Goal: Task Accomplishment & Management: Manage account settings

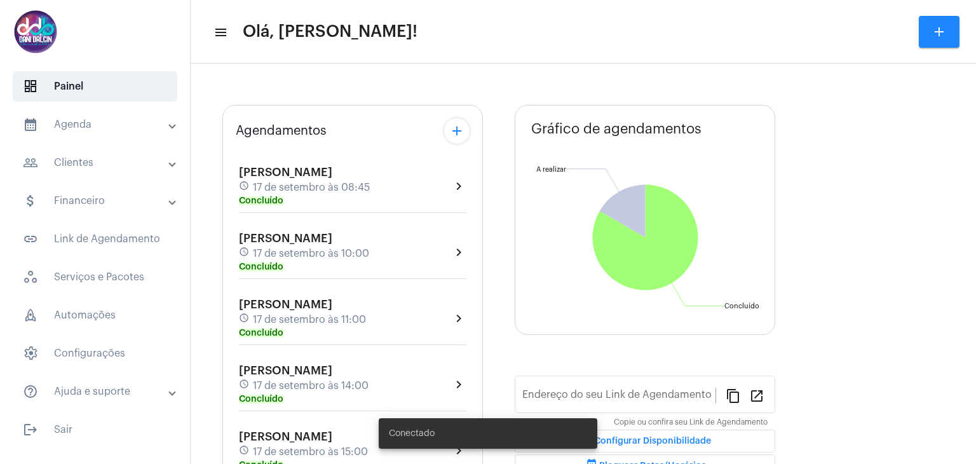
type input "[URL][DOMAIN_NAME]"
click at [86, 128] on mat-panel-title "calendar_month_outlined Agenda" at bounding box center [96, 124] width 147 height 15
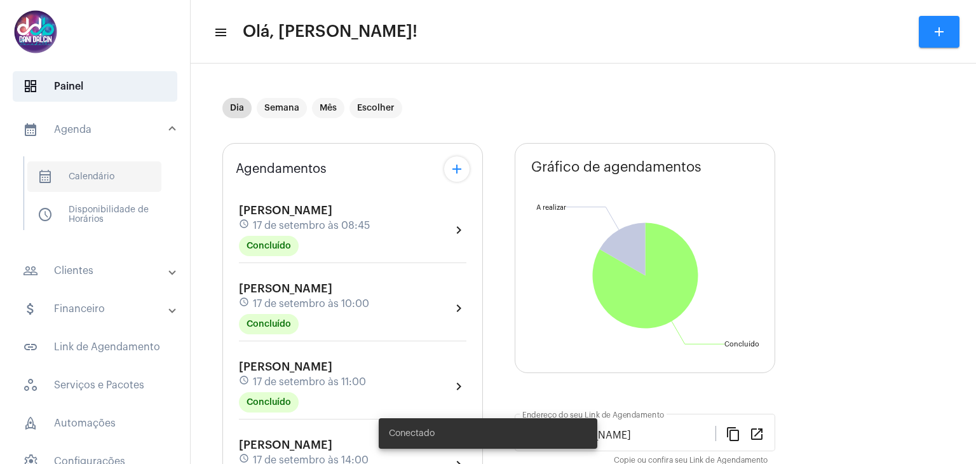
click at [86, 171] on span "calendar_month_outlined Calendário" at bounding box center [94, 176] width 134 height 31
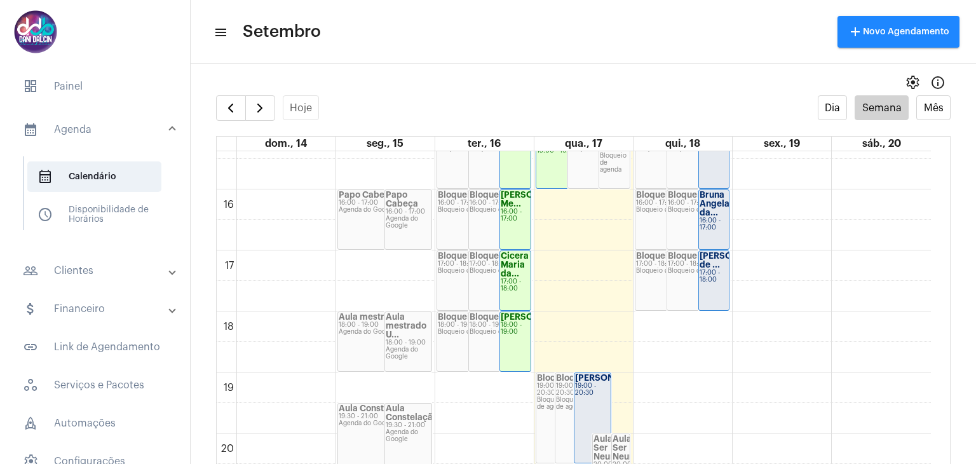
scroll to position [1126, 0]
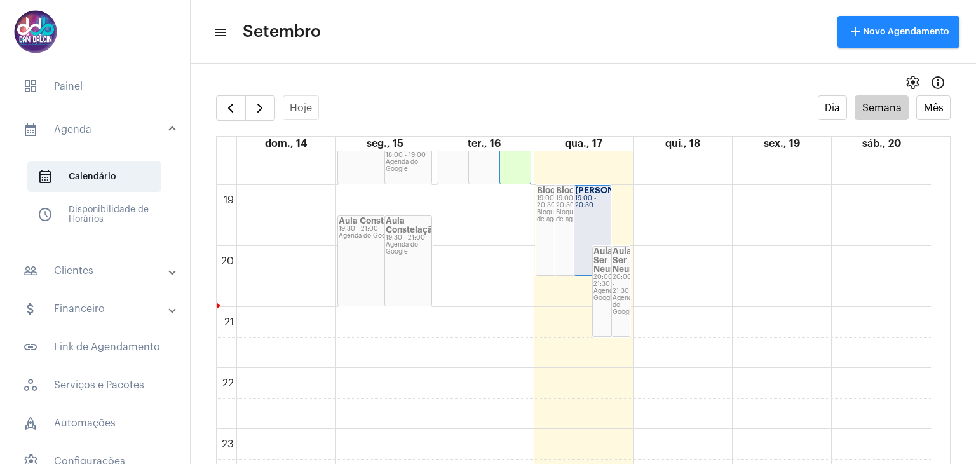
click at [587, 209] on div "19:00 - 20:30" at bounding box center [593, 202] width 36 height 14
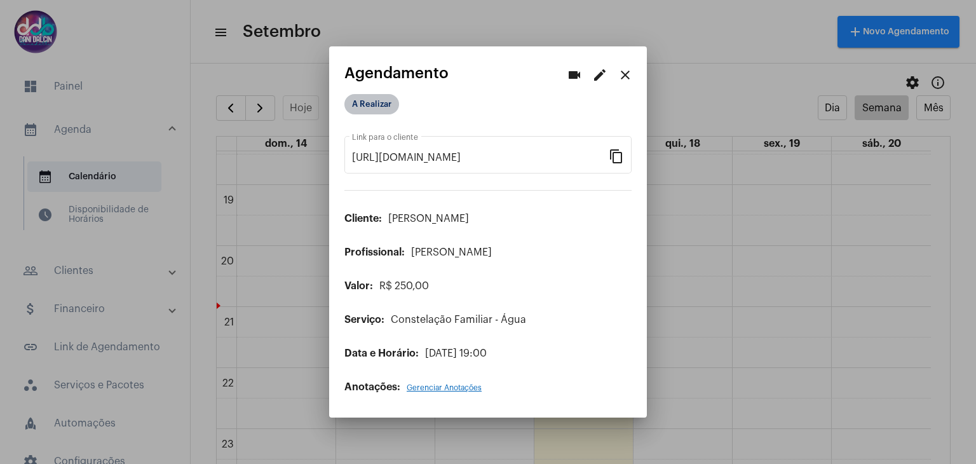
click at [376, 100] on mat-chip "A Realizar" at bounding box center [371, 104] width 55 height 20
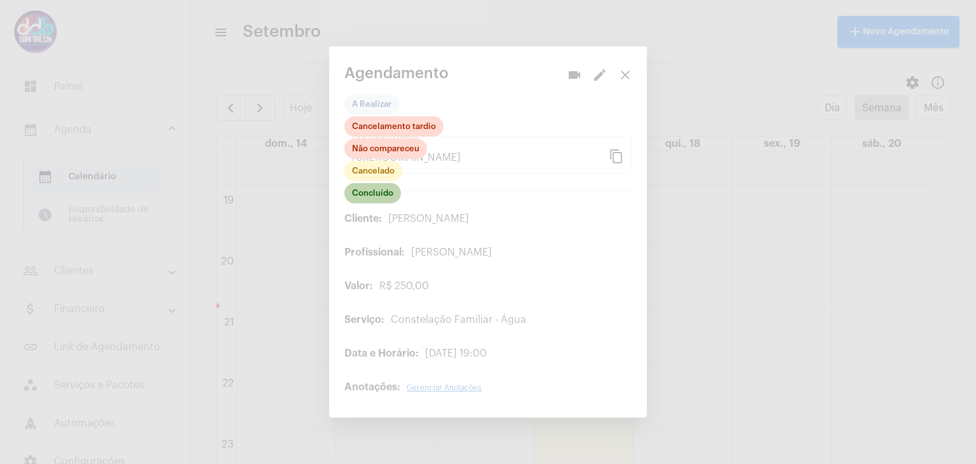
click at [389, 195] on mat-chip "Concluído" at bounding box center [372, 193] width 57 height 20
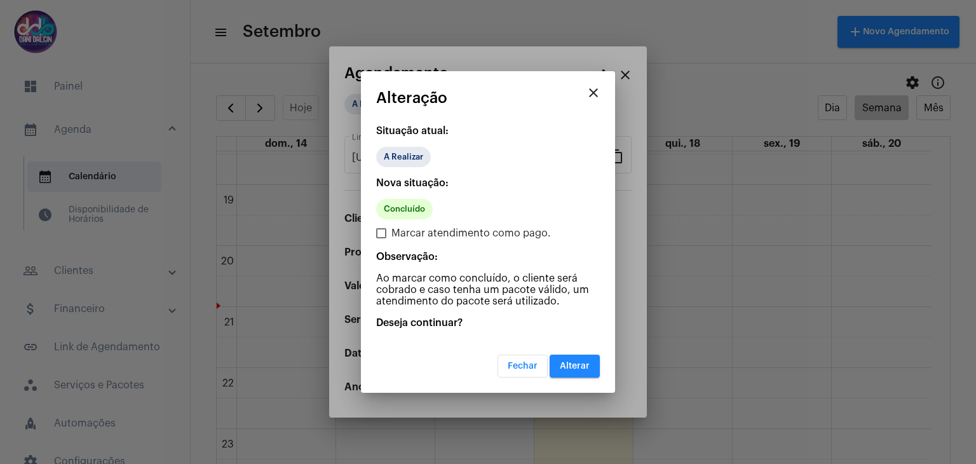
click at [577, 365] on span "Alterar" at bounding box center [575, 366] width 30 height 9
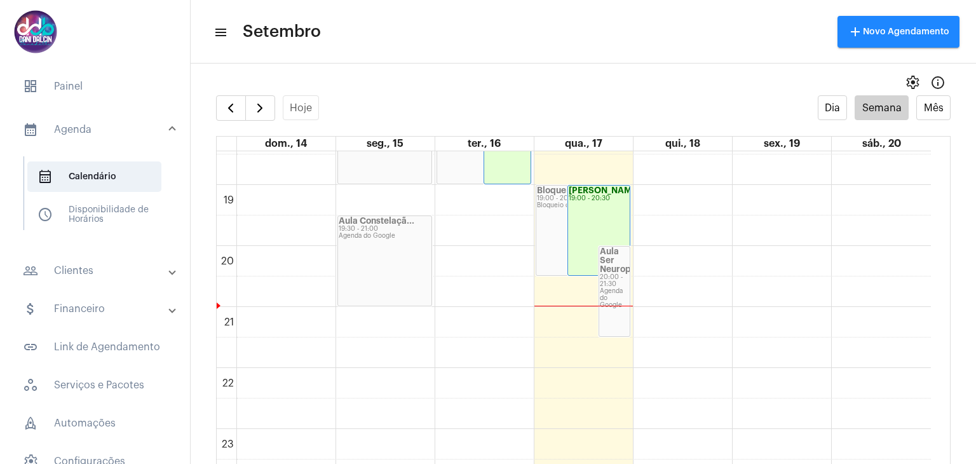
click at [94, 308] on mat-panel-title "attach_money Financeiro" at bounding box center [96, 308] width 147 height 15
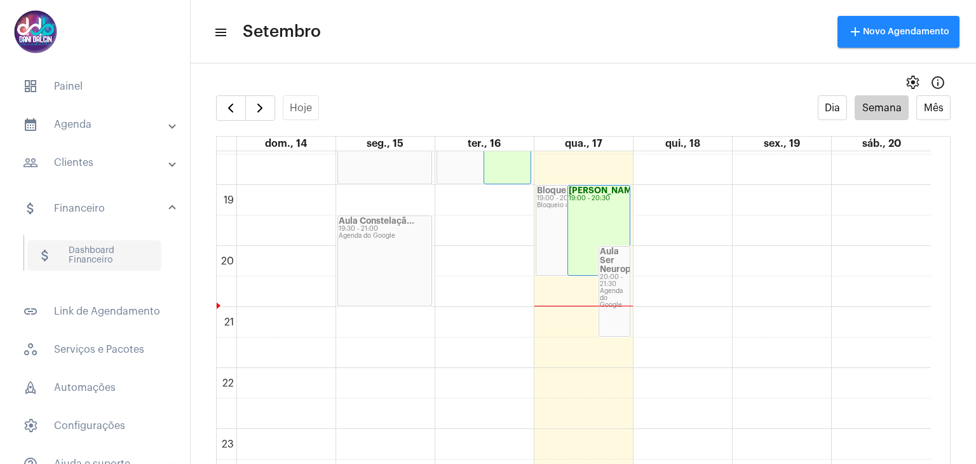
click at [101, 255] on span "attach_money Dashboard Financeiro" at bounding box center [94, 255] width 134 height 31
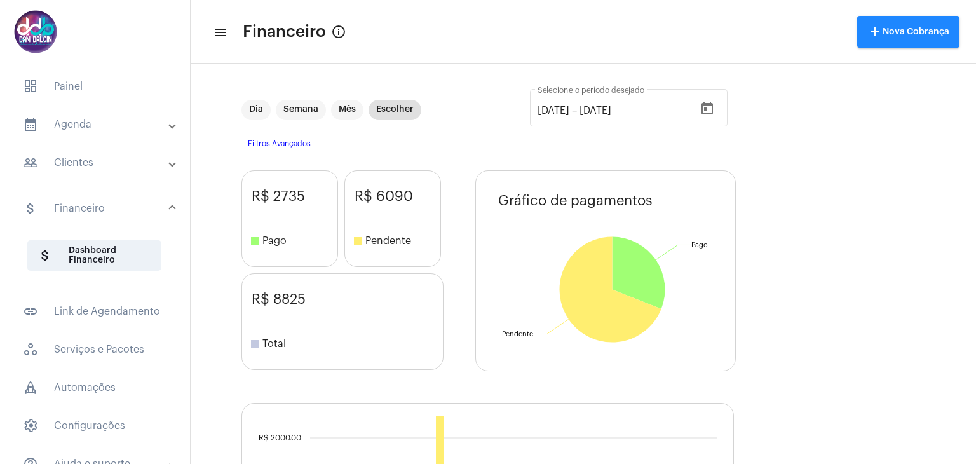
click at [92, 171] on mat-expansion-panel-header "people_outline Clientes" at bounding box center [99, 162] width 182 height 31
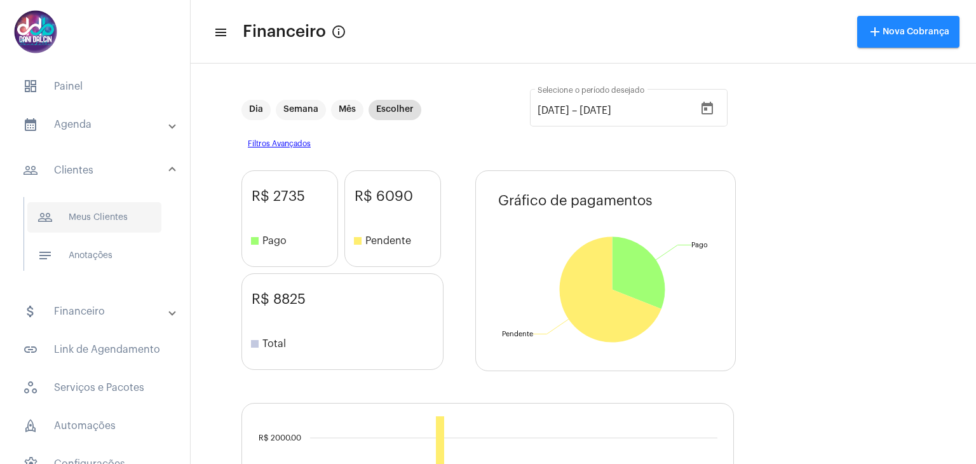
click at [101, 221] on span "people_outline Meus Clientes" at bounding box center [94, 217] width 134 height 31
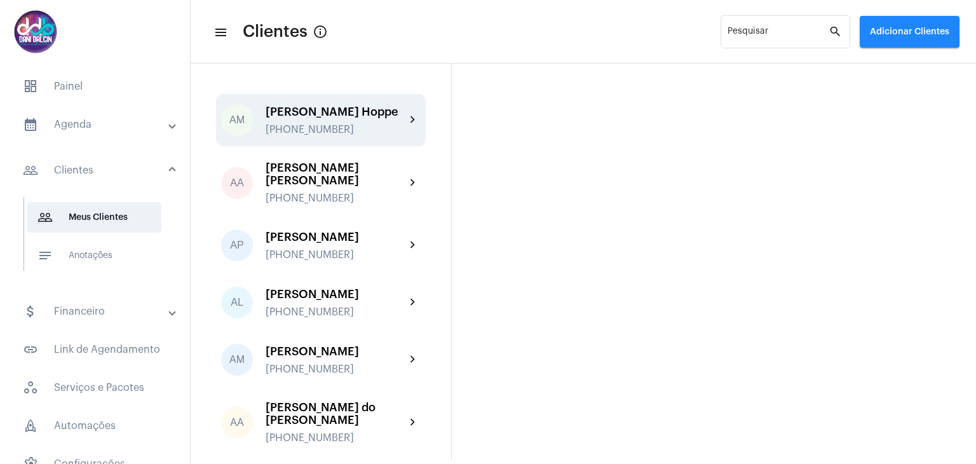
click at [322, 118] on div "[PERSON_NAME] Hoppe" at bounding box center [336, 111] width 140 height 13
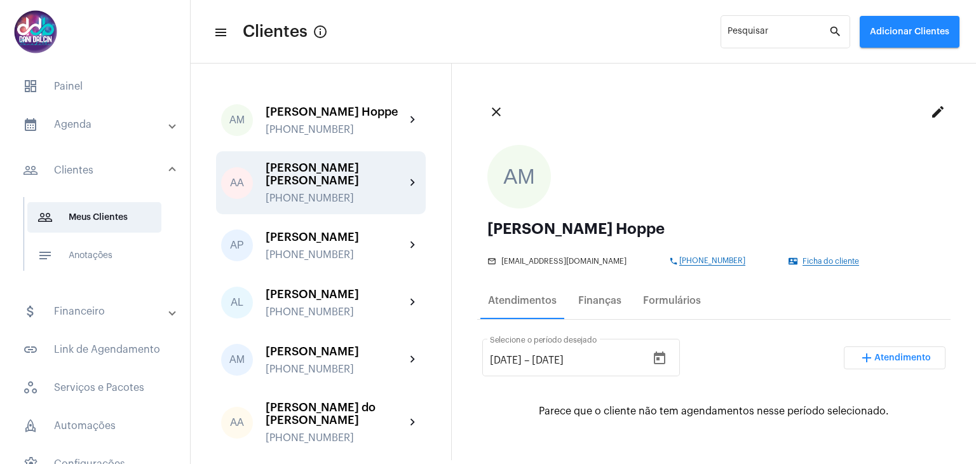
click at [329, 187] on div "[PERSON_NAME] [PERSON_NAME]" at bounding box center [336, 173] width 140 height 25
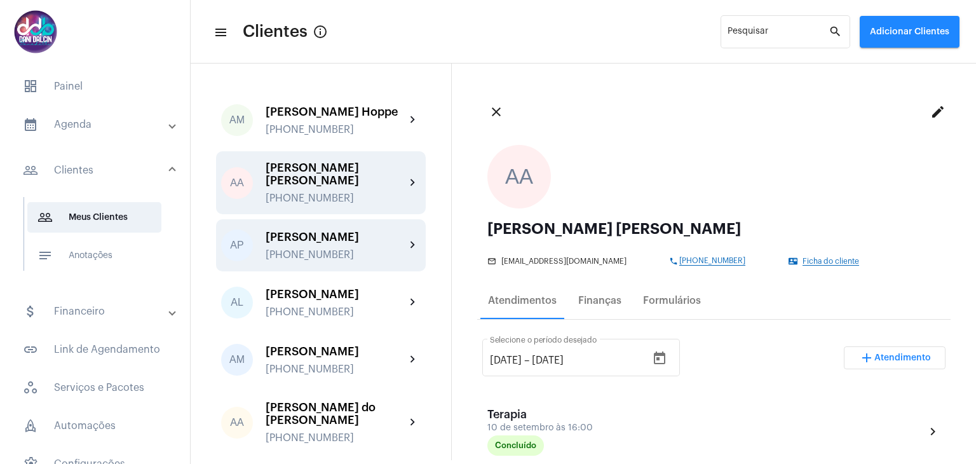
click at [337, 243] on div "[PERSON_NAME]" at bounding box center [336, 237] width 140 height 13
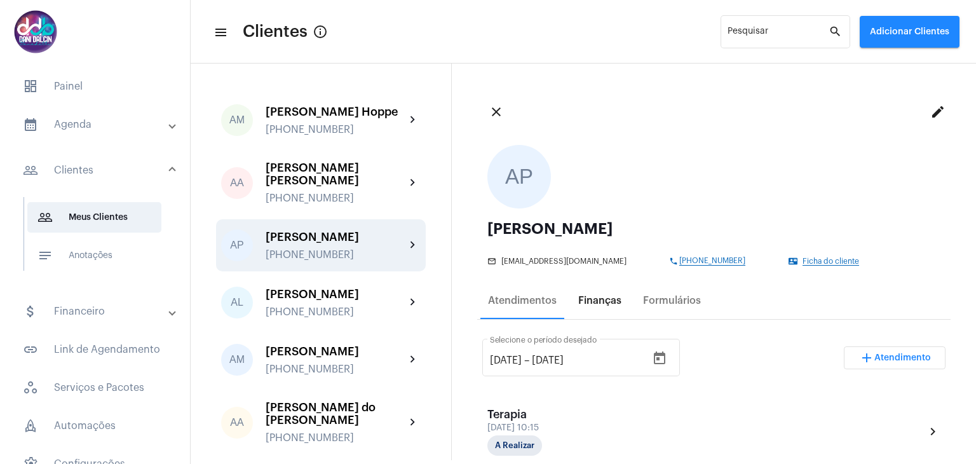
click at [606, 303] on div "Finanças" at bounding box center [599, 300] width 43 height 11
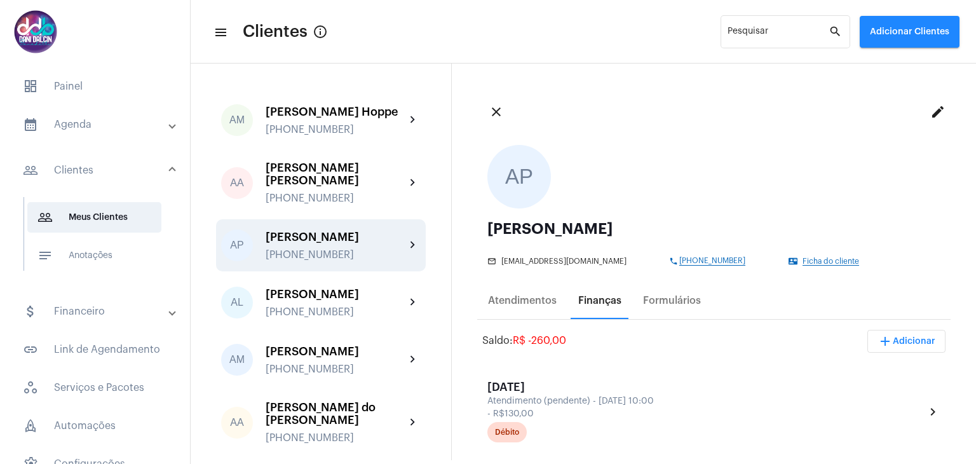
scroll to position [191, 0]
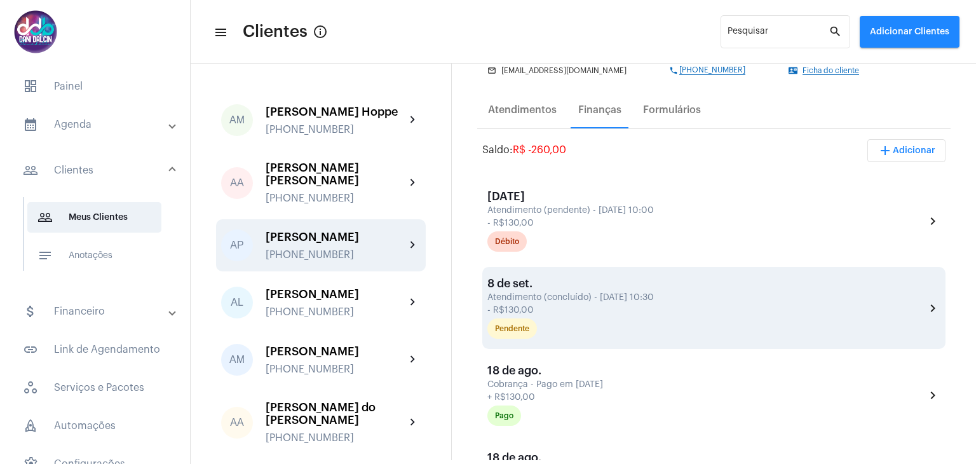
click at [627, 311] on div "- R$130,00" at bounding box center [704, 311] width 435 height 10
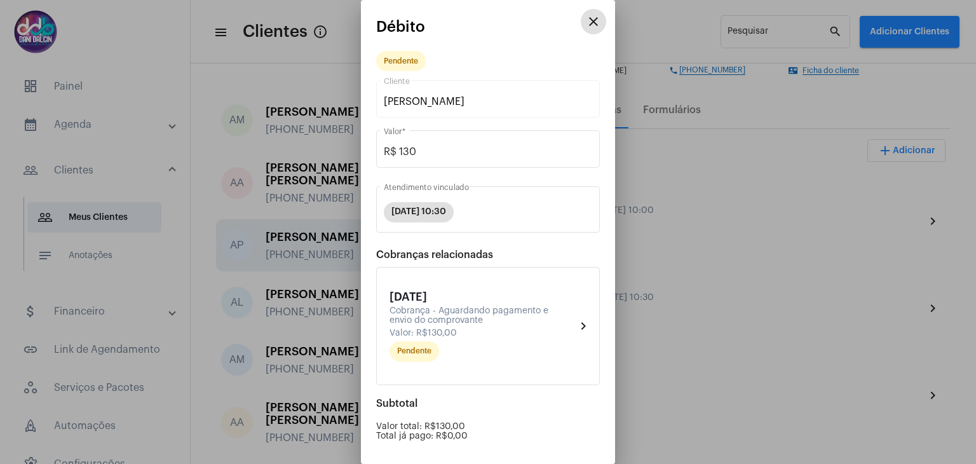
scroll to position [120, 0]
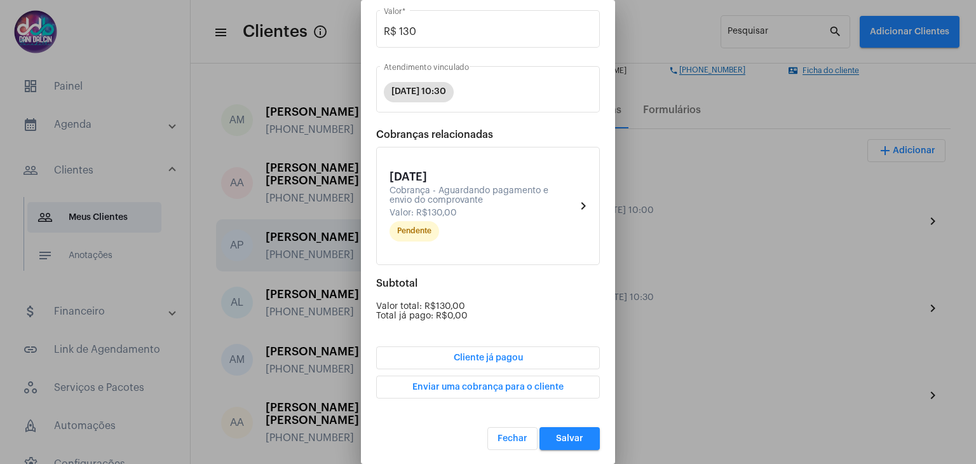
click at [503, 353] on span "Cliente já pagou" at bounding box center [488, 357] width 69 height 9
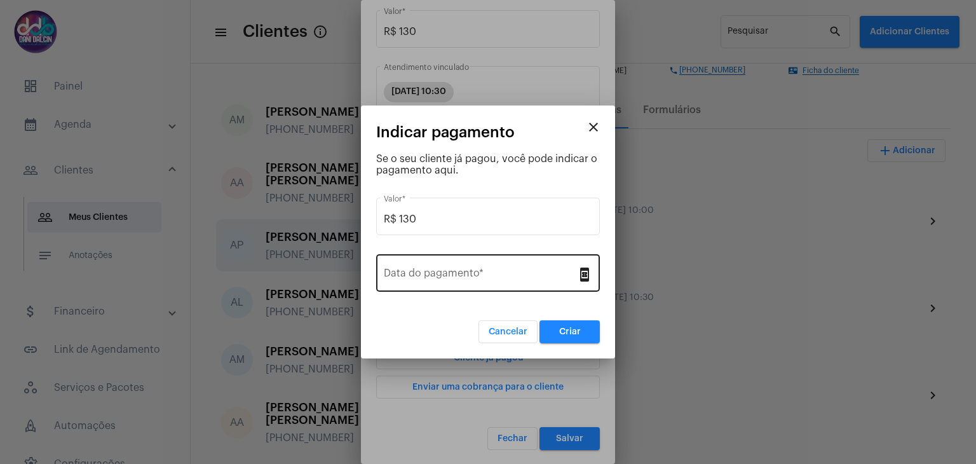
click at [475, 264] on div "Data do pagamento *" at bounding box center [480, 272] width 193 height 40
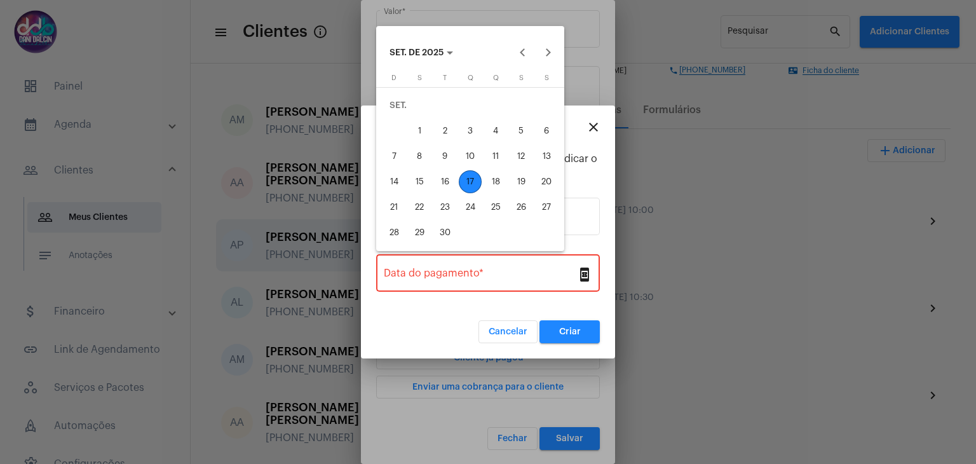
click at [478, 184] on div "17" at bounding box center [470, 181] width 23 height 23
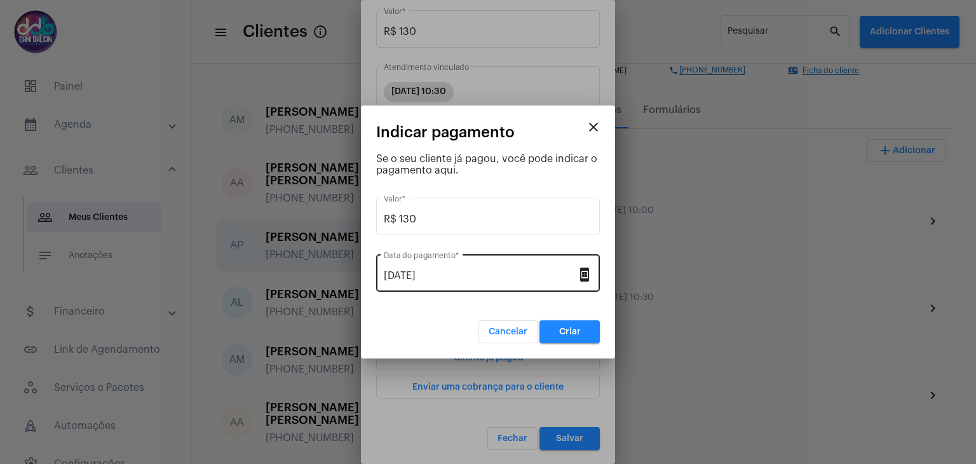
click at [456, 262] on div "[DATE] Data do pagamento *" at bounding box center [480, 272] width 193 height 40
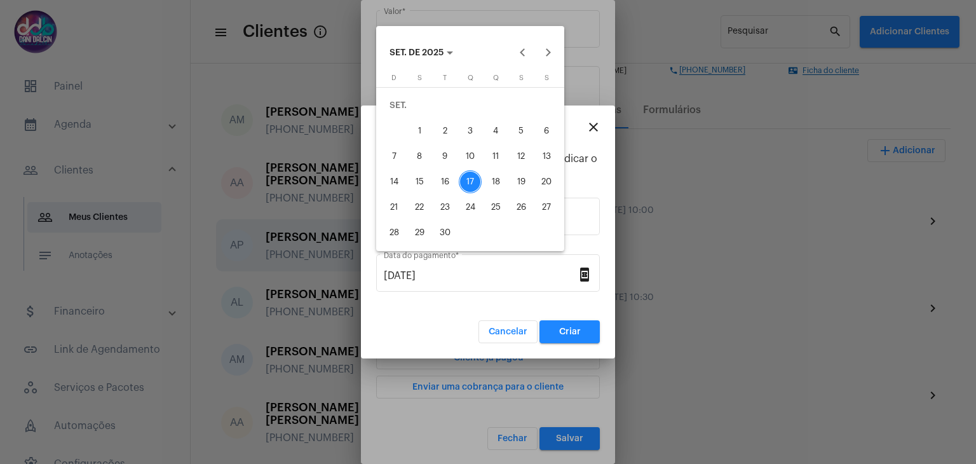
click at [416, 182] on div "15" at bounding box center [419, 181] width 23 height 23
type input "[DATE]"
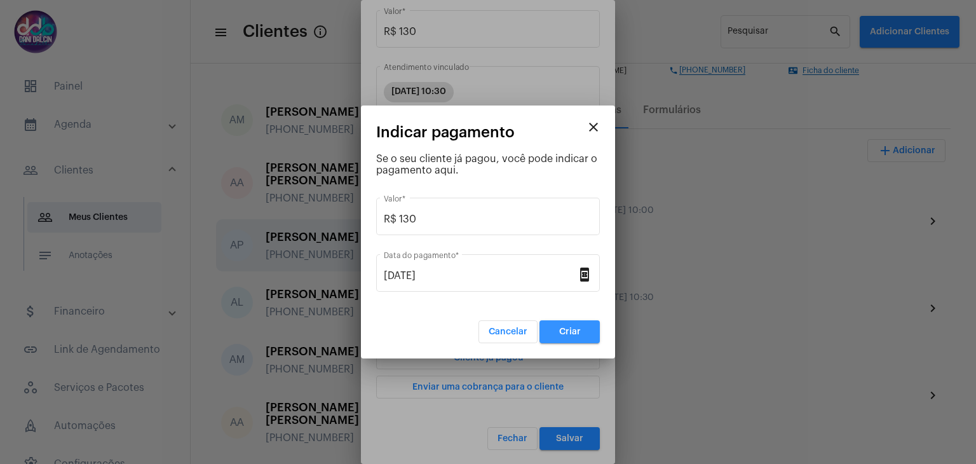
click at [550, 323] on button "Criar" at bounding box center [570, 331] width 60 height 23
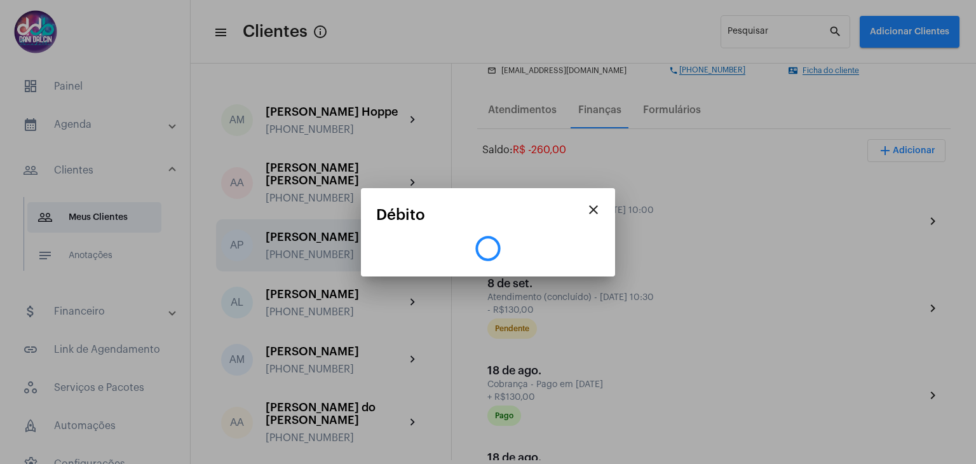
scroll to position [0, 0]
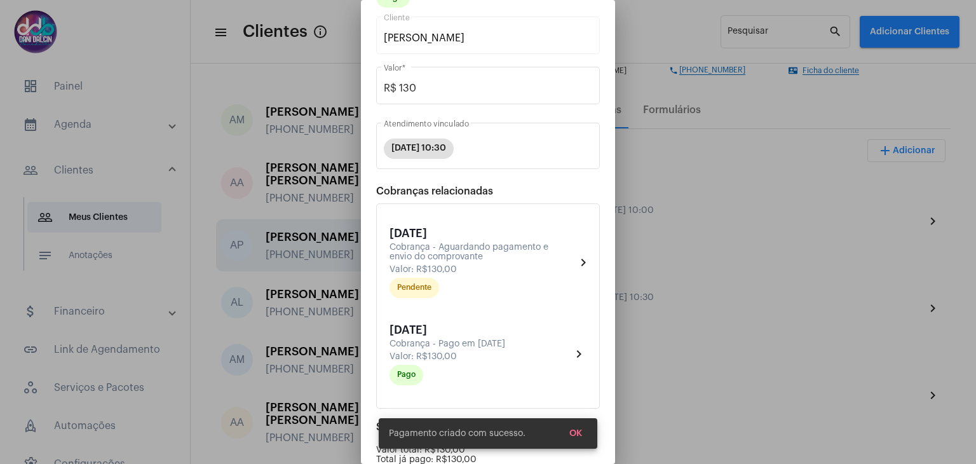
click at [578, 434] on span "OK" at bounding box center [575, 433] width 13 height 9
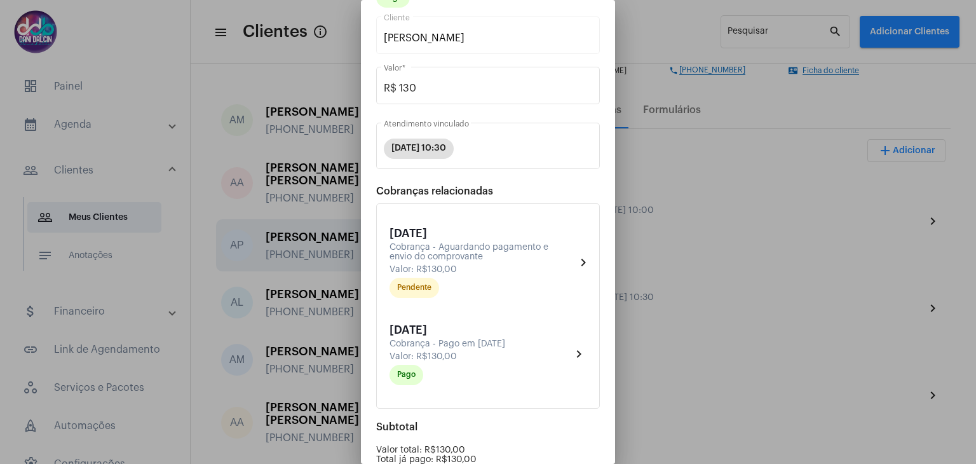
scroll to position [207, 0]
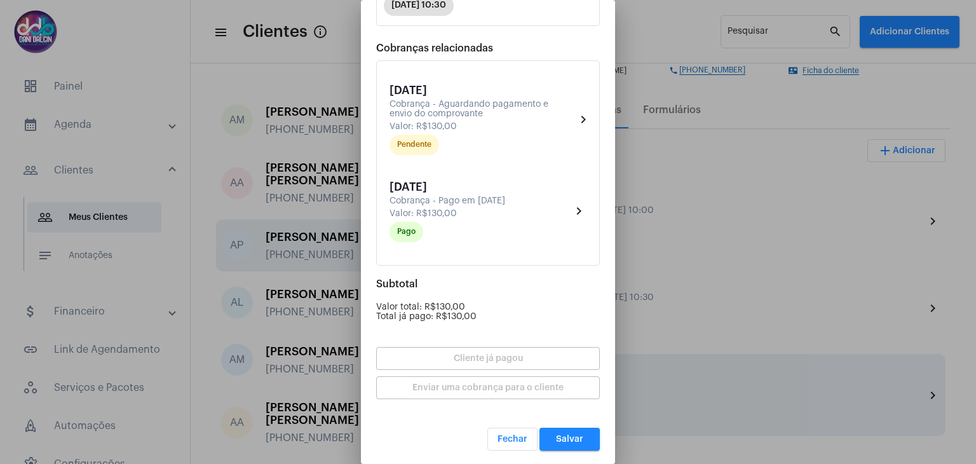
click at [562, 435] on span "Salvar" at bounding box center [569, 439] width 27 height 9
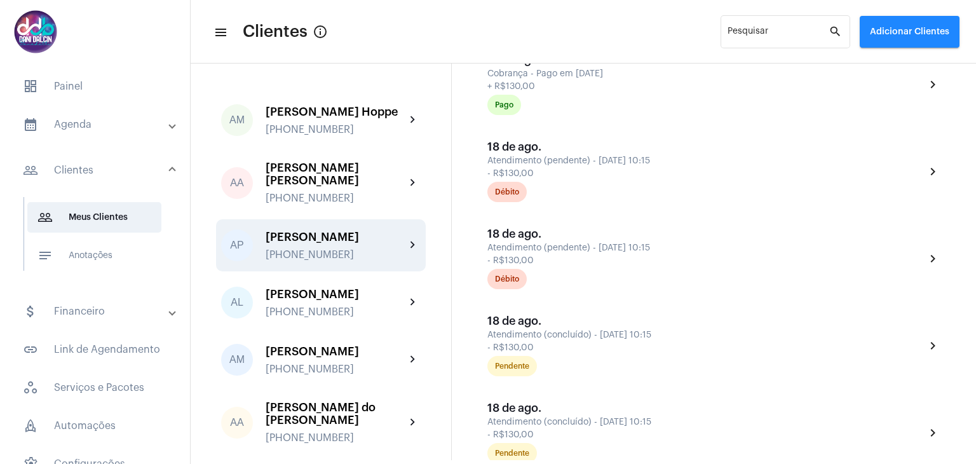
scroll to position [508, 0]
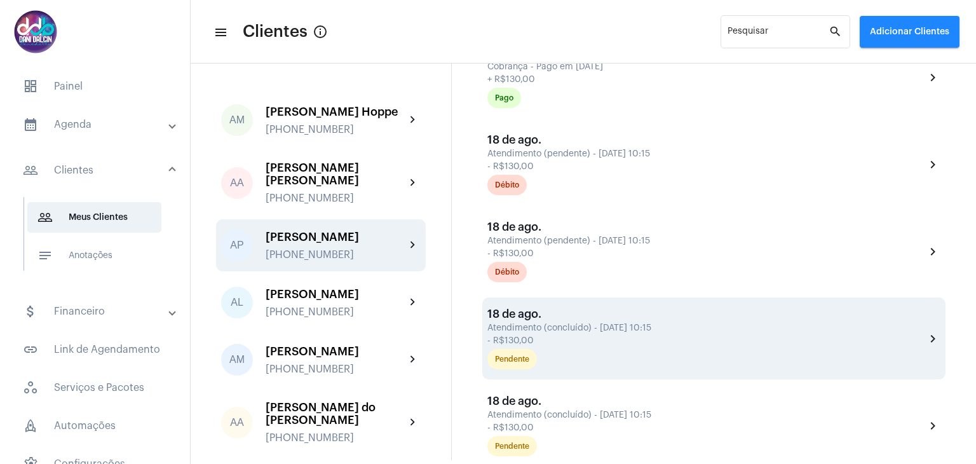
click at [560, 341] on div "- R$130,00" at bounding box center [704, 341] width 435 height 10
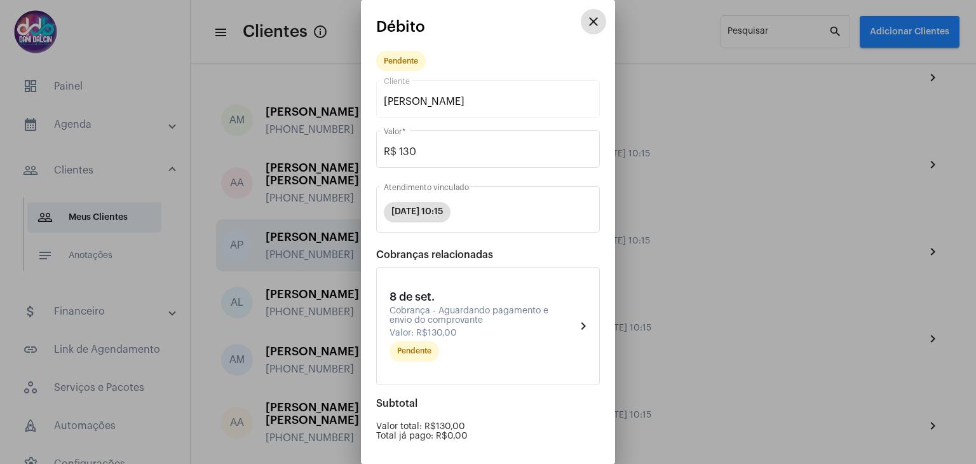
scroll to position [57, 0]
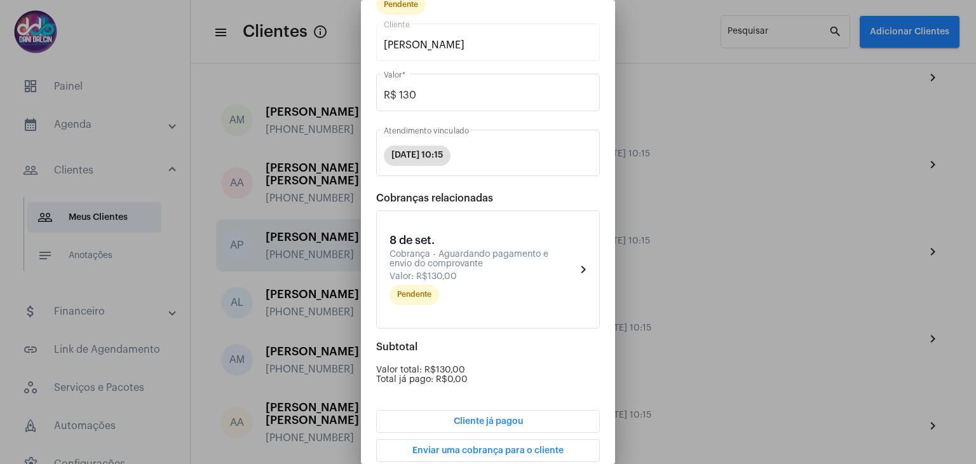
click at [508, 420] on span "Cliente já pagou" at bounding box center [488, 421] width 69 height 9
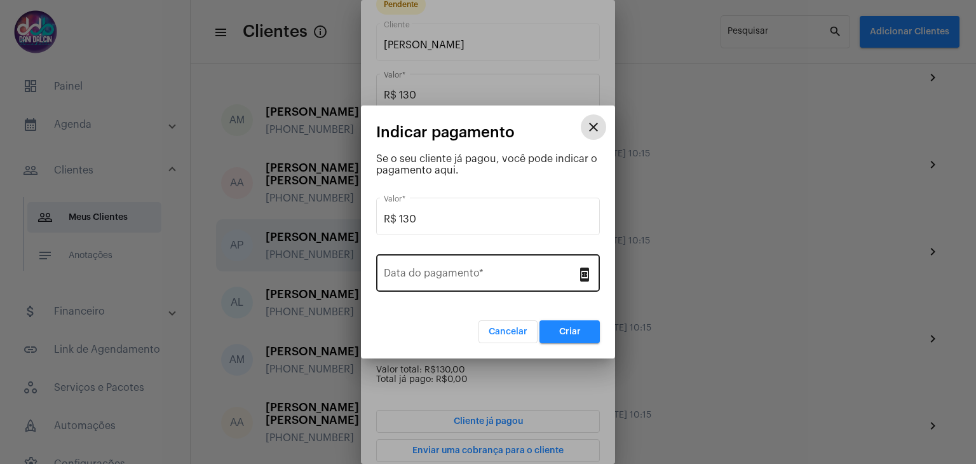
click at [465, 268] on div "Data do pagamento *" at bounding box center [480, 272] width 193 height 40
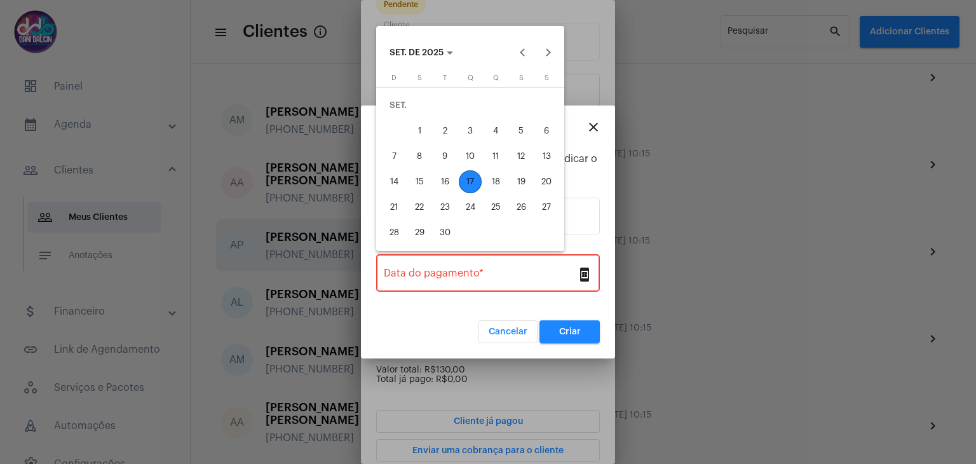
click at [416, 184] on div "15" at bounding box center [419, 181] width 23 height 23
type input "[DATE]"
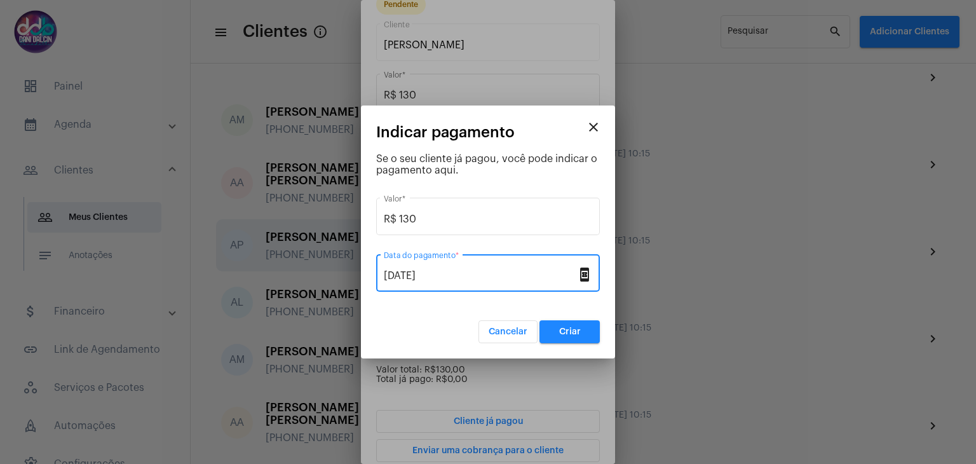
click at [563, 329] on span "Criar" at bounding box center [570, 331] width 22 height 9
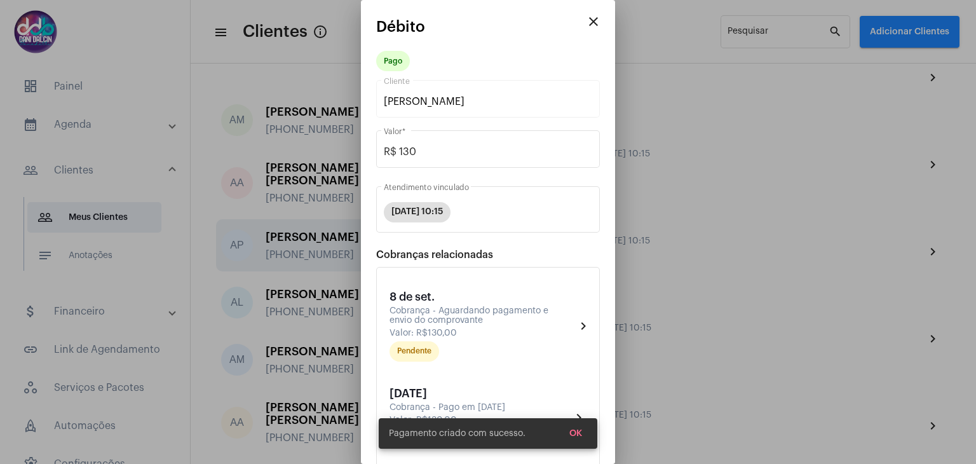
scroll to position [207, 0]
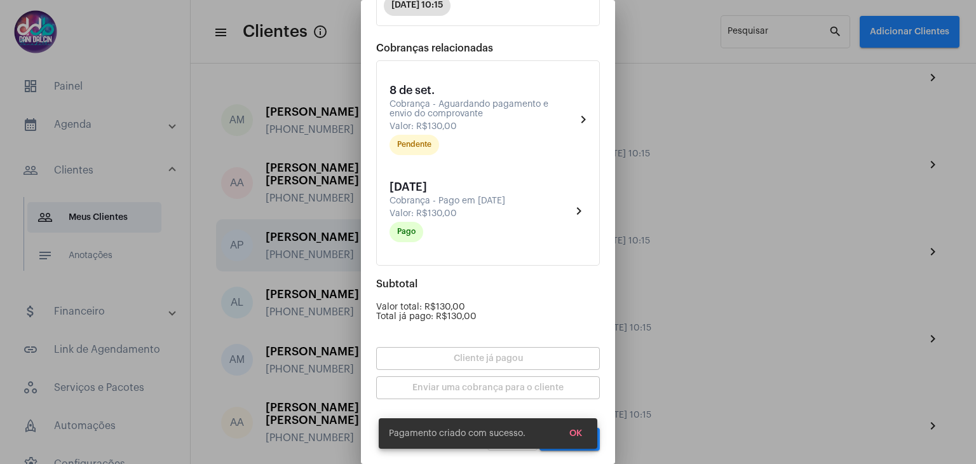
click at [579, 432] on span "OK" at bounding box center [575, 433] width 13 height 9
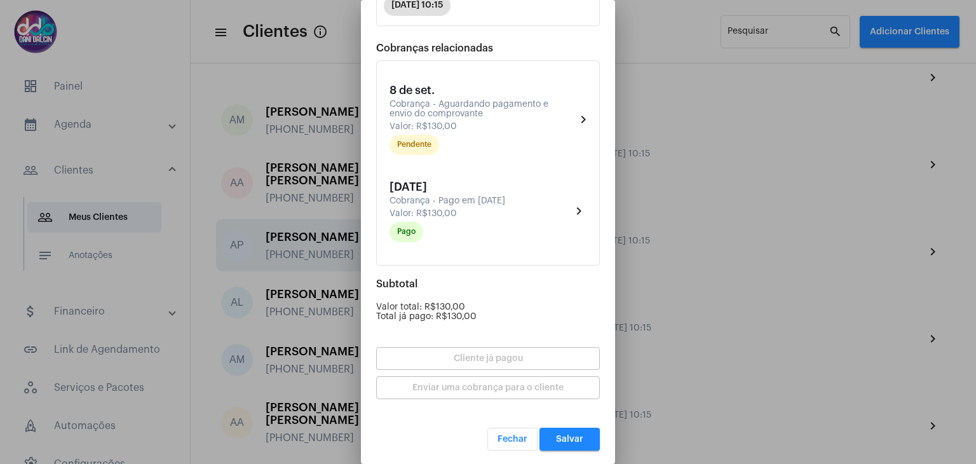
click at [565, 440] on span "Salvar" at bounding box center [569, 439] width 27 height 9
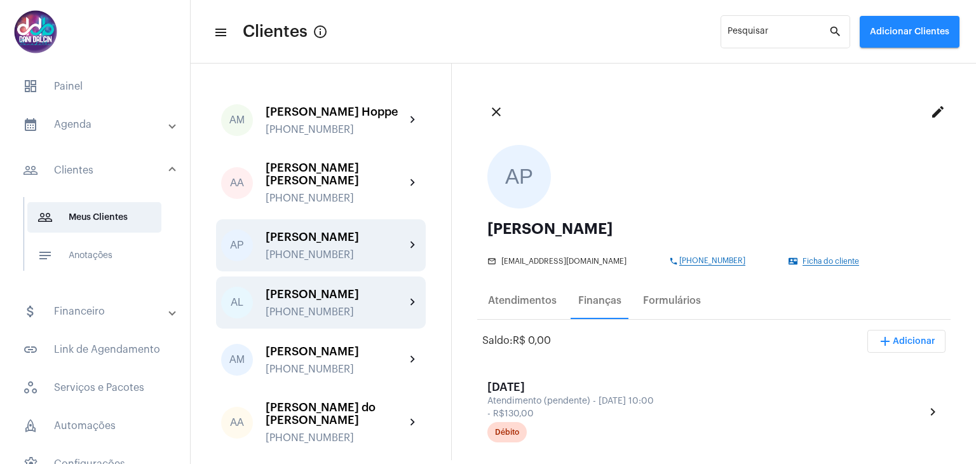
click at [341, 301] on div "[PERSON_NAME]" at bounding box center [336, 294] width 140 height 13
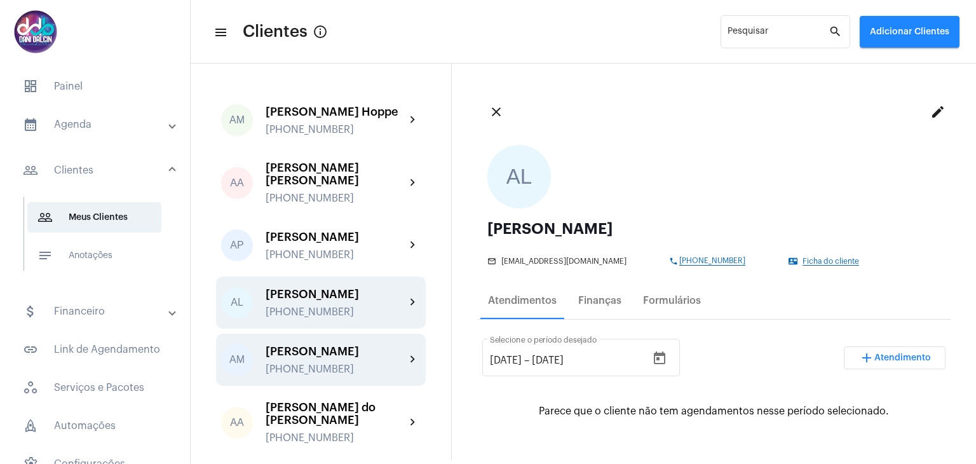
click at [335, 358] on div "[PERSON_NAME]" at bounding box center [336, 351] width 140 height 13
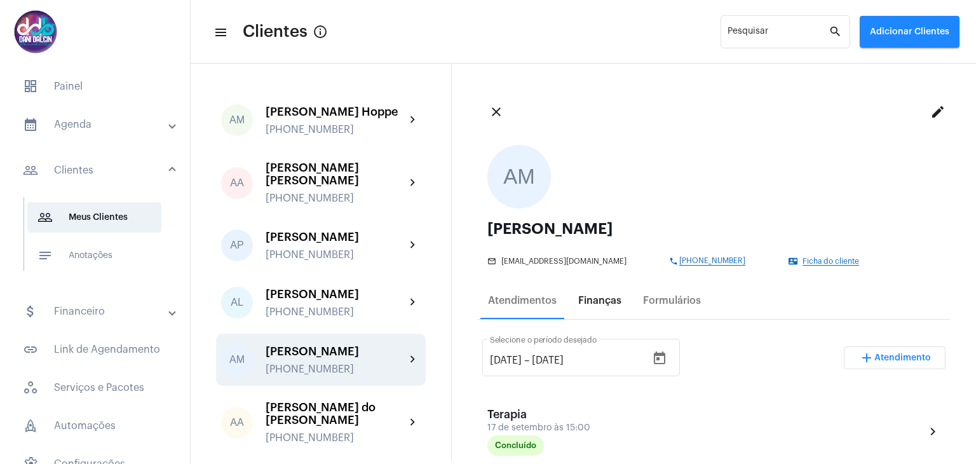
click at [590, 303] on div "Finanças" at bounding box center [599, 300] width 43 height 11
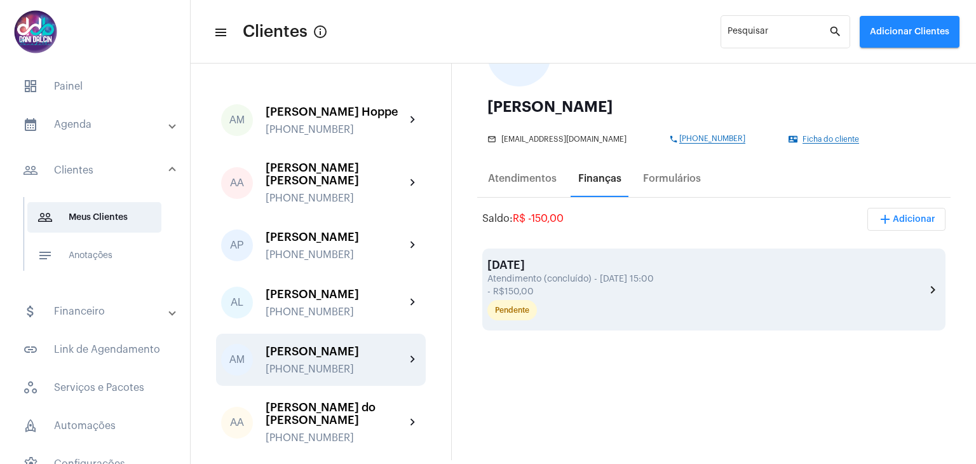
scroll to position [127, 0]
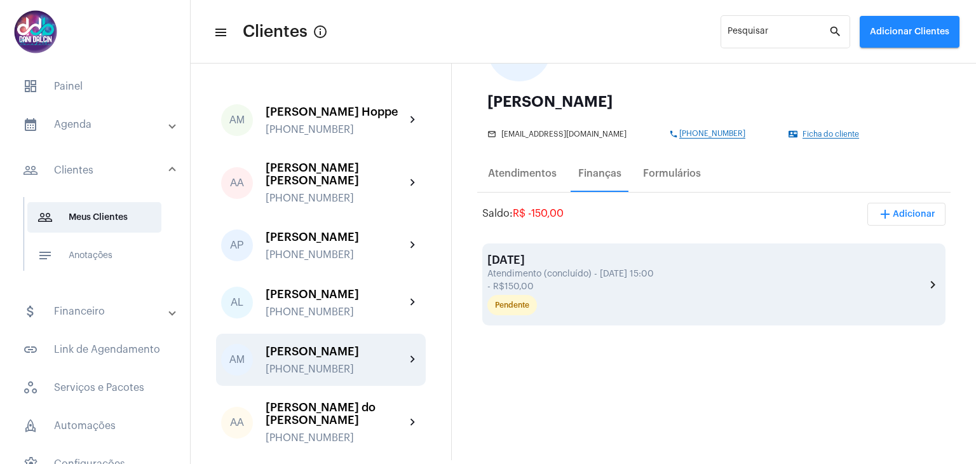
click at [566, 289] on div "- R$150,00" at bounding box center [704, 287] width 435 height 10
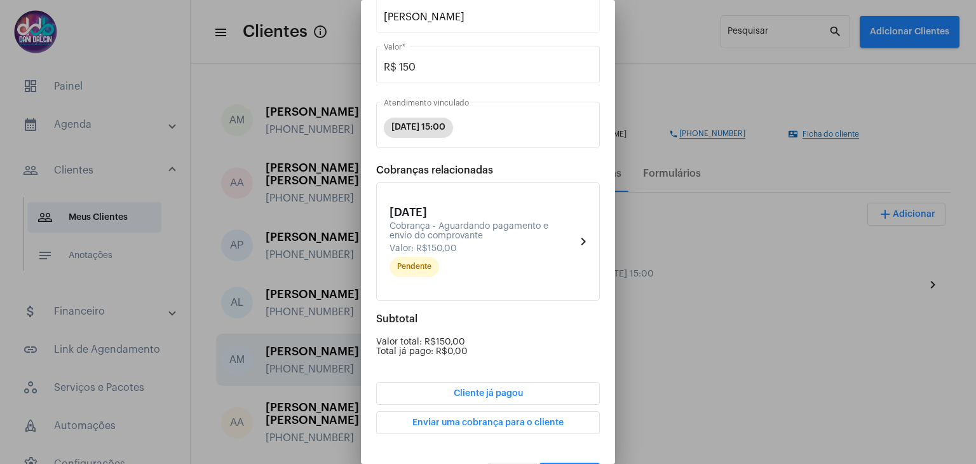
scroll to position [120, 0]
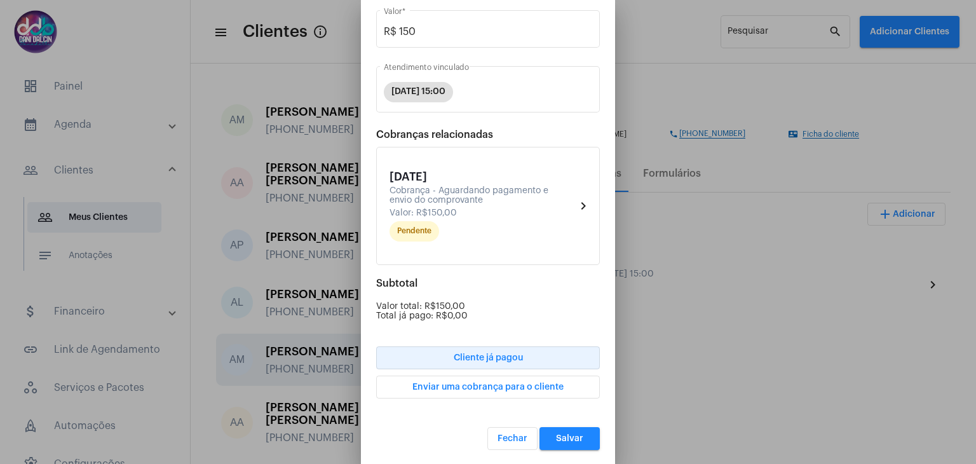
click at [489, 354] on span "Cliente já pagou" at bounding box center [488, 357] width 69 height 9
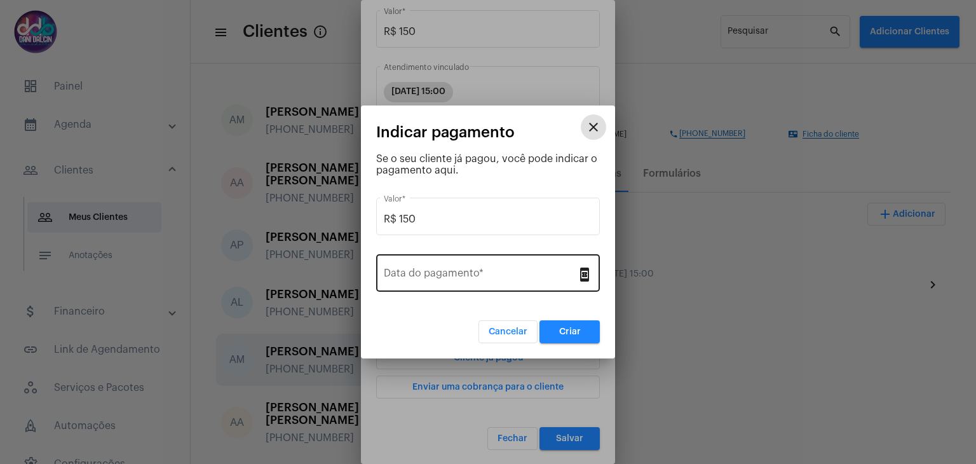
click at [442, 272] on input "Data do pagamento *" at bounding box center [480, 275] width 193 height 11
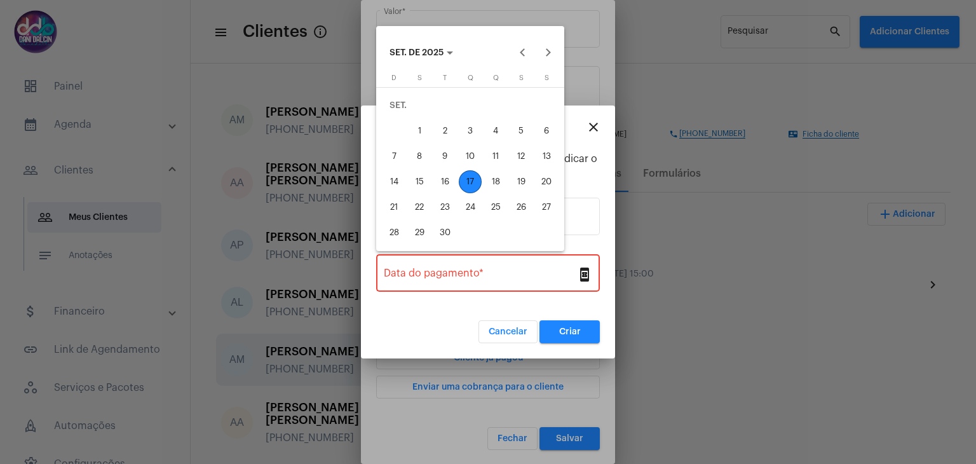
click at [471, 180] on div "17" at bounding box center [470, 181] width 23 height 23
type input "[DATE]"
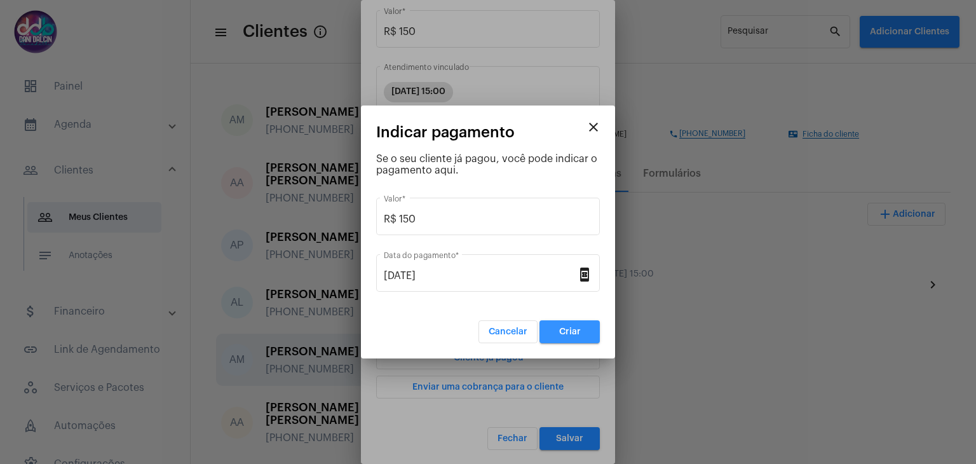
click at [549, 329] on button "Criar" at bounding box center [570, 331] width 60 height 23
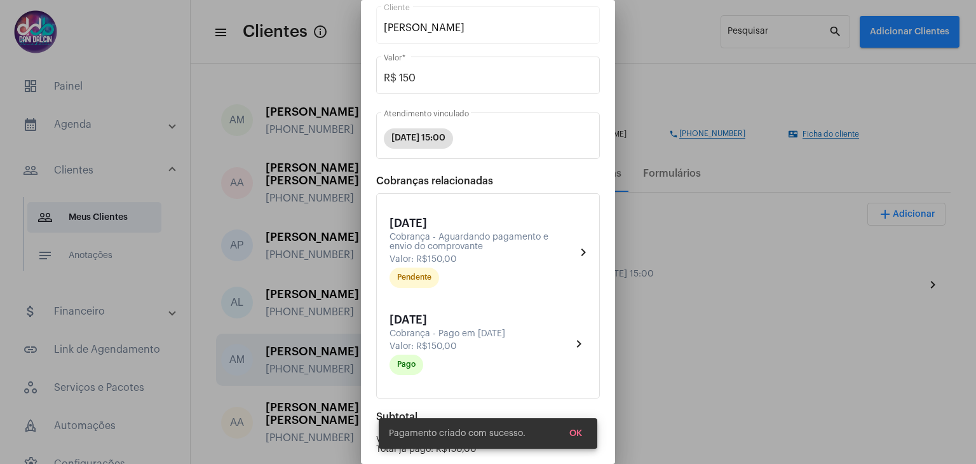
scroll to position [207, 0]
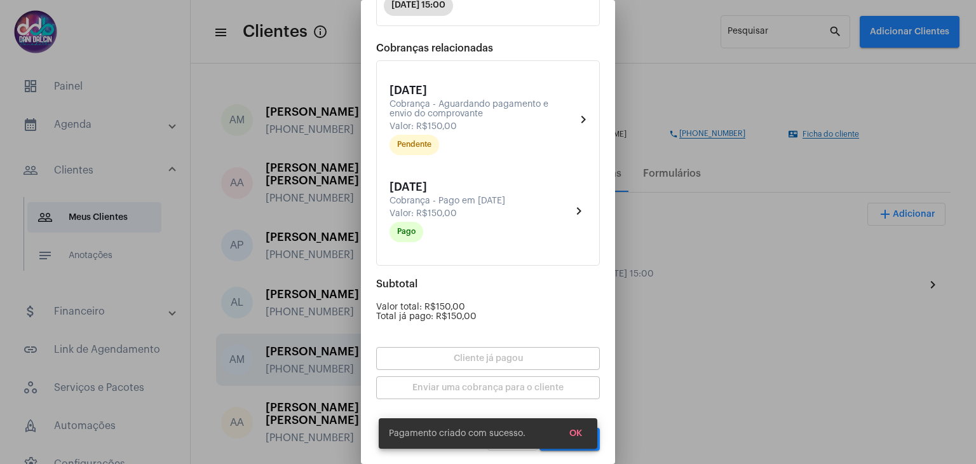
click at [577, 430] on span "OK" at bounding box center [575, 433] width 13 height 9
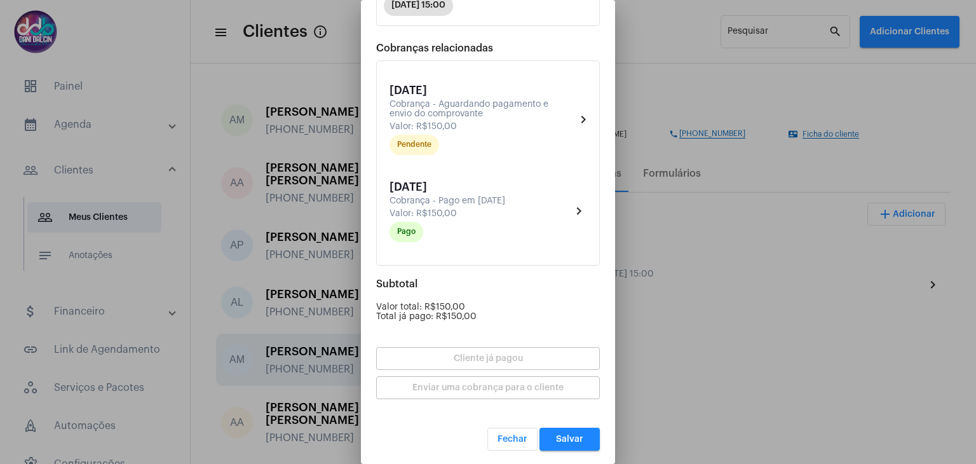
click at [580, 443] on button "Salvar" at bounding box center [570, 439] width 60 height 23
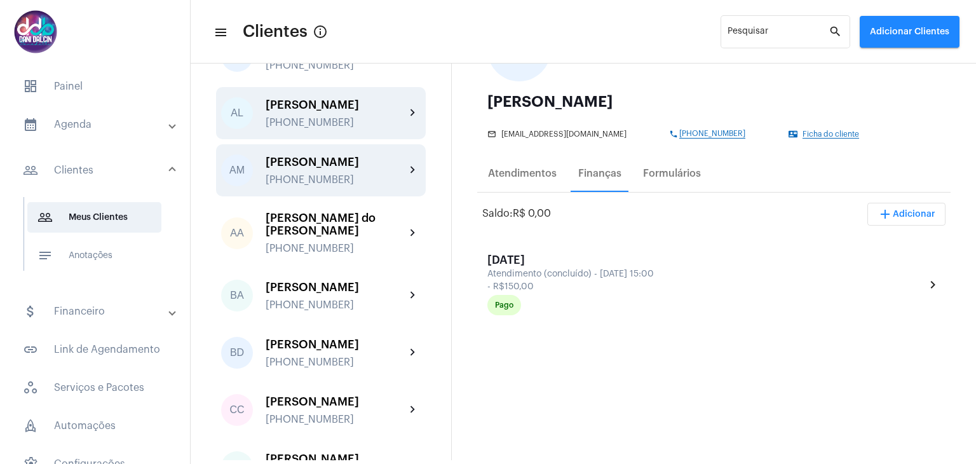
scroll to position [191, 0]
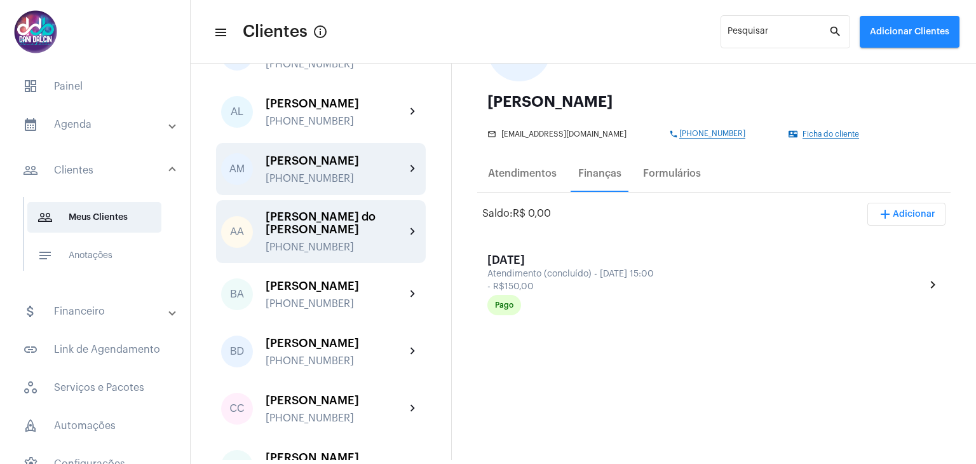
click at [328, 236] on div "[PERSON_NAME] do [PERSON_NAME]" at bounding box center [336, 222] width 140 height 25
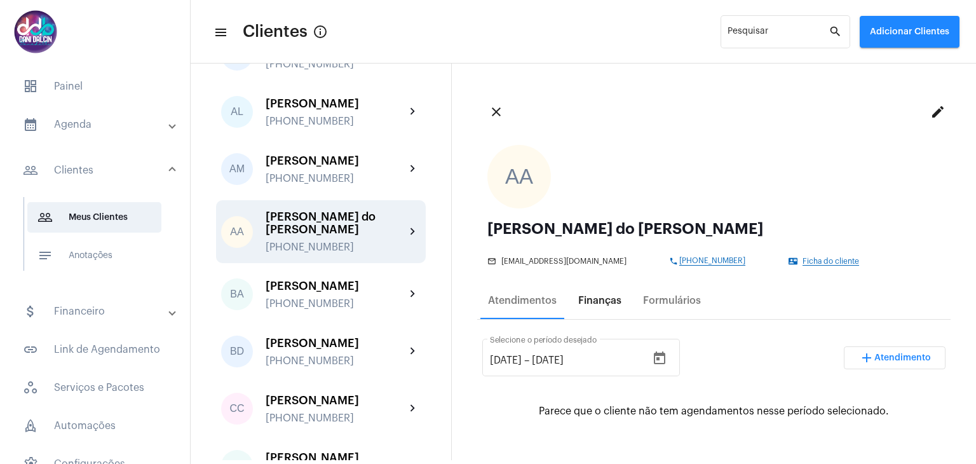
click at [589, 296] on div "Finanças" at bounding box center [599, 300] width 43 height 11
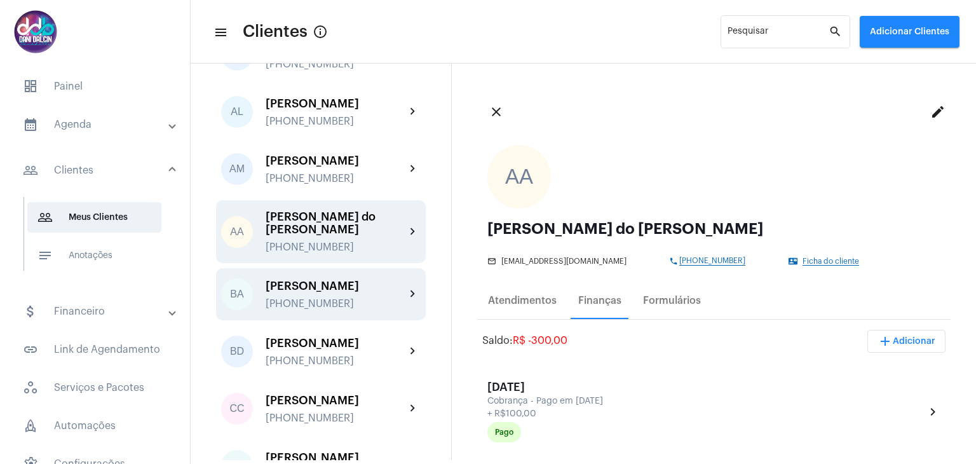
click at [345, 292] on div "[PERSON_NAME]" at bounding box center [336, 286] width 140 height 13
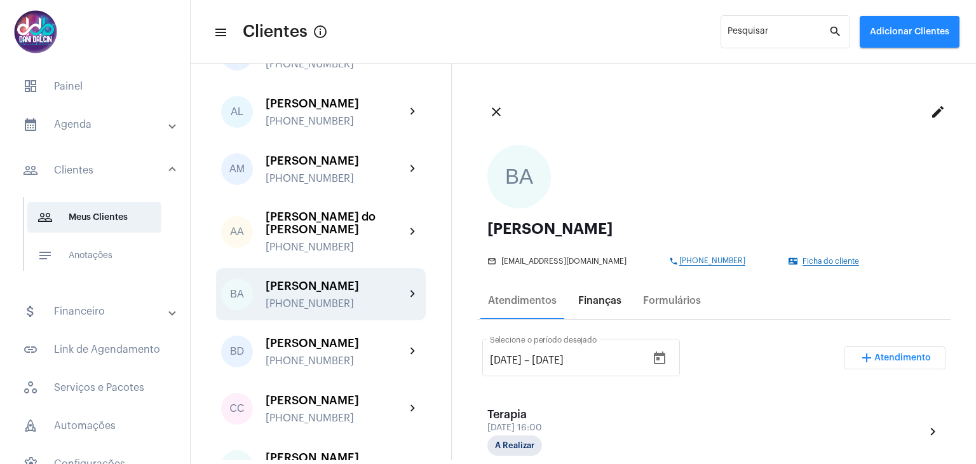
click at [598, 303] on div "Finanças" at bounding box center [599, 300] width 43 height 11
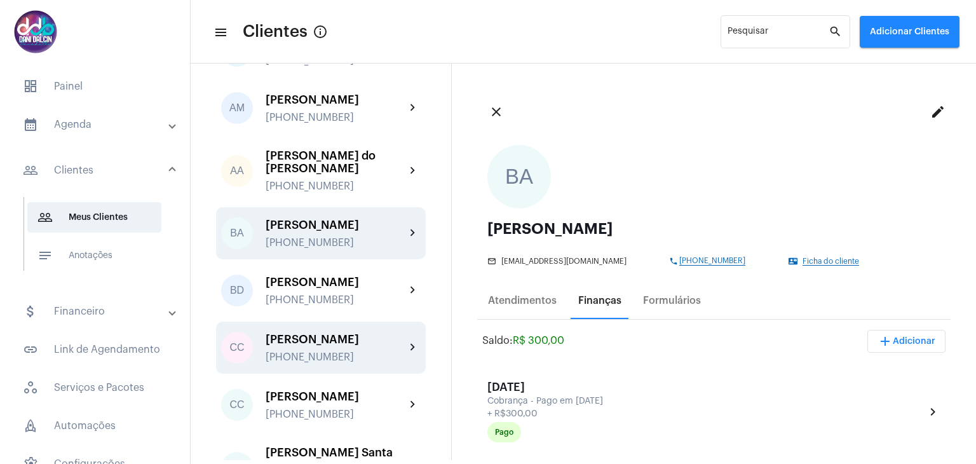
scroll to position [318, 0]
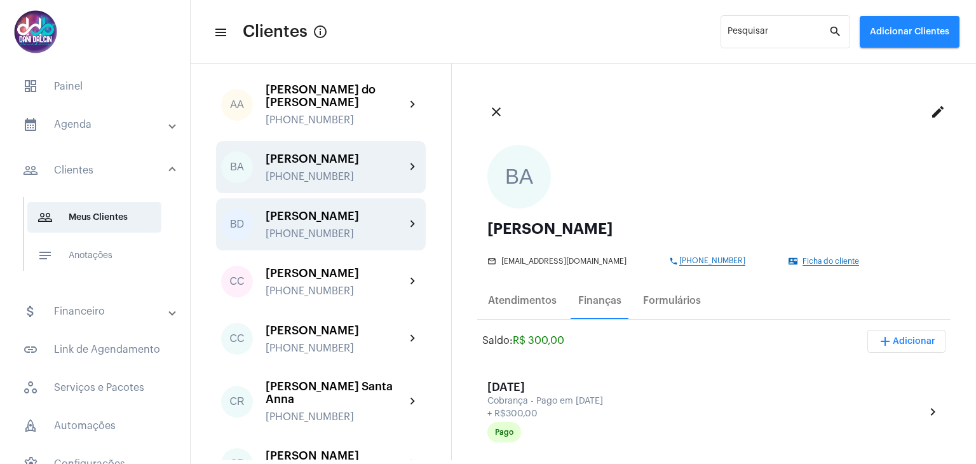
click at [360, 222] on div "[PERSON_NAME]" at bounding box center [336, 216] width 140 height 13
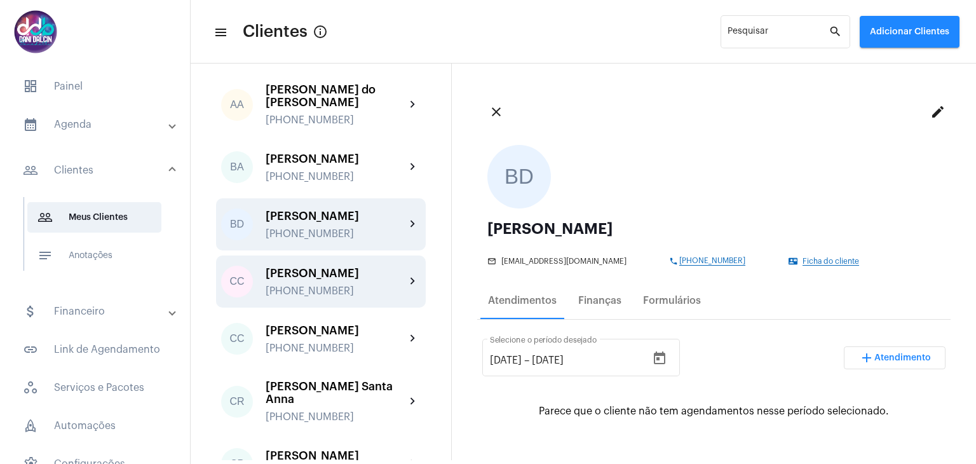
click at [338, 280] on div "[PERSON_NAME]" at bounding box center [336, 273] width 140 height 13
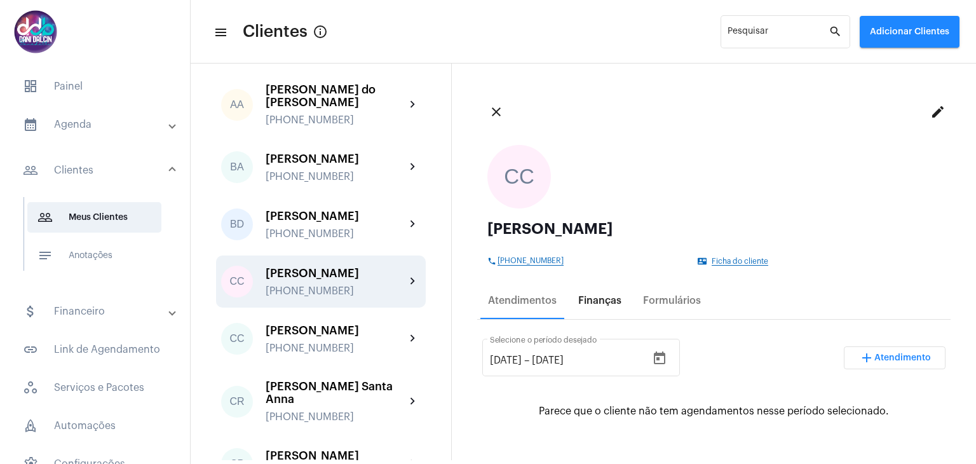
click at [600, 298] on div "Finanças" at bounding box center [599, 300] width 43 height 11
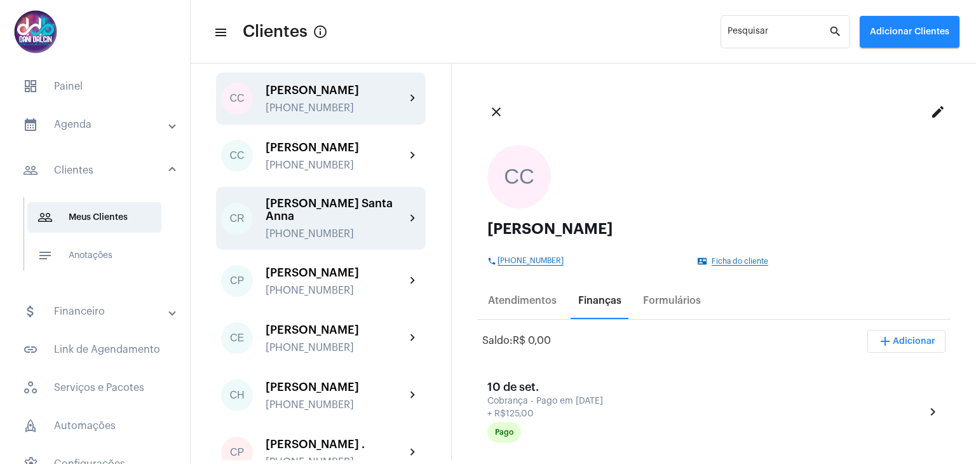
scroll to position [508, 0]
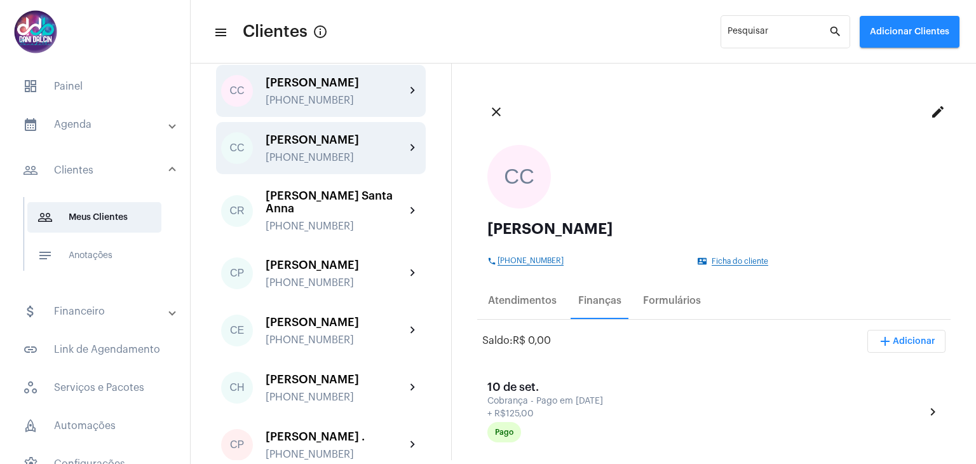
click at [303, 163] on div "[PERSON_NAME] [PHONE_NUMBER]" at bounding box center [336, 148] width 140 height 30
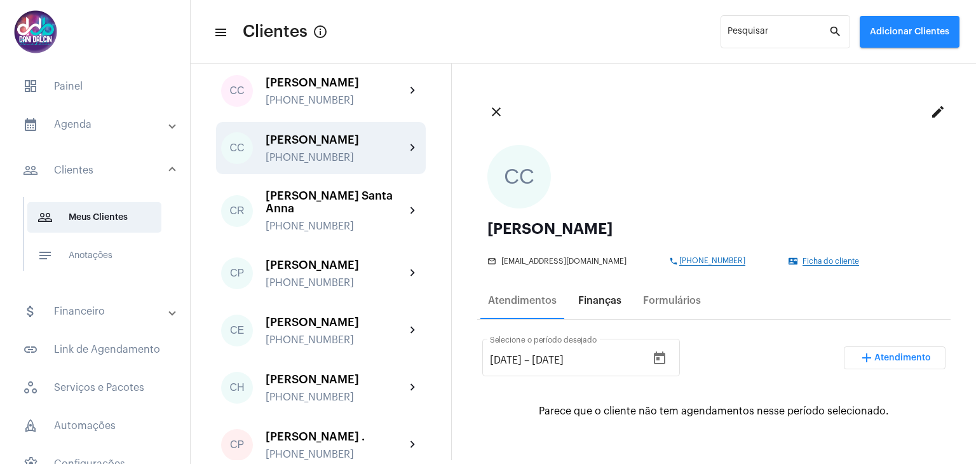
click at [590, 300] on div "Finanças" at bounding box center [599, 300] width 43 height 11
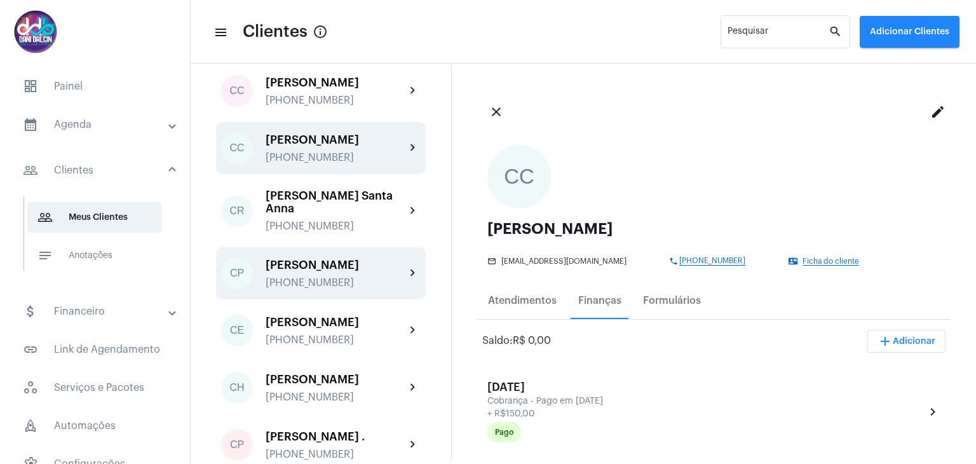
click at [321, 271] on div "[PERSON_NAME]" at bounding box center [336, 265] width 140 height 13
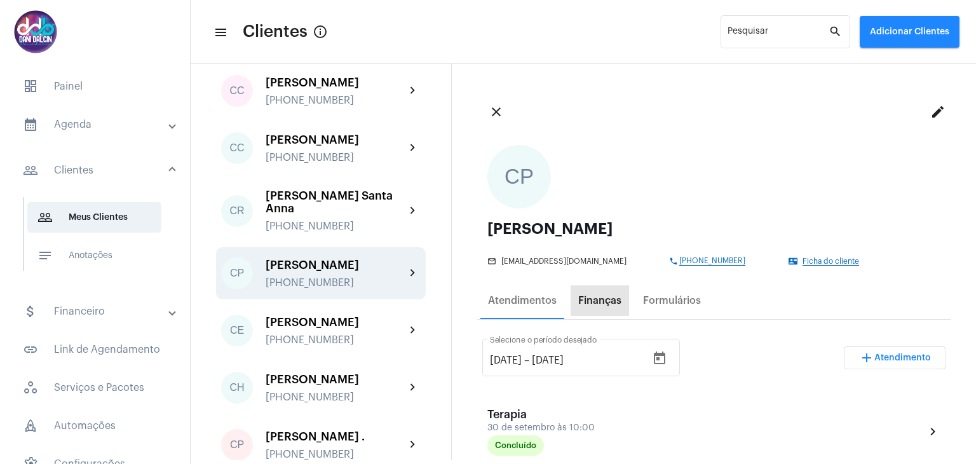
click at [603, 306] on div "Finanças" at bounding box center [600, 300] width 58 height 31
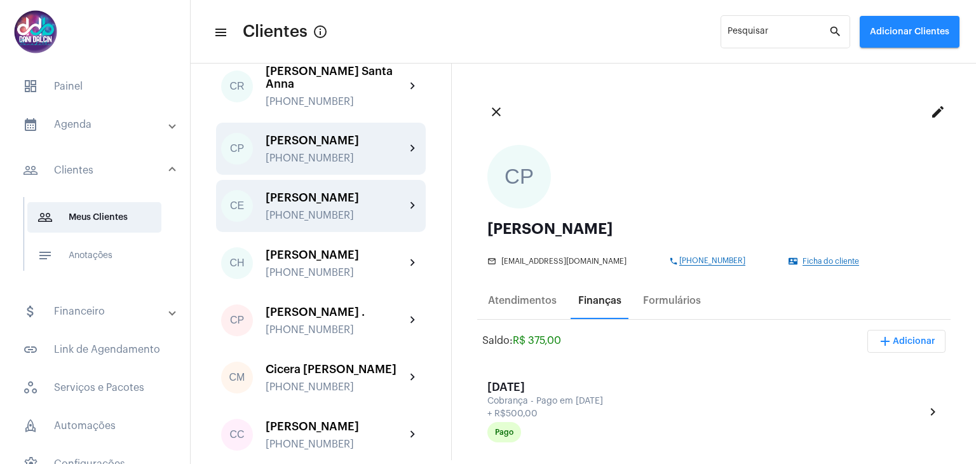
scroll to position [636, 0]
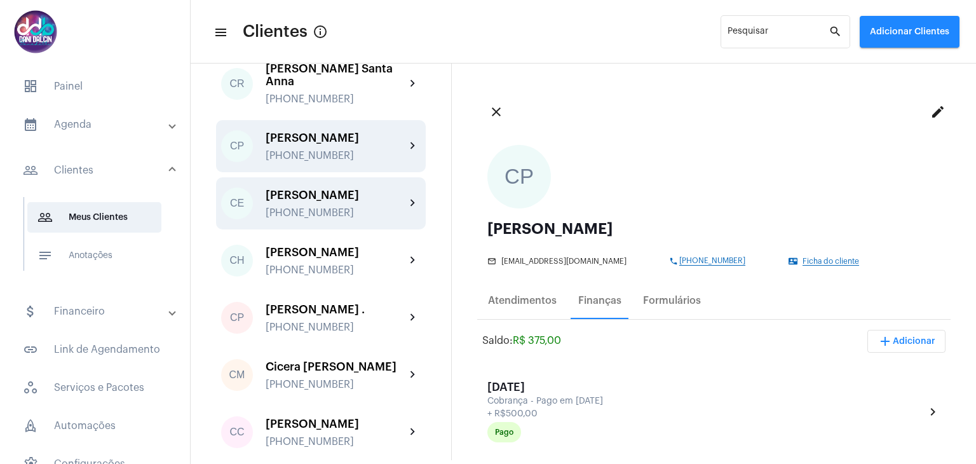
click at [341, 219] on div "[PERSON_NAME] França [PHONE_NUMBER]" at bounding box center [336, 204] width 140 height 30
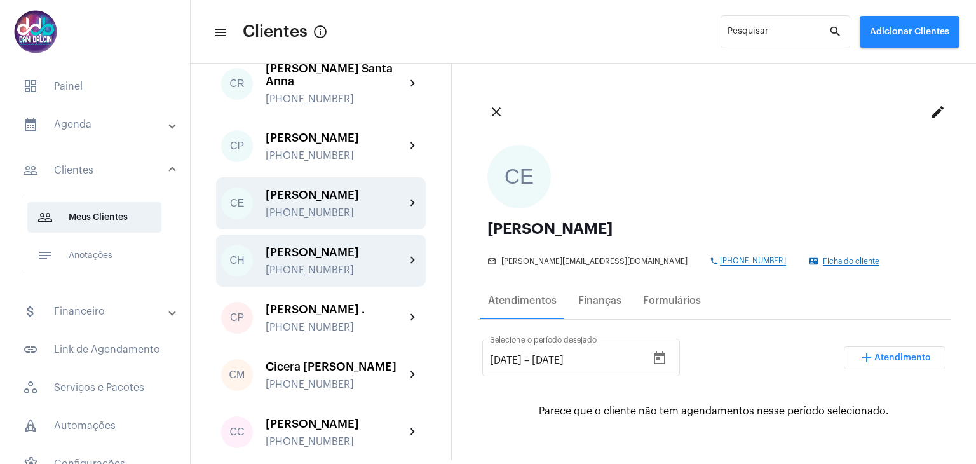
click at [336, 259] on div "[PERSON_NAME]" at bounding box center [336, 252] width 140 height 13
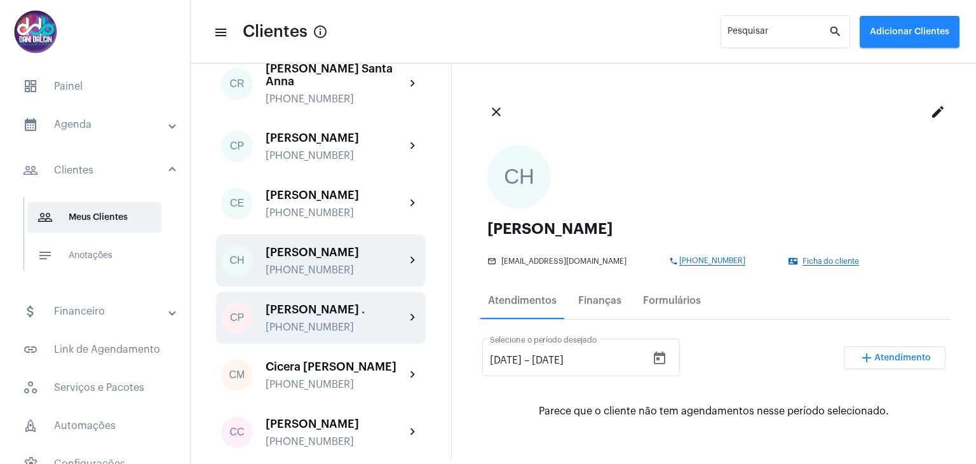
click at [329, 316] on div "[PERSON_NAME] ." at bounding box center [336, 309] width 140 height 13
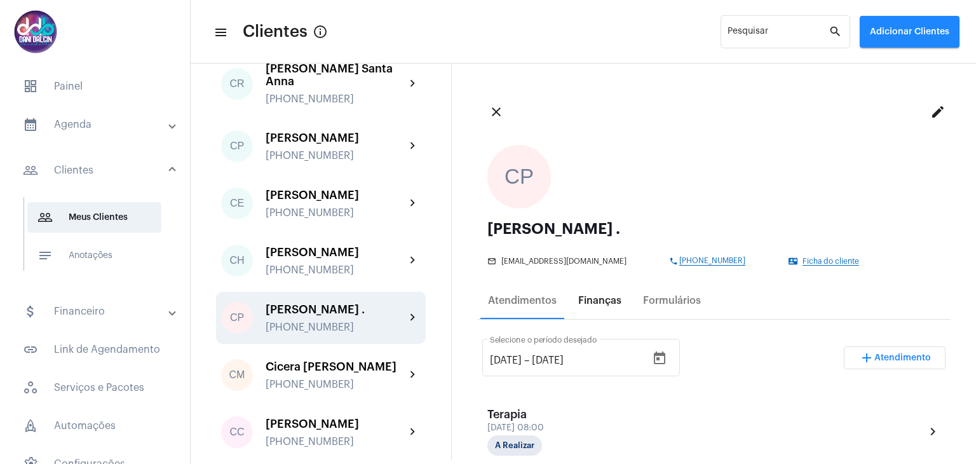
click at [592, 301] on div "Finanças" at bounding box center [599, 300] width 43 height 11
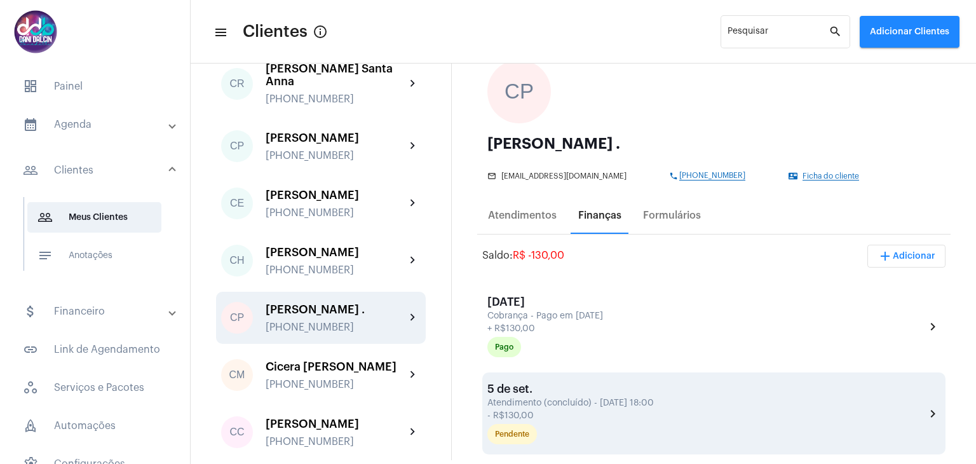
scroll to position [191, 0]
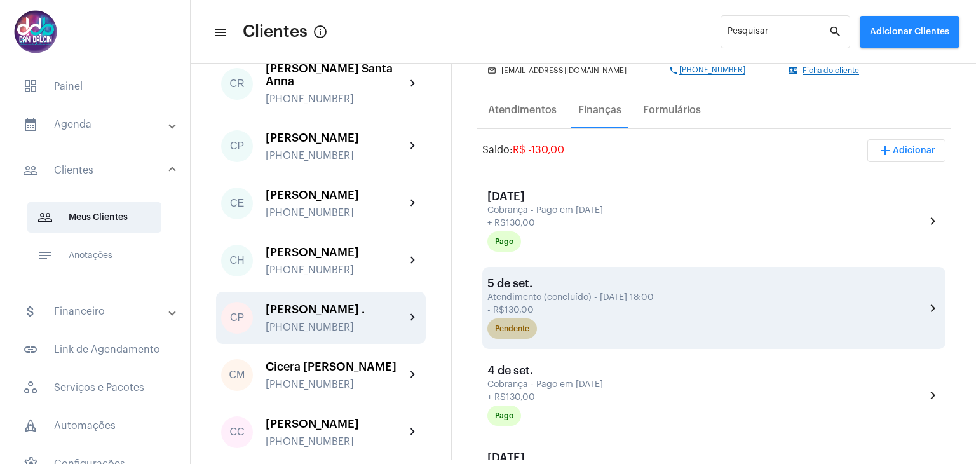
click at [614, 317] on div "Pendente" at bounding box center [706, 328] width 443 height 25
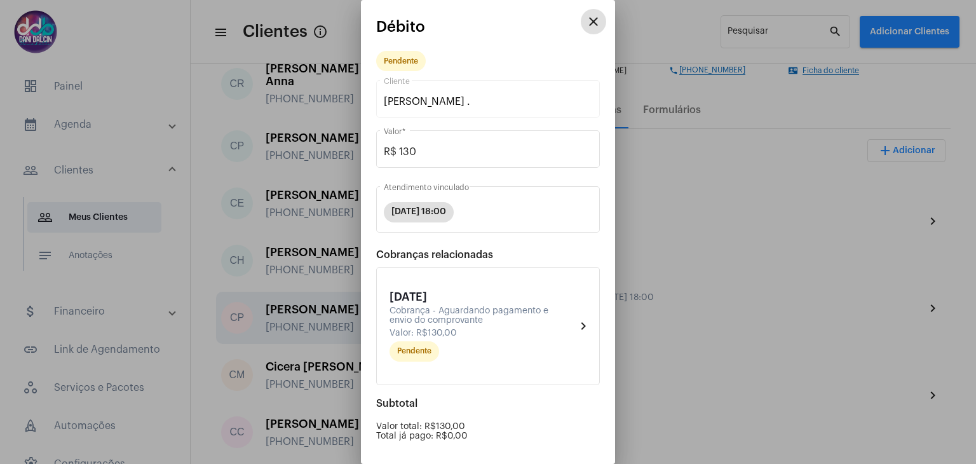
scroll to position [120, 0]
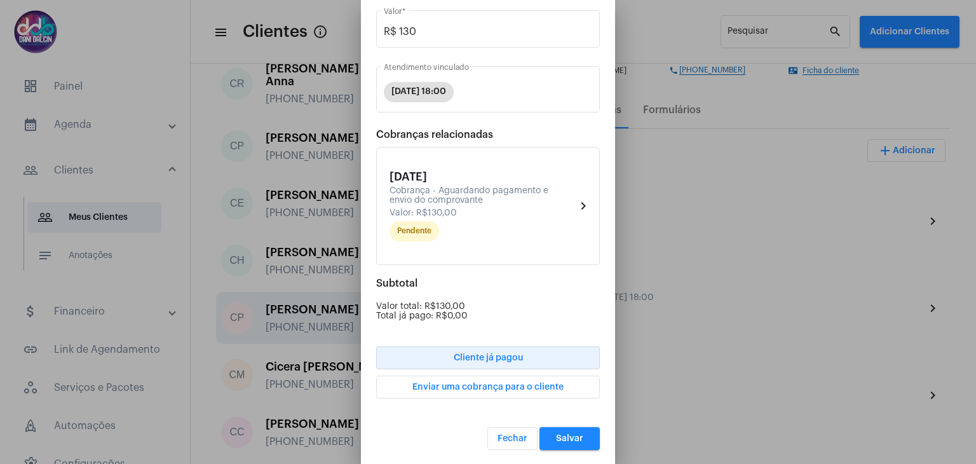
click at [510, 349] on button "Cliente já pagou" at bounding box center [488, 357] width 224 height 23
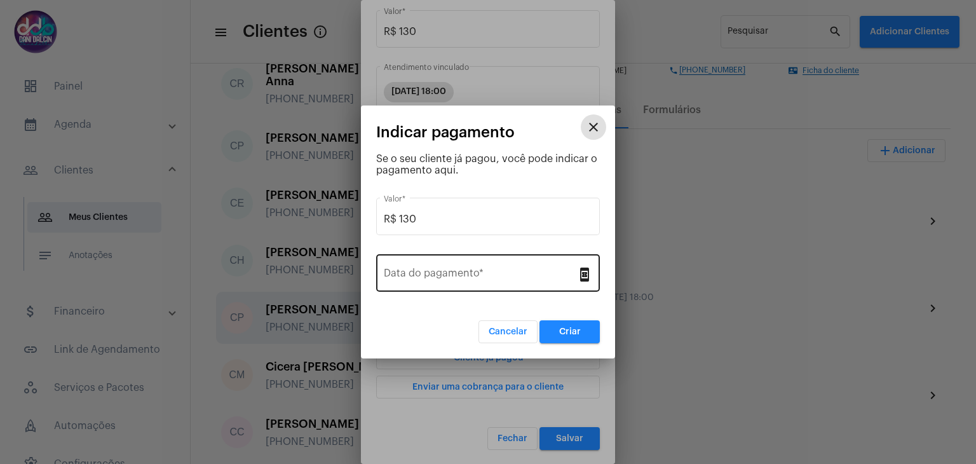
click at [456, 278] on input "Data do pagamento *" at bounding box center [480, 275] width 193 height 11
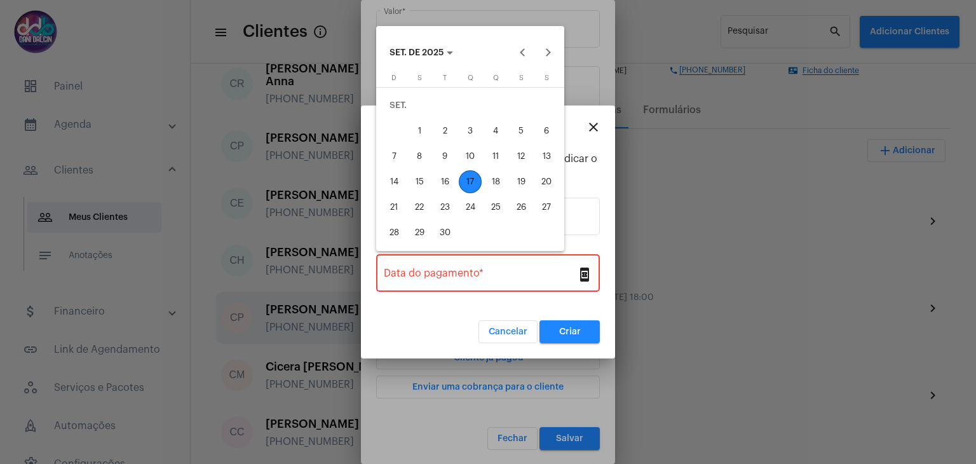
click at [522, 152] on div "12" at bounding box center [521, 156] width 23 height 23
type input "[DATE]"
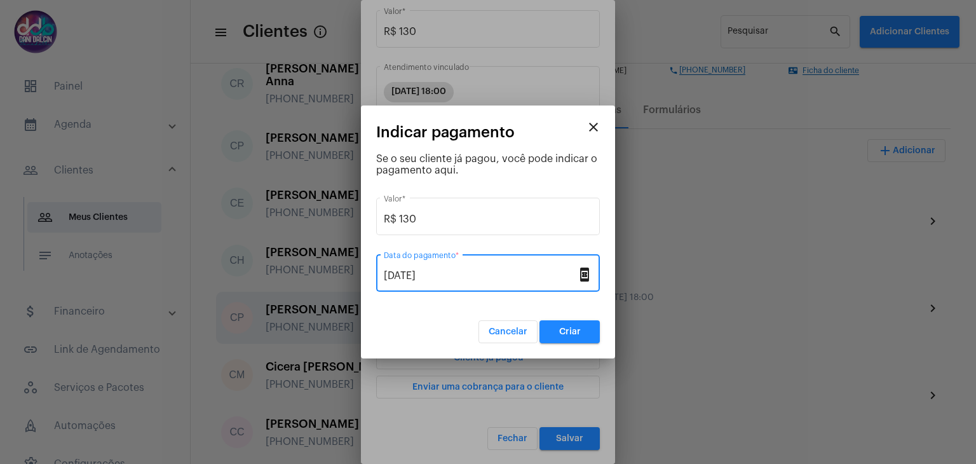
click at [562, 325] on button "Criar" at bounding box center [570, 331] width 60 height 23
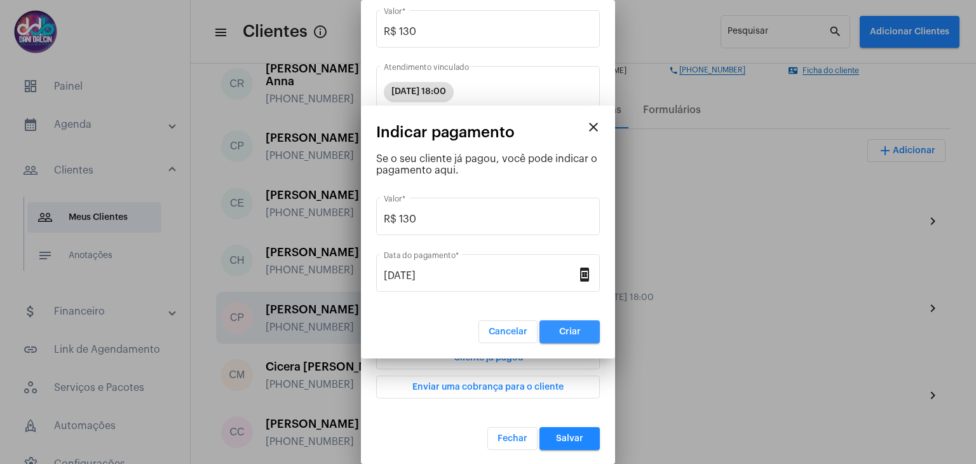
scroll to position [0, 0]
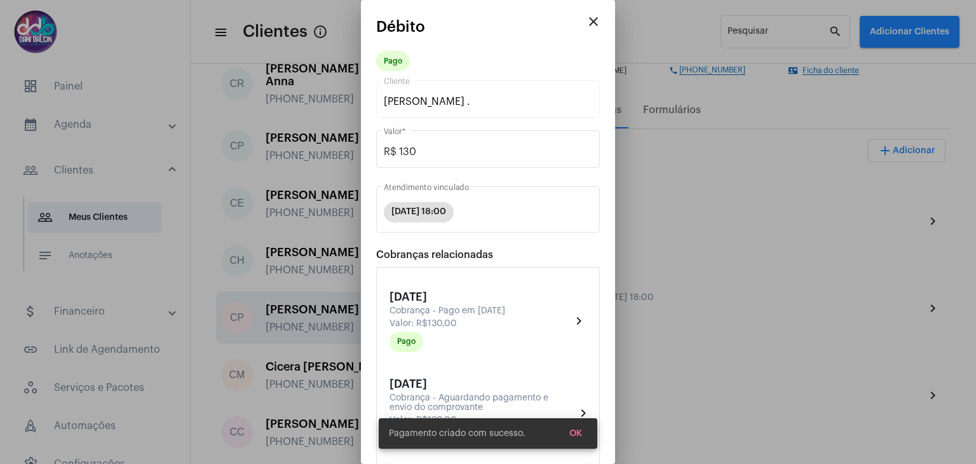
click at [575, 435] on span "OK" at bounding box center [575, 433] width 13 height 9
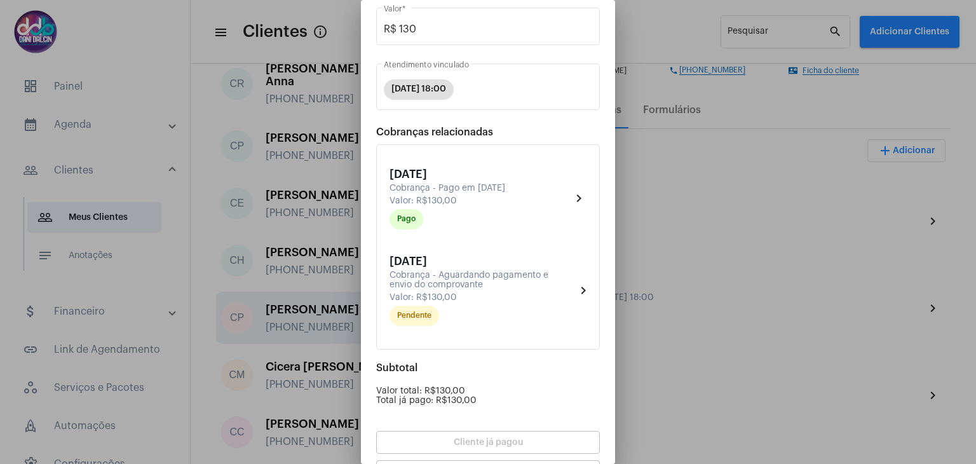
scroll to position [207, 0]
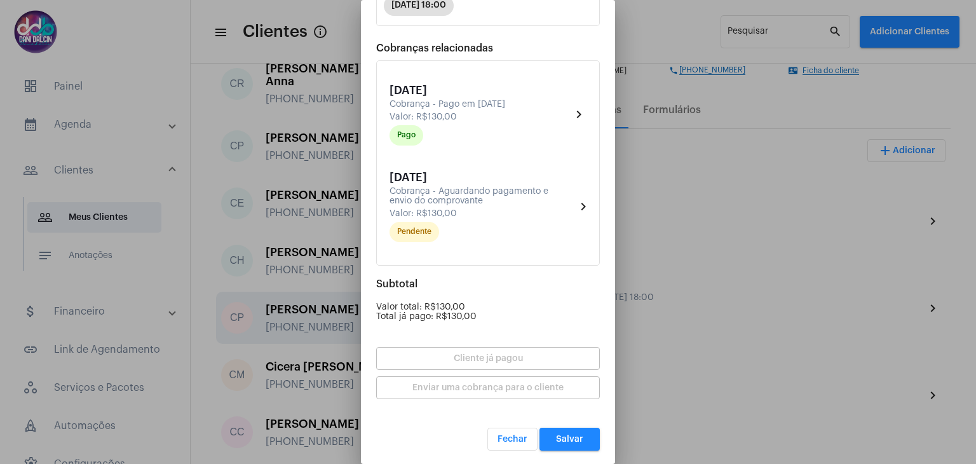
click at [555, 444] on button "Salvar" at bounding box center [570, 439] width 60 height 23
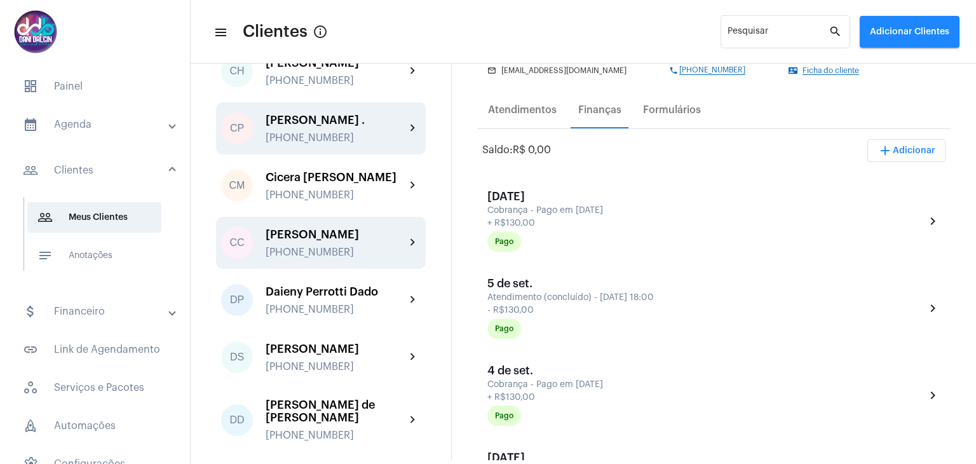
scroll to position [826, 0]
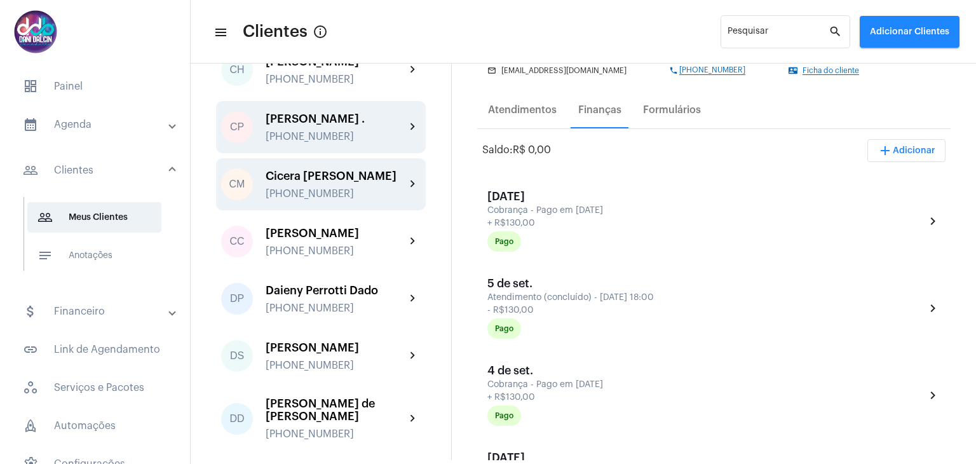
click at [318, 200] on div "[PHONE_NUMBER]" at bounding box center [336, 193] width 140 height 11
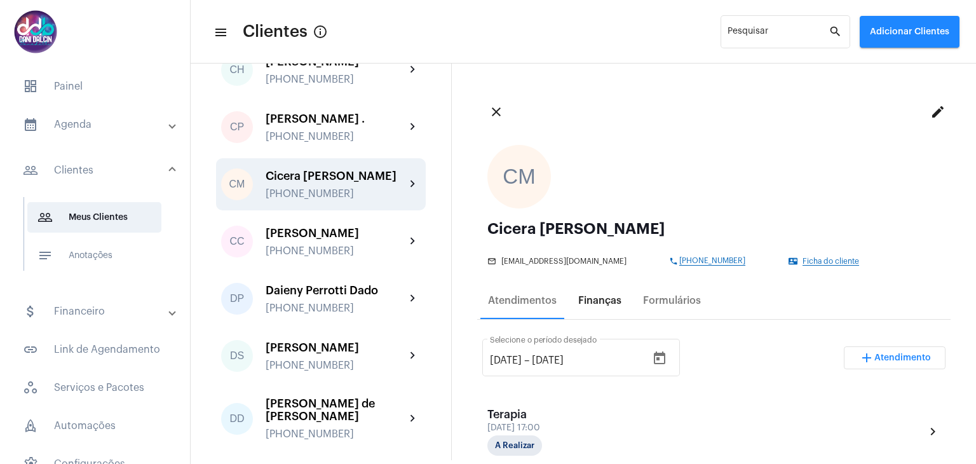
click at [602, 303] on div "Finanças" at bounding box center [599, 300] width 43 height 11
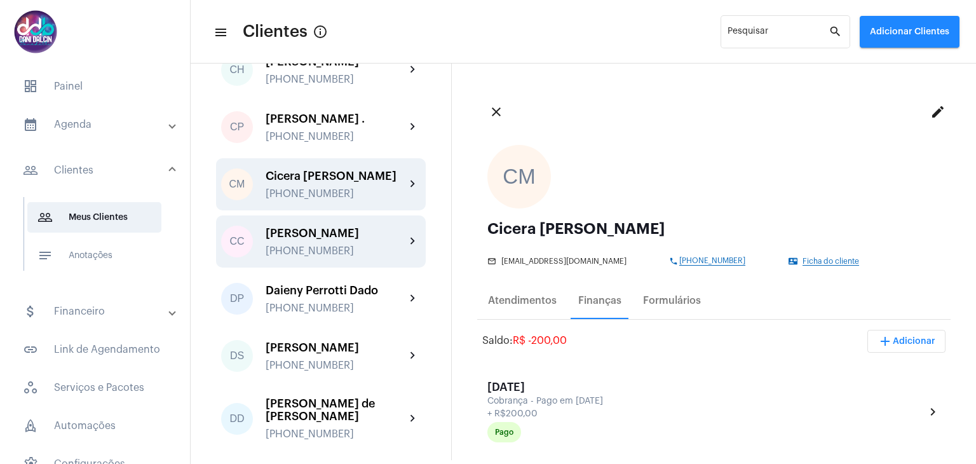
click at [352, 257] on div "[PHONE_NUMBER]" at bounding box center [336, 250] width 140 height 11
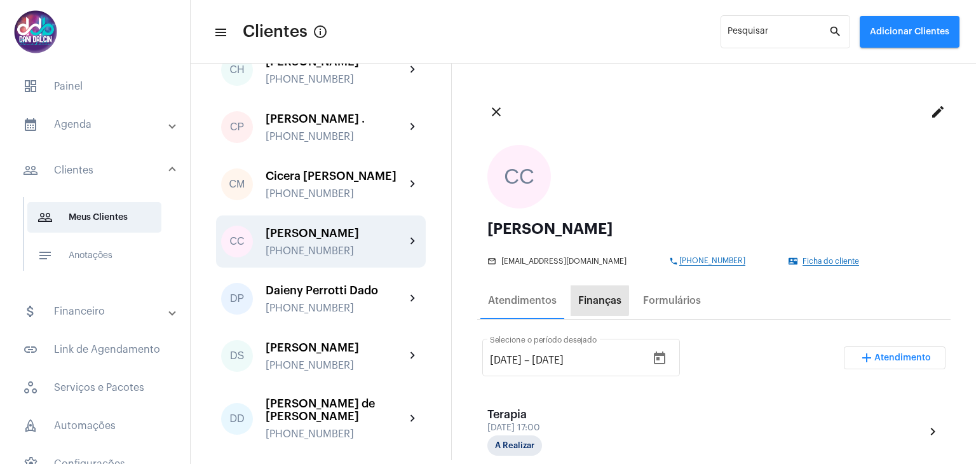
click at [590, 301] on div "Finanças" at bounding box center [599, 300] width 43 height 11
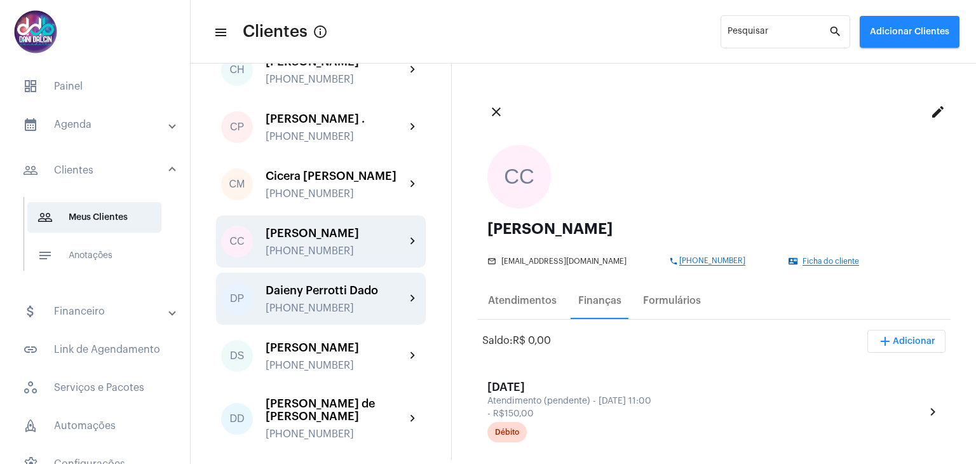
click at [342, 314] on div "Daieny Perrotti Dado [PHONE_NUMBER]" at bounding box center [336, 299] width 140 height 30
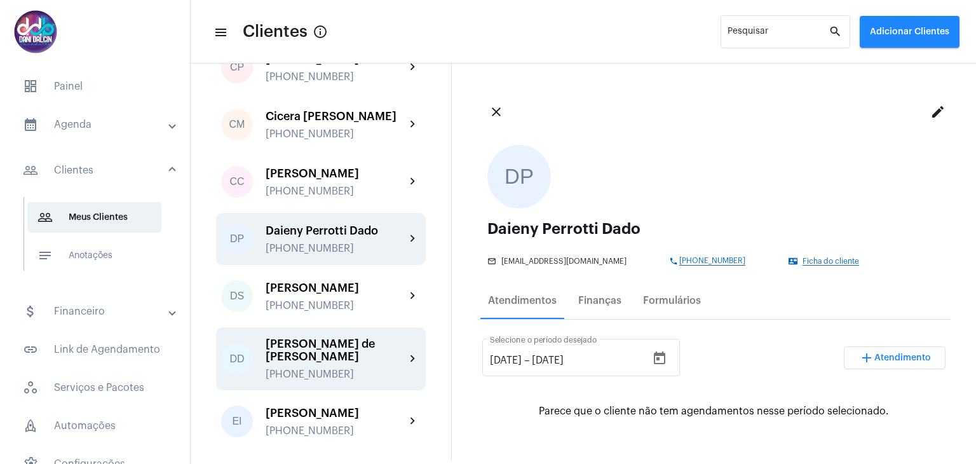
scroll to position [953, 0]
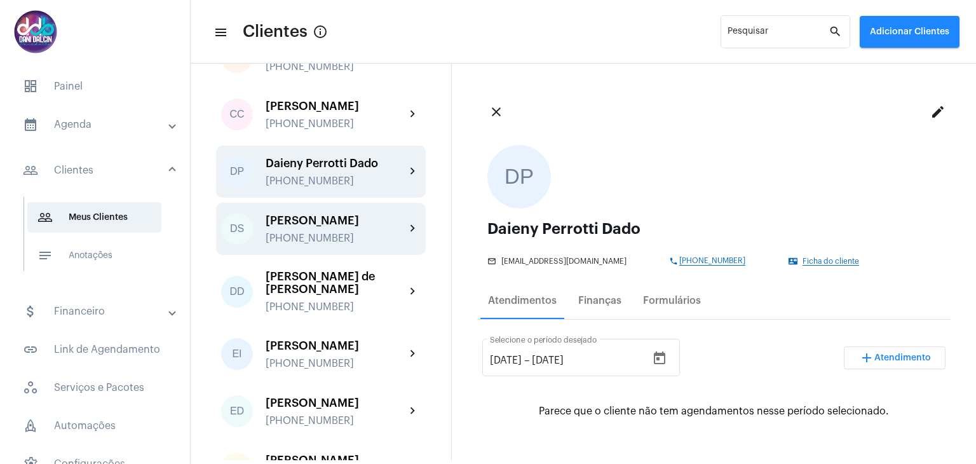
click at [334, 244] on div "[PHONE_NUMBER]" at bounding box center [336, 238] width 140 height 11
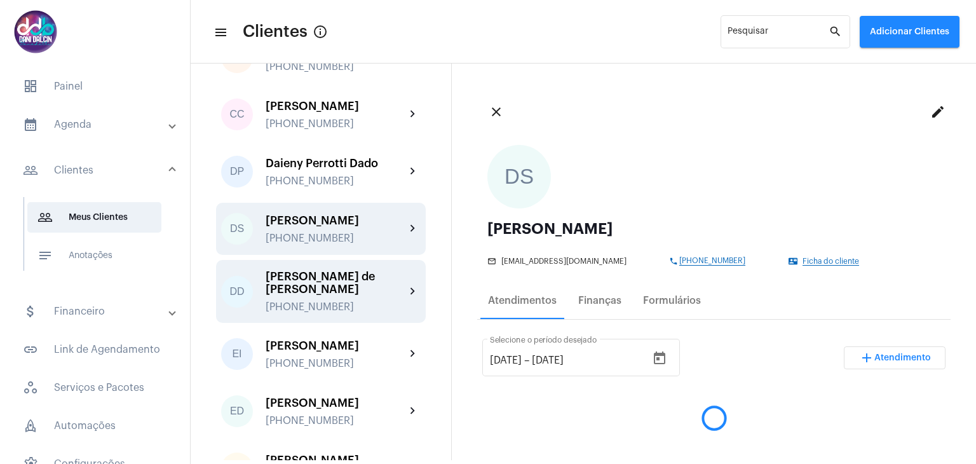
click at [337, 296] on div "[PERSON_NAME] de [PERSON_NAME]" at bounding box center [336, 282] width 140 height 25
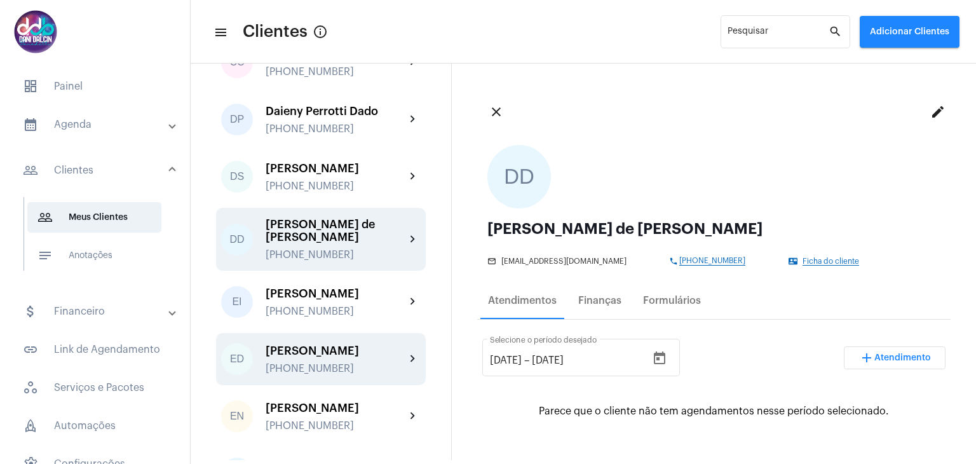
scroll to position [1080, 0]
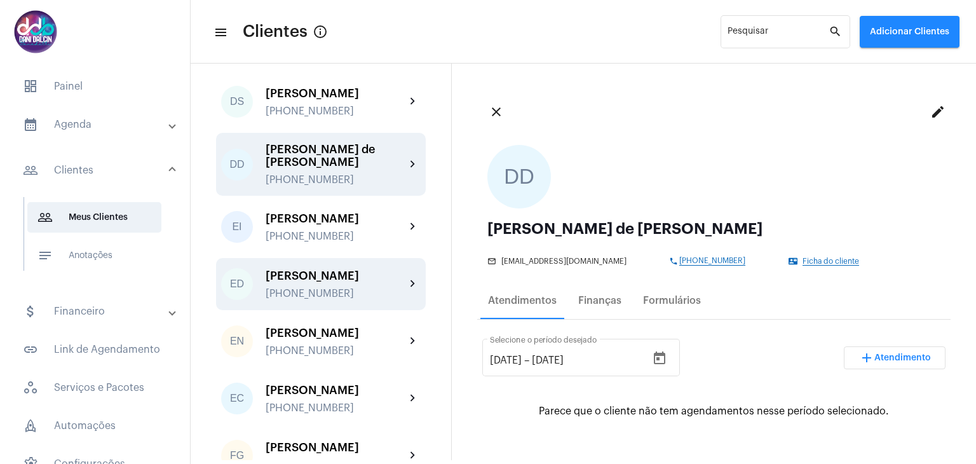
click at [337, 299] on div "[PHONE_NUMBER]" at bounding box center [336, 293] width 140 height 11
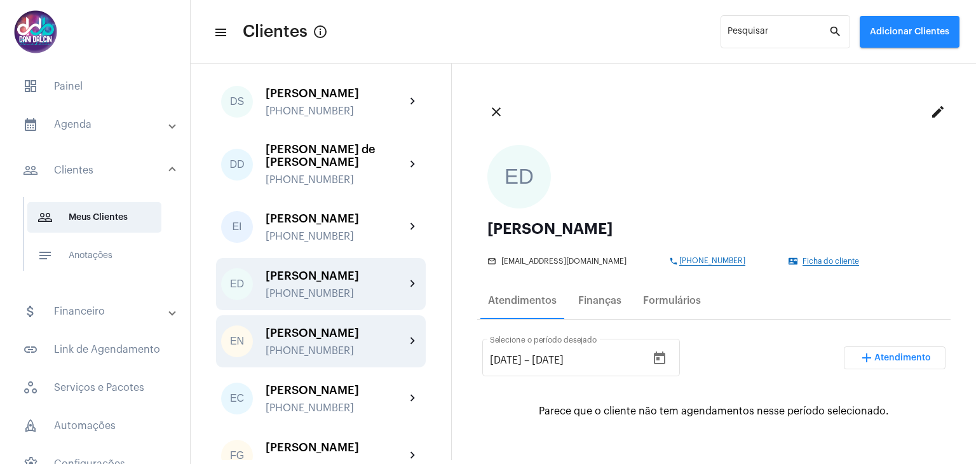
click at [336, 339] on div "[PERSON_NAME]" at bounding box center [336, 333] width 140 height 13
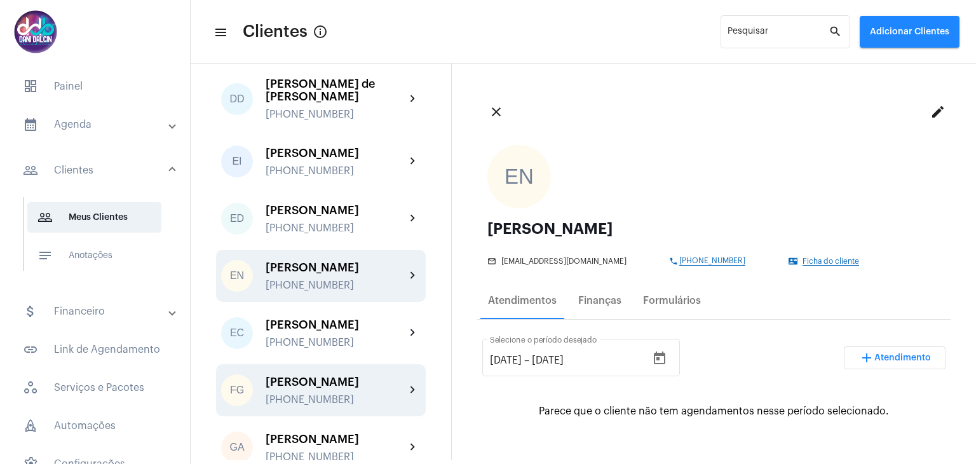
scroll to position [1208, 0]
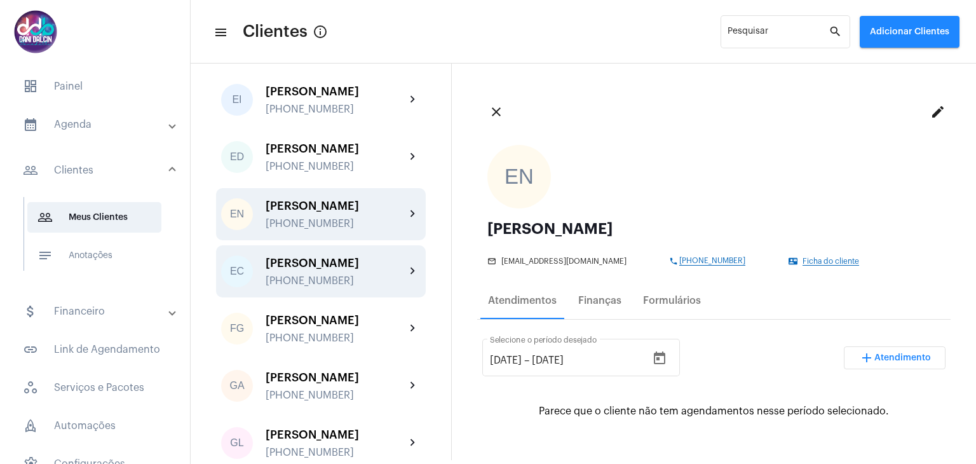
click at [326, 287] on div "[PHONE_NUMBER]" at bounding box center [336, 280] width 140 height 11
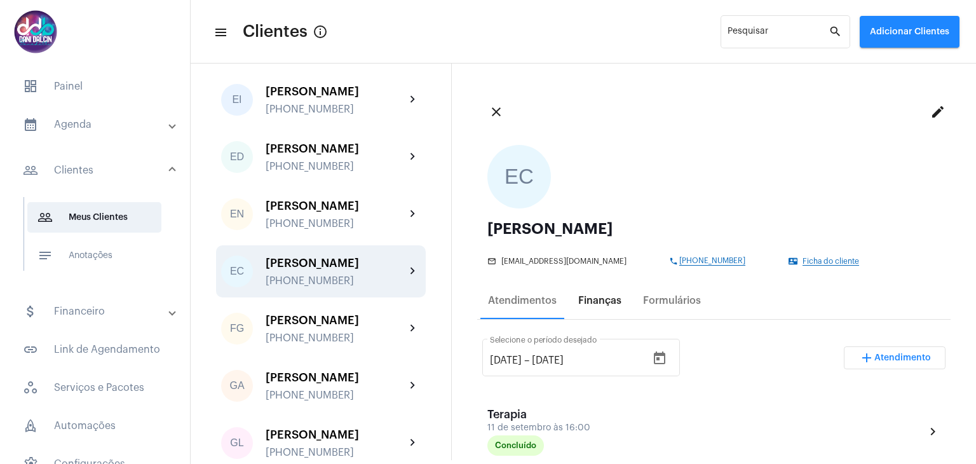
click at [587, 302] on div "Finanças" at bounding box center [599, 300] width 43 height 11
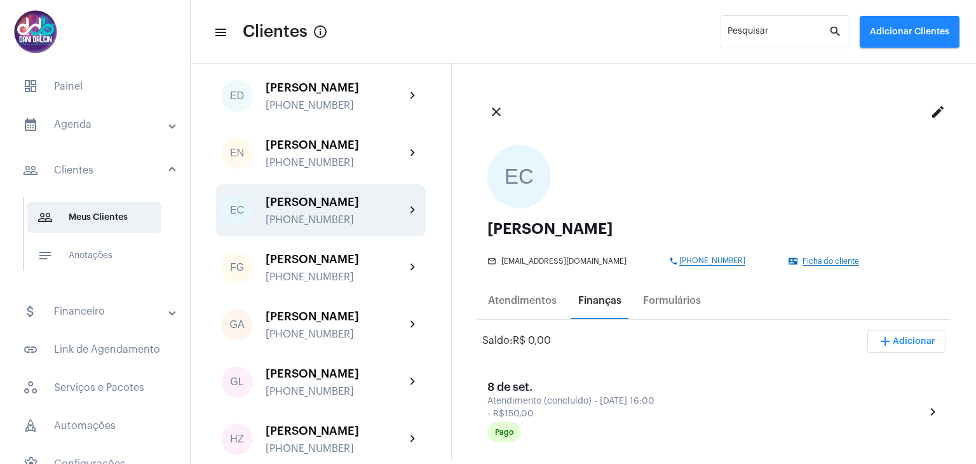
scroll to position [1335, 0]
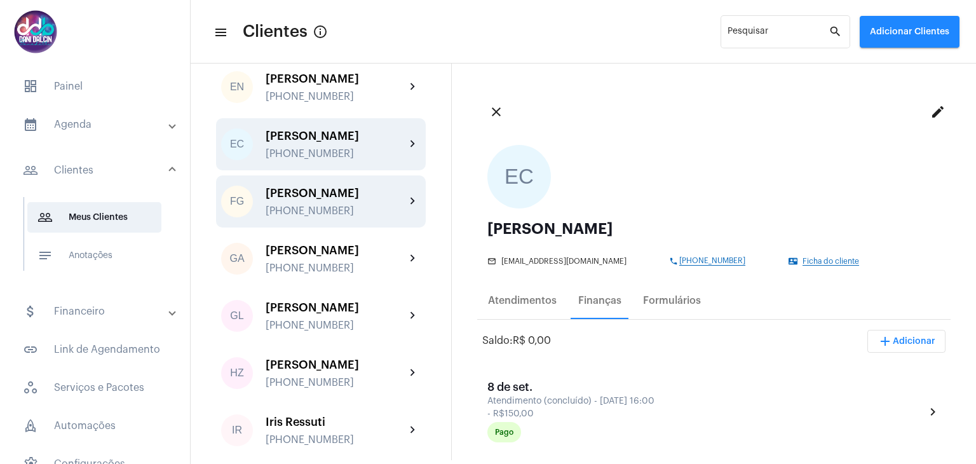
click at [353, 217] on div "[PHONE_NUMBER]" at bounding box center [336, 210] width 140 height 11
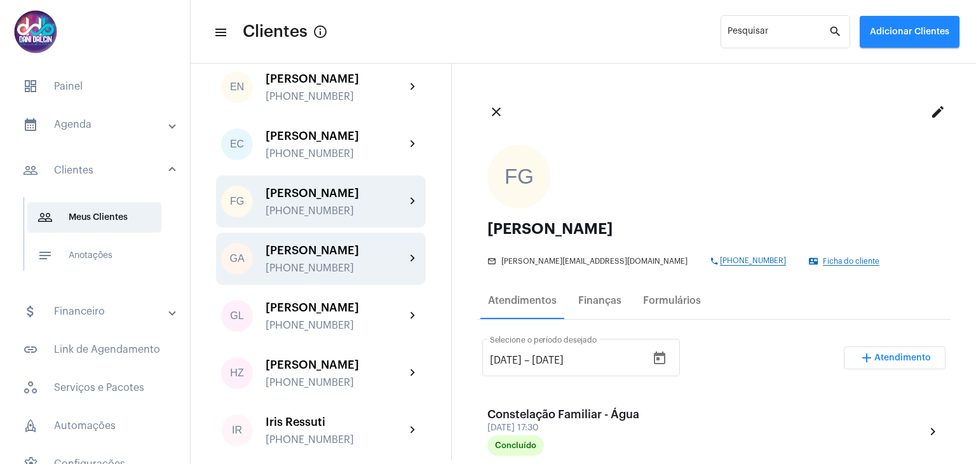
click at [346, 274] on div "[PERSON_NAME] [PHONE_NUMBER]" at bounding box center [336, 259] width 140 height 30
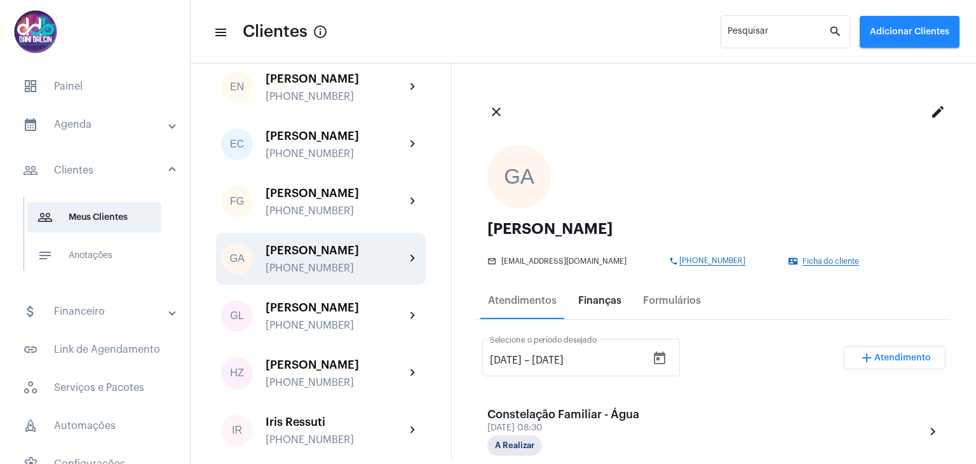
click at [602, 304] on div "Finanças" at bounding box center [599, 300] width 43 height 11
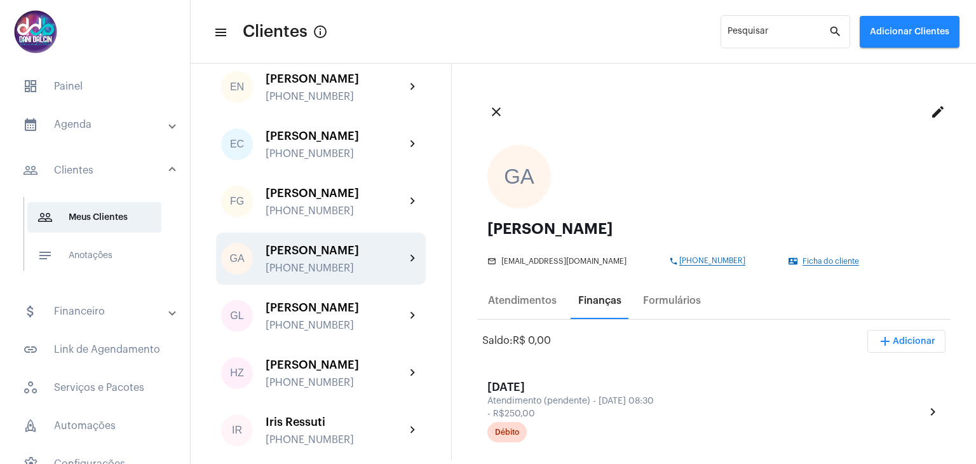
scroll to position [1398, 0]
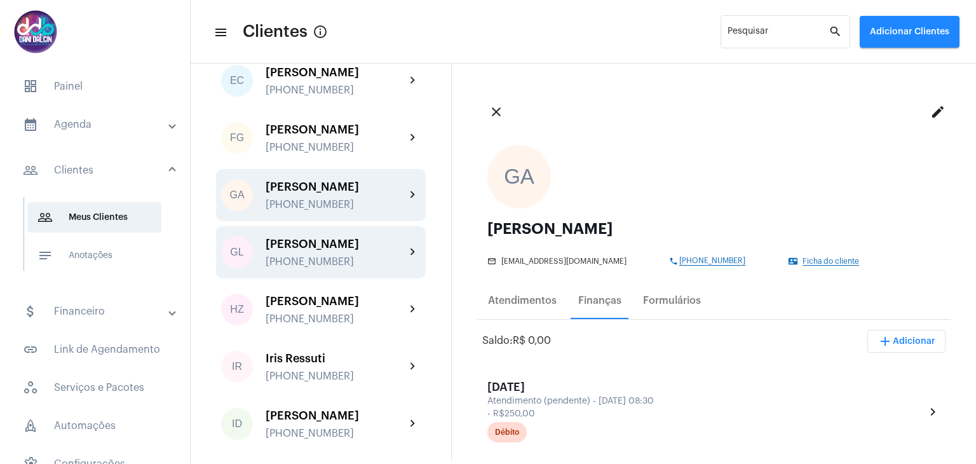
click at [364, 268] on div "[PHONE_NUMBER]" at bounding box center [336, 261] width 140 height 11
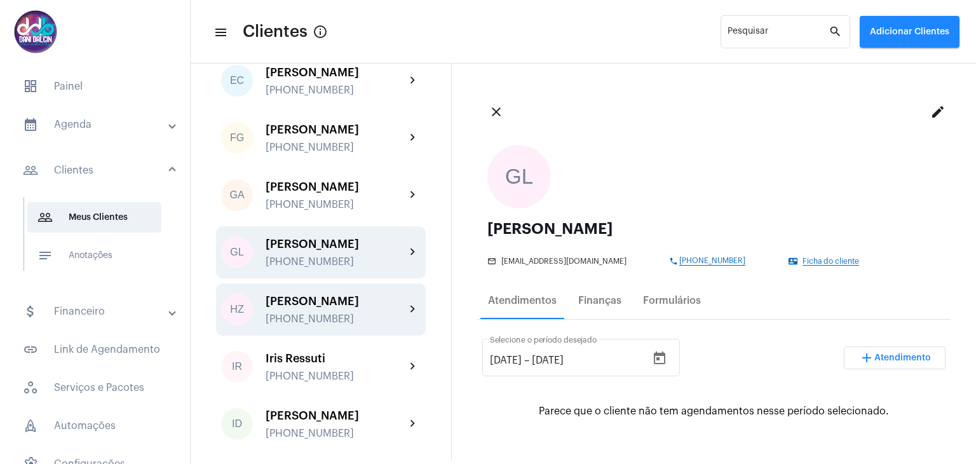
click at [346, 308] on div "[PERSON_NAME]" at bounding box center [336, 301] width 140 height 13
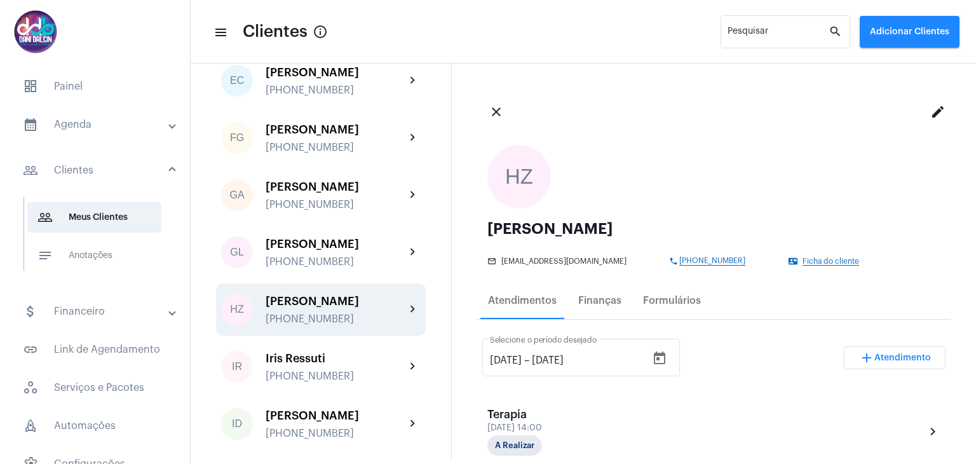
scroll to position [1462, 0]
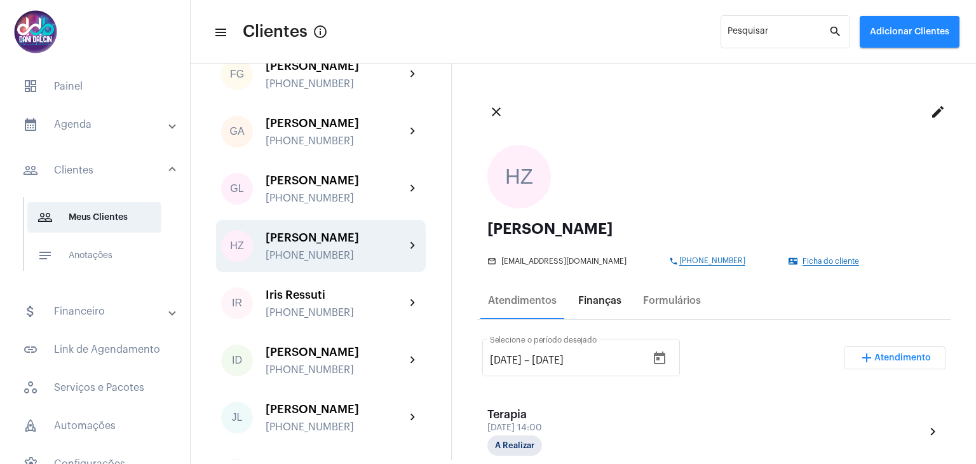
click at [592, 296] on div "Finanças" at bounding box center [599, 300] width 43 height 11
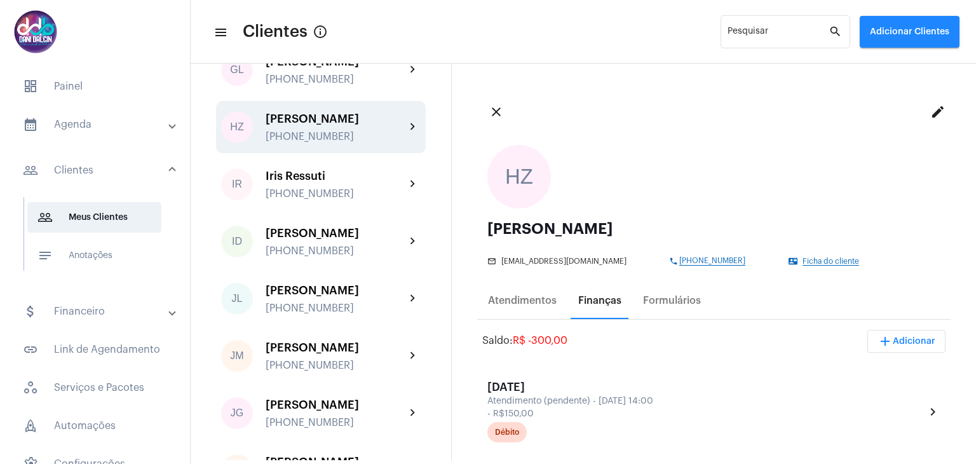
scroll to position [1589, 0]
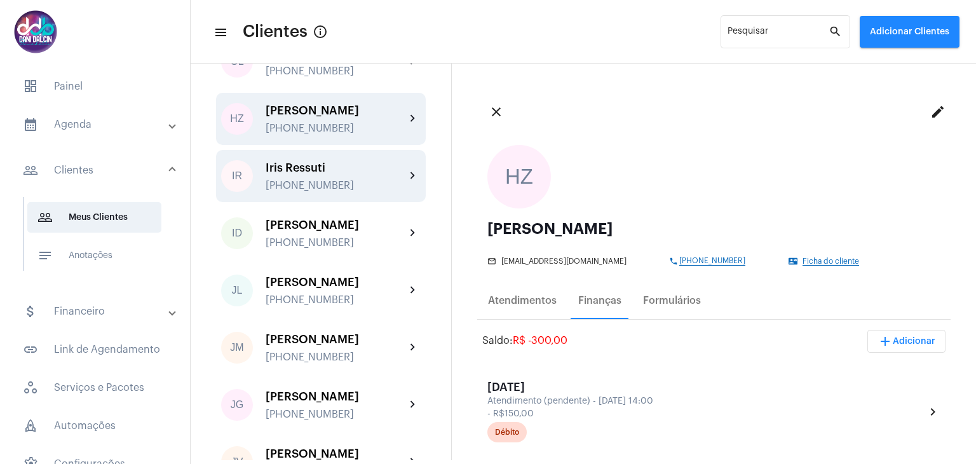
click at [320, 191] on div "[PHONE_NUMBER]" at bounding box center [336, 185] width 140 height 11
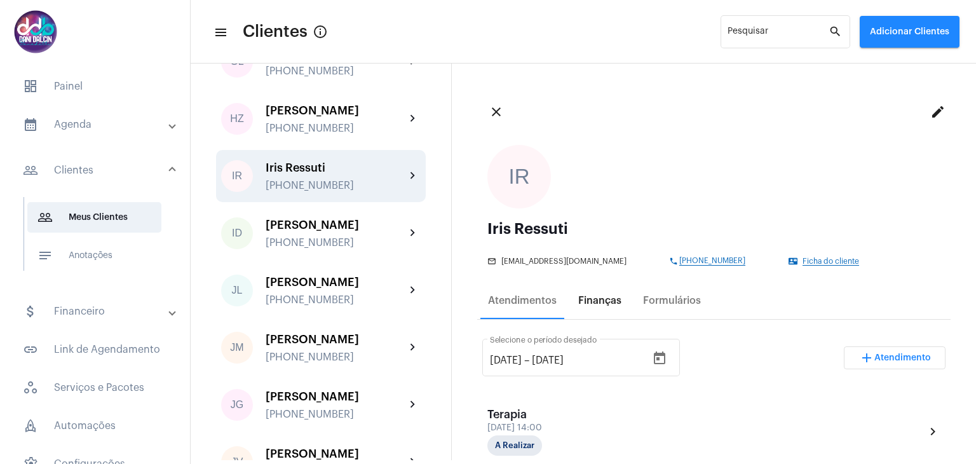
click at [592, 300] on div "Finanças" at bounding box center [599, 300] width 43 height 11
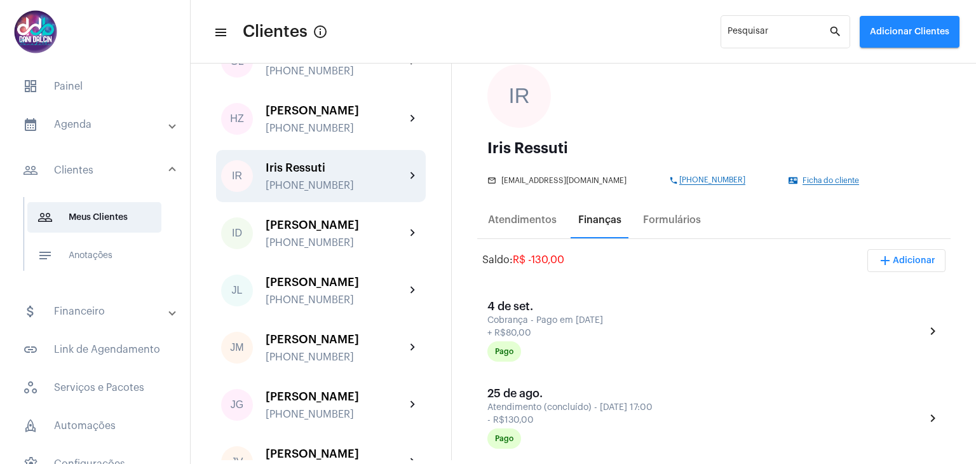
scroll to position [191, 0]
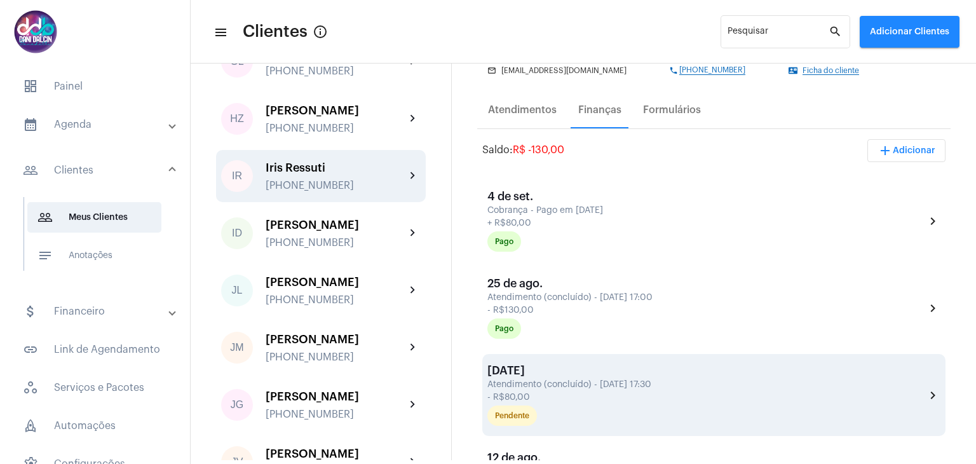
click at [594, 376] on div "[DATE] Atendimento (concluído) - [DATE] 17:30 - R$80,00 Pendente" at bounding box center [706, 395] width 438 height 62
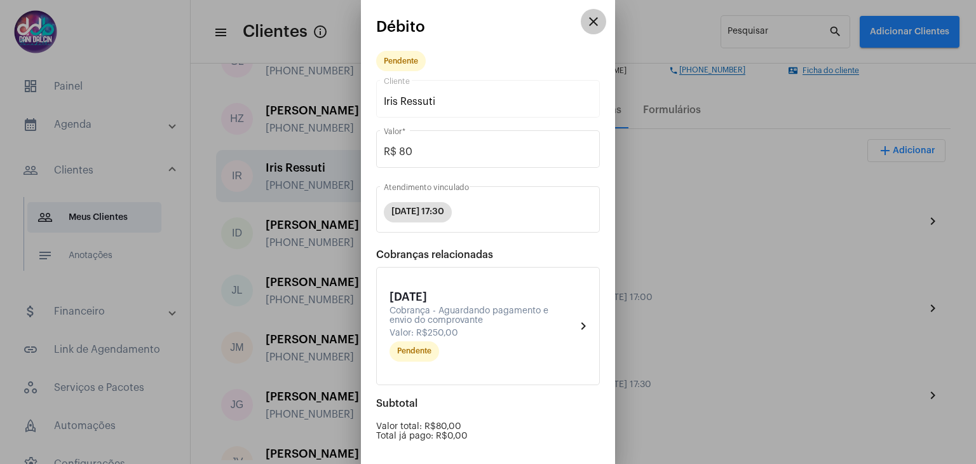
click at [586, 31] on button "close" at bounding box center [593, 21] width 25 height 25
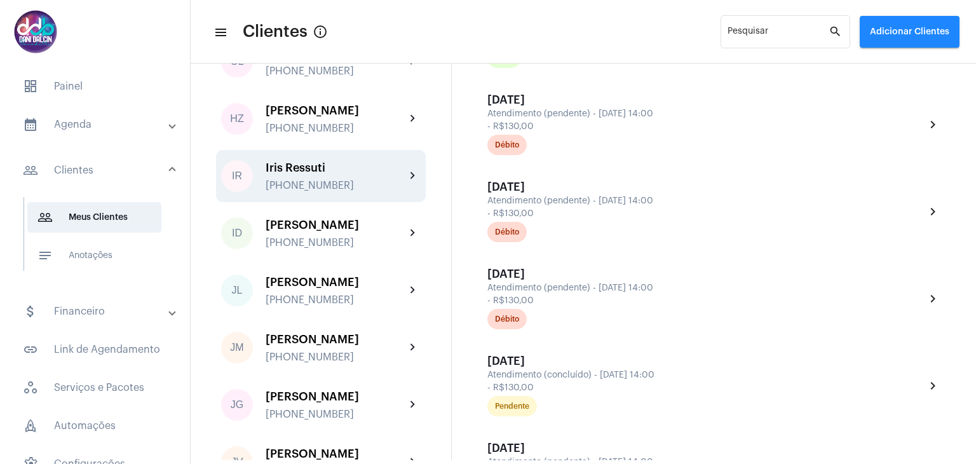
scroll to position [699, 0]
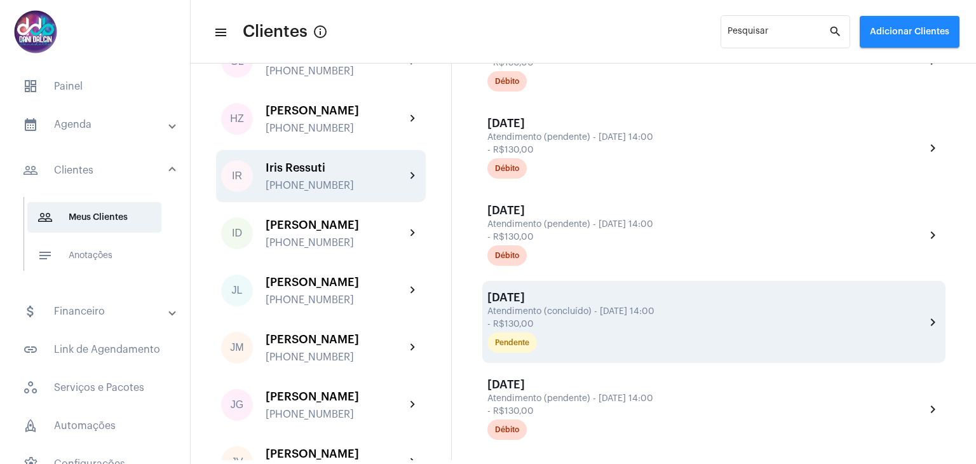
click at [634, 321] on div "- R$130,00" at bounding box center [704, 325] width 435 height 10
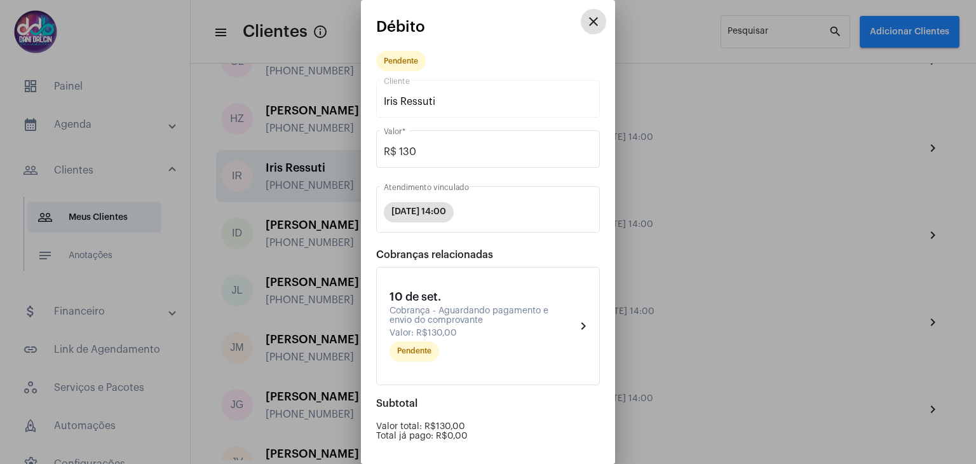
scroll to position [120, 0]
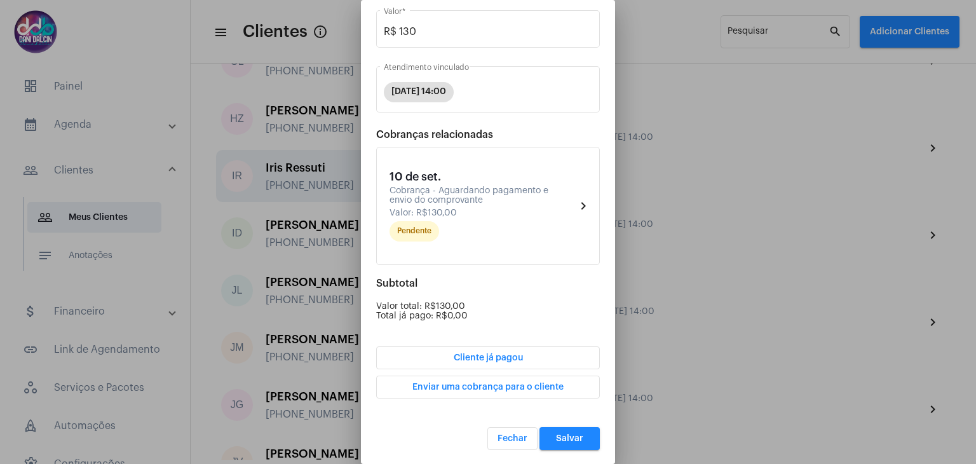
click at [499, 353] on span "Cliente já pagou" at bounding box center [488, 357] width 69 height 9
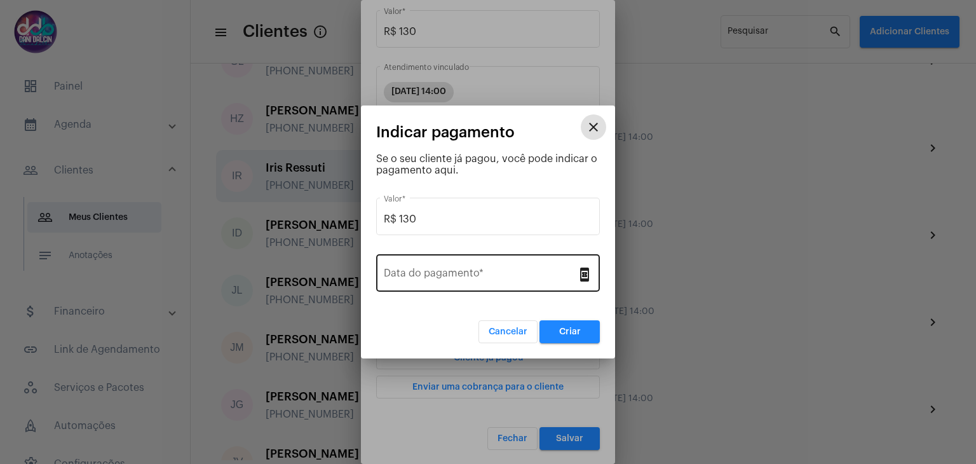
click at [477, 273] on input "Data do pagamento *" at bounding box center [480, 275] width 193 height 11
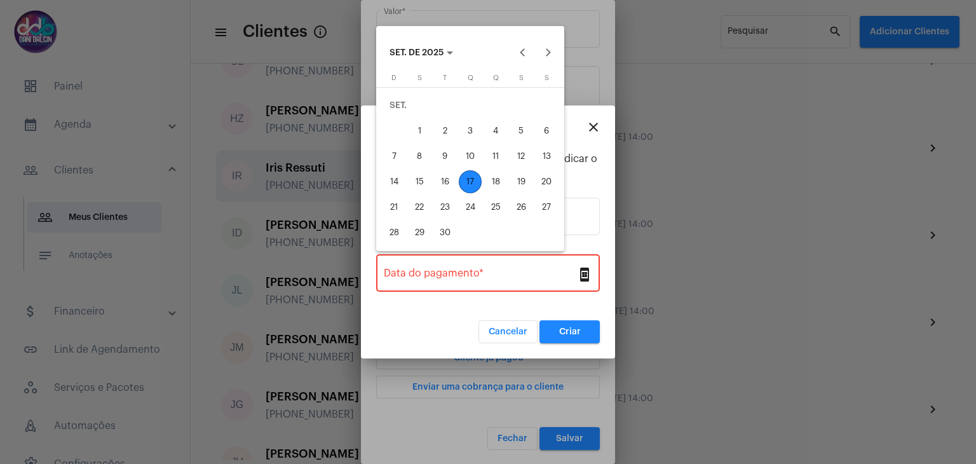
click at [509, 151] on button "12" at bounding box center [520, 156] width 25 height 25
type input "[DATE]"
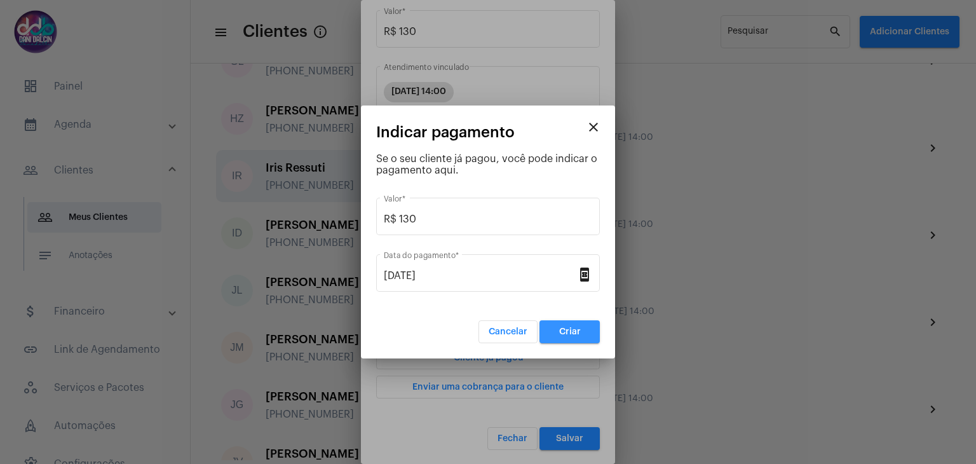
click at [580, 335] on span "Criar" at bounding box center [570, 331] width 22 height 9
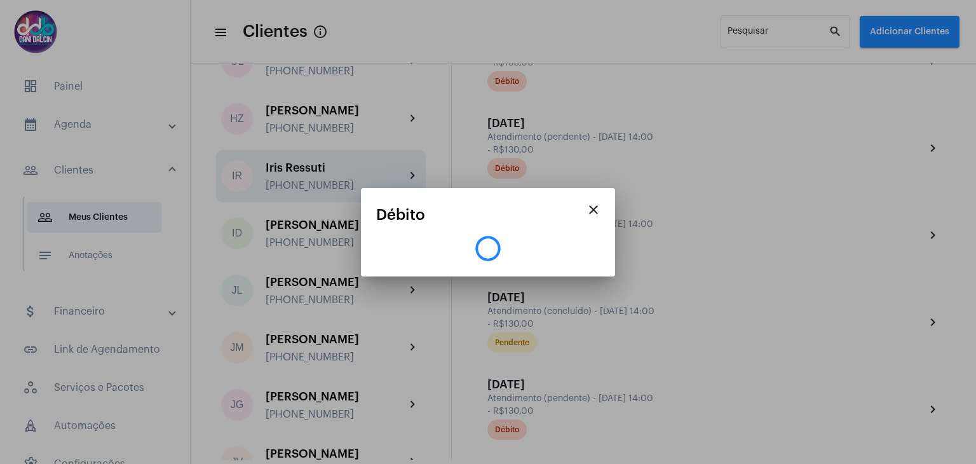
scroll to position [0, 0]
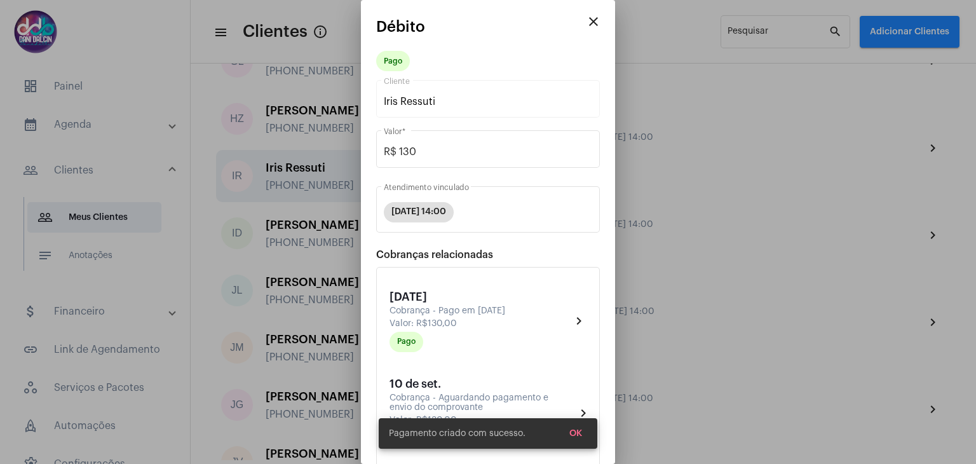
click at [577, 439] on button "OK" at bounding box center [575, 433] width 33 height 23
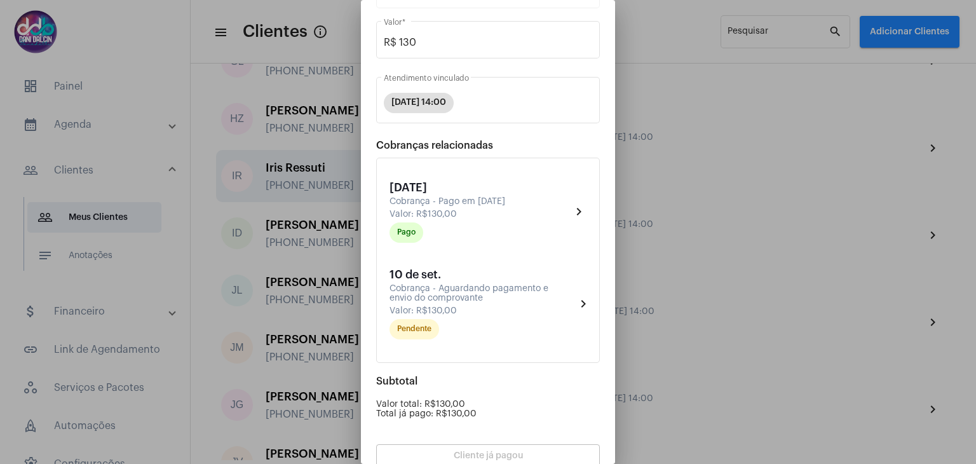
scroll to position [207, 0]
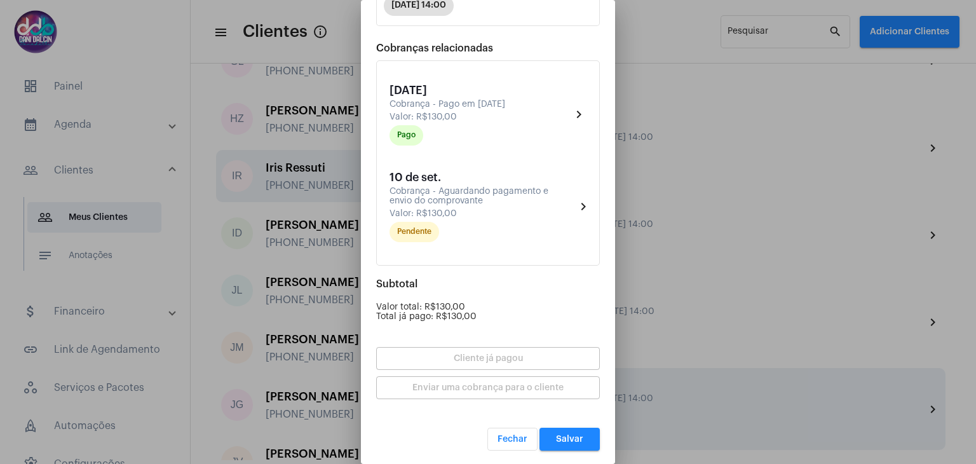
click at [572, 435] on span "Salvar" at bounding box center [569, 439] width 27 height 9
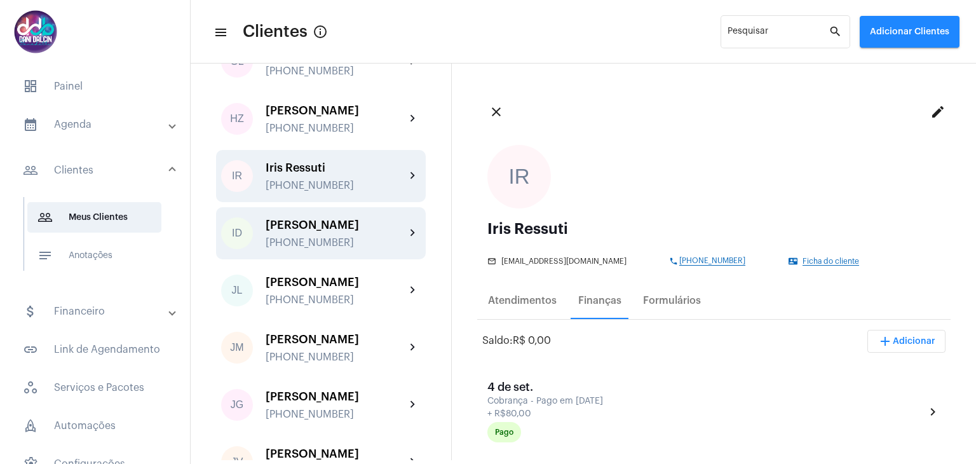
scroll to position [1716, 0]
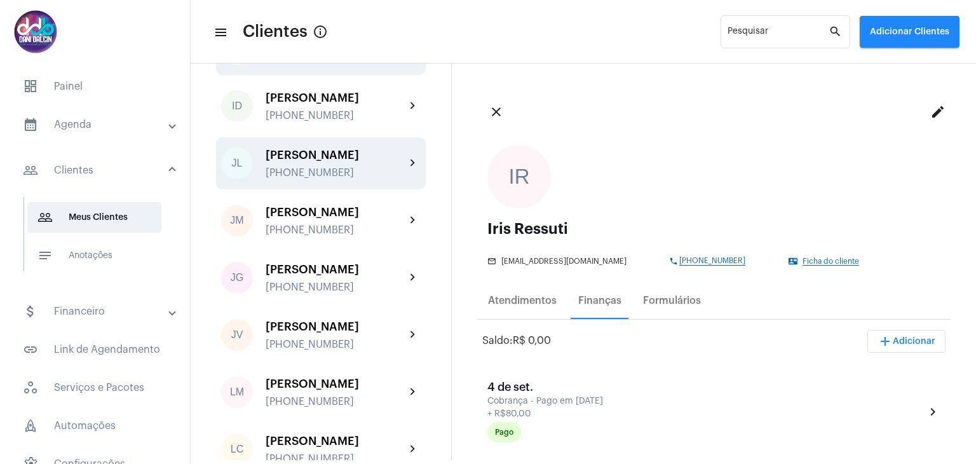
click at [332, 179] on div "[PHONE_NUMBER]" at bounding box center [336, 172] width 140 height 11
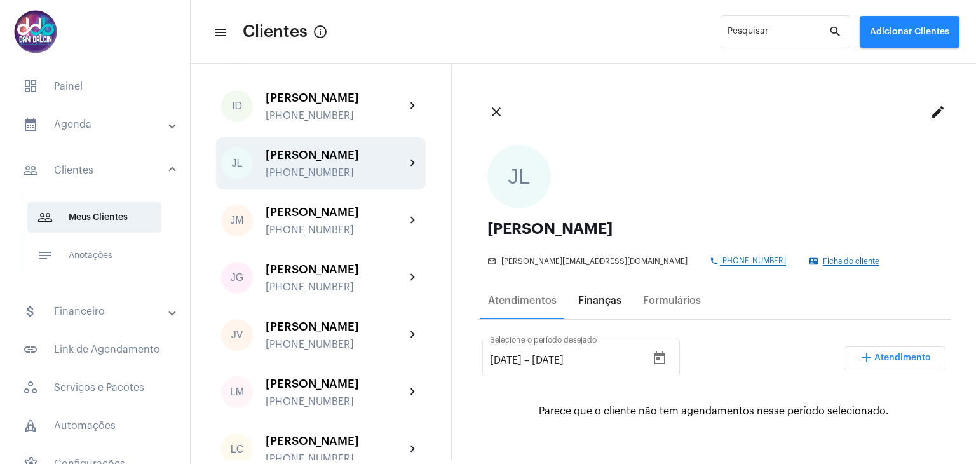
click at [600, 304] on div "Finanças" at bounding box center [599, 300] width 43 height 11
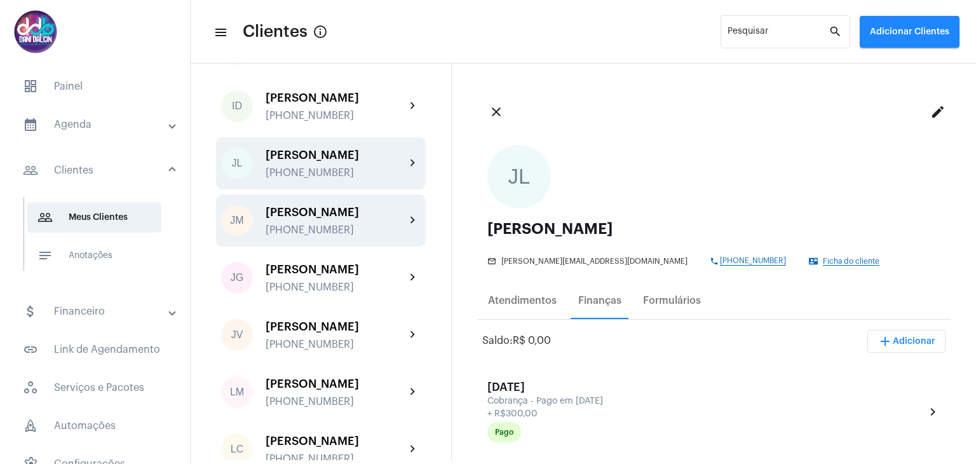
click at [309, 236] on div "[PERSON_NAME] [PHONE_NUMBER]" at bounding box center [336, 221] width 140 height 30
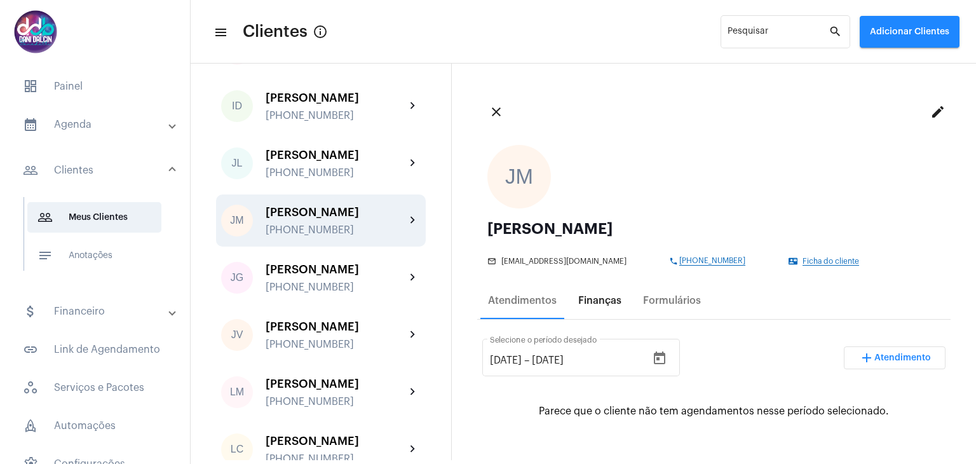
click at [596, 307] on div "Finanças" at bounding box center [600, 300] width 58 height 31
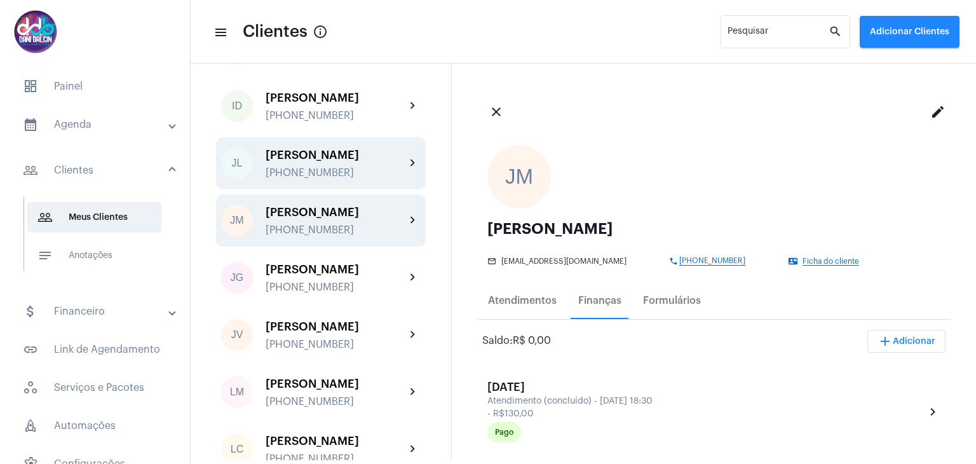
click at [346, 179] on div "[PHONE_NUMBER]" at bounding box center [336, 172] width 140 height 11
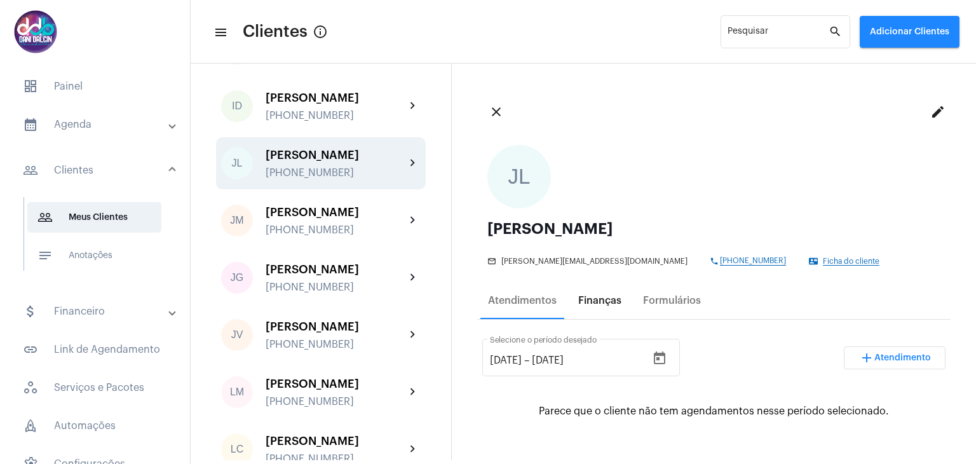
click at [599, 306] on div "Finanças" at bounding box center [599, 300] width 43 height 11
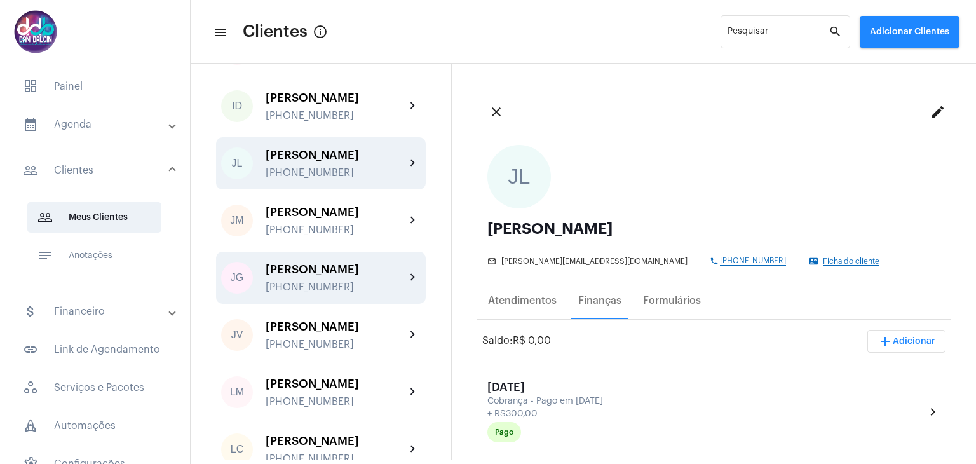
click at [309, 293] on div "[PHONE_NUMBER]" at bounding box center [336, 287] width 140 height 11
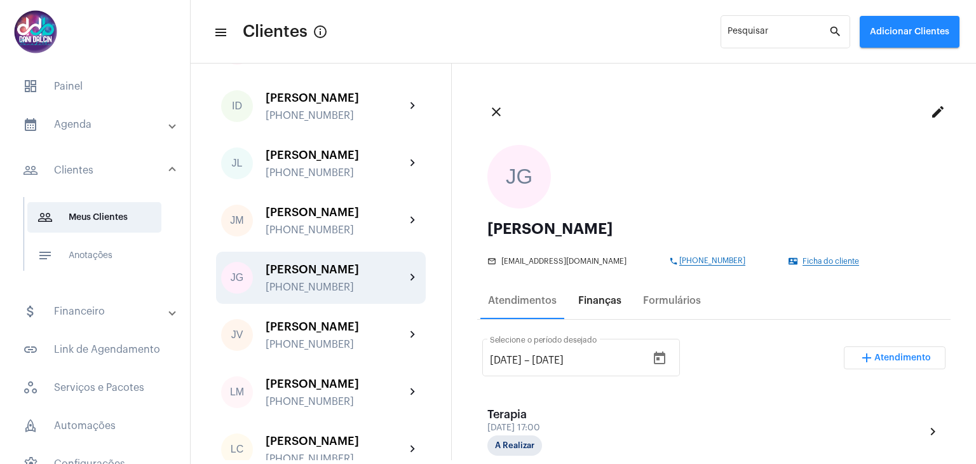
click at [597, 306] on div "Finanças" at bounding box center [599, 300] width 43 height 11
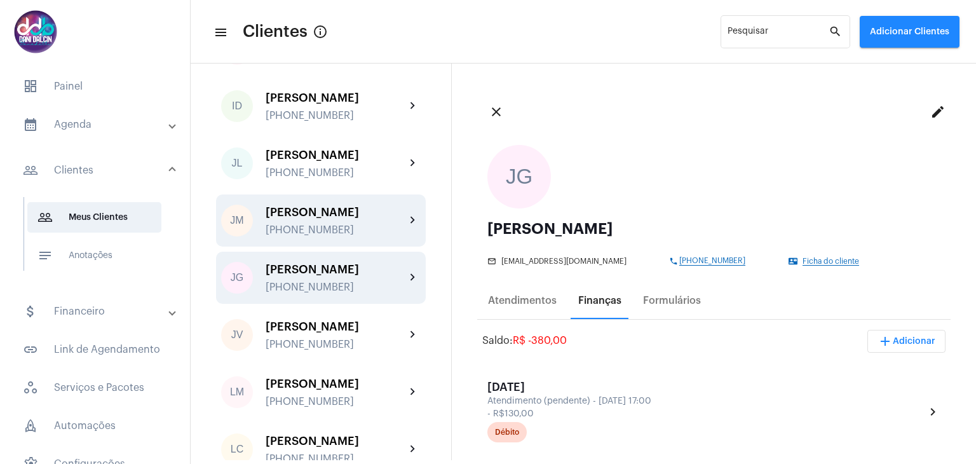
scroll to position [1780, 0]
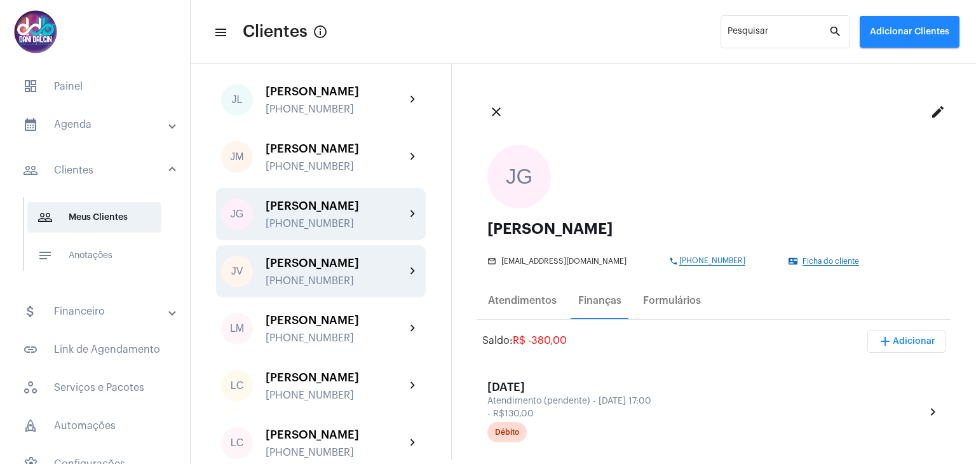
click at [333, 269] on div "[PERSON_NAME]" at bounding box center [336, 263] width 140 height 13
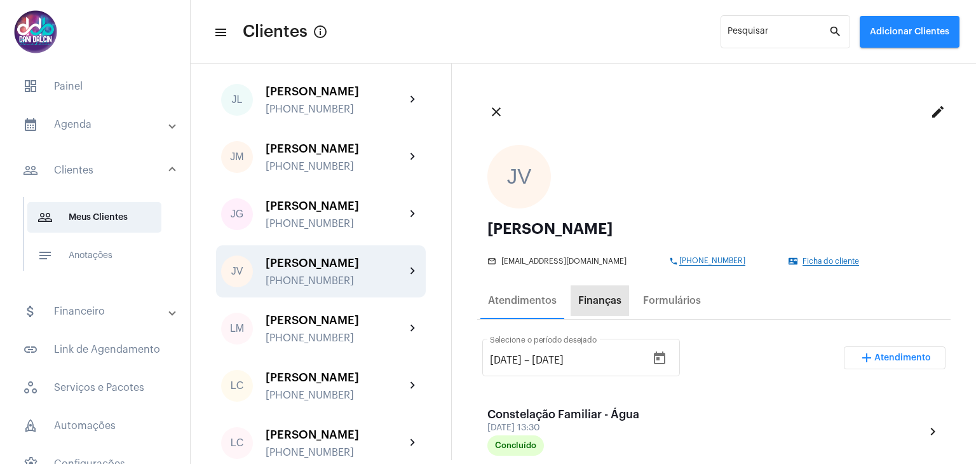
click at [590, 308] on div "Finanças" at bounding box center [600, 300] width 58 height 31
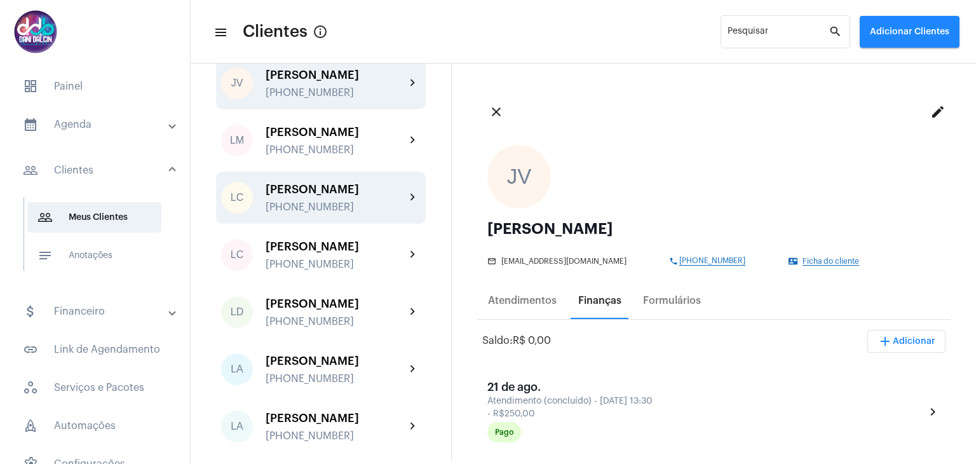
scroll to position [1970, 0]
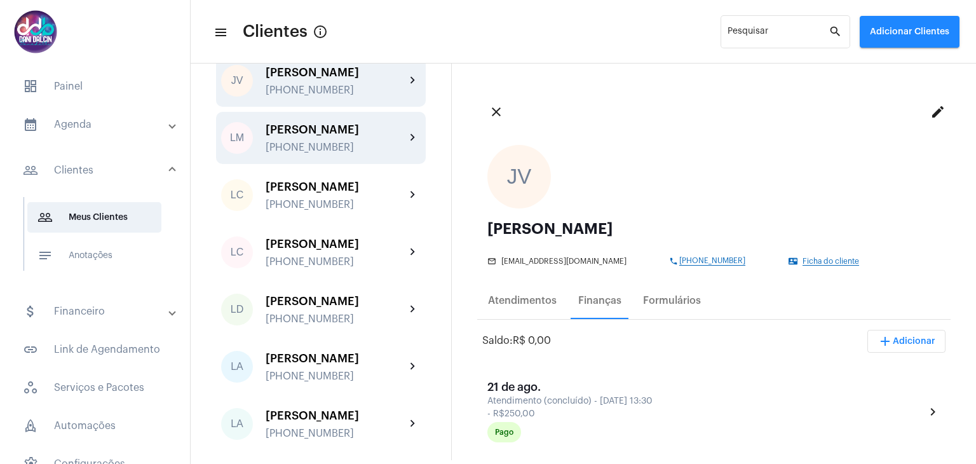
click at [321, 136] on div "[PERSON_NAME]" at bounding box center [336, 129] width 140 height 13
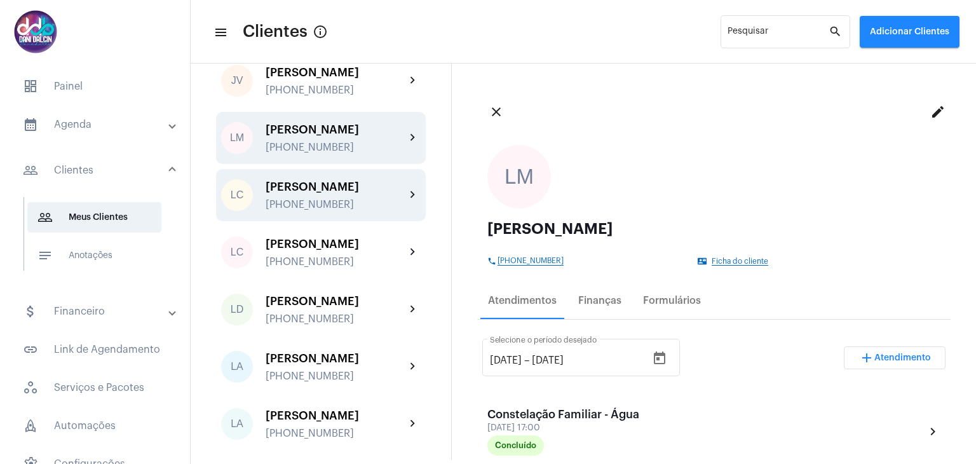
click at [339, 210] on div "[PHONE_NUMBER]" at bounding box center [336, 204] width 140 height 11
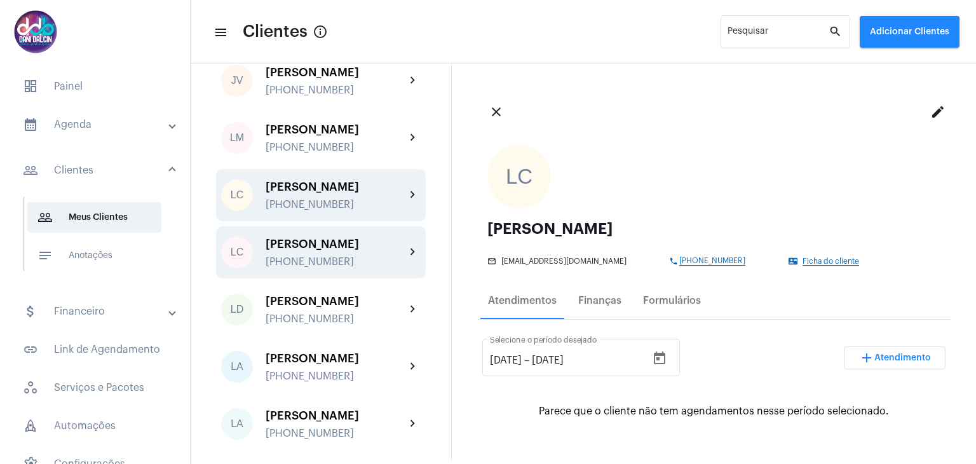
click at [335, 250] on div "[PERSON_NAME]" at bounding box center [336, 244] width 140 height 13
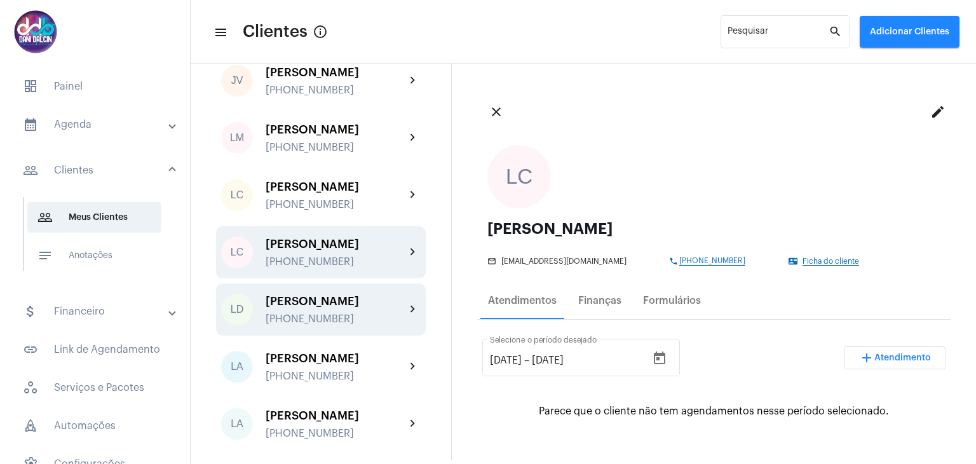
click at [333, 308] on div "[PERSON_NAME]" at bounding box center [336, 301] width 140 height 13
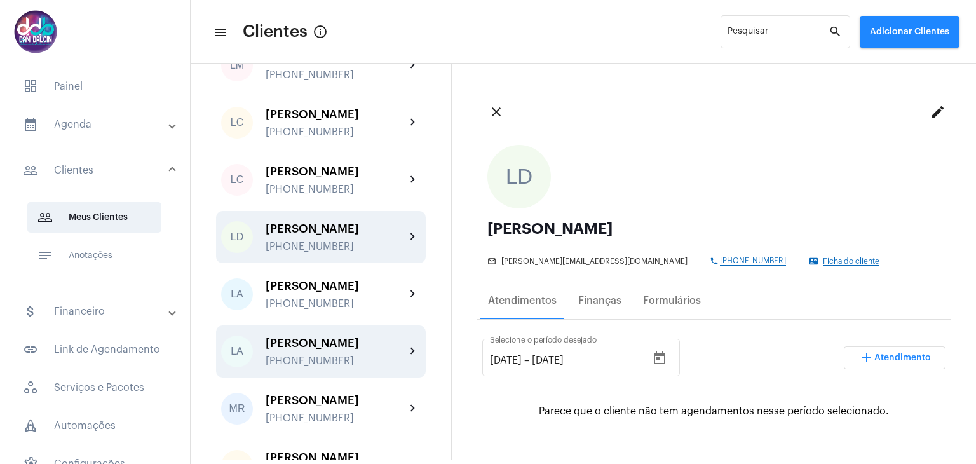
scroll to position [2097, 0]
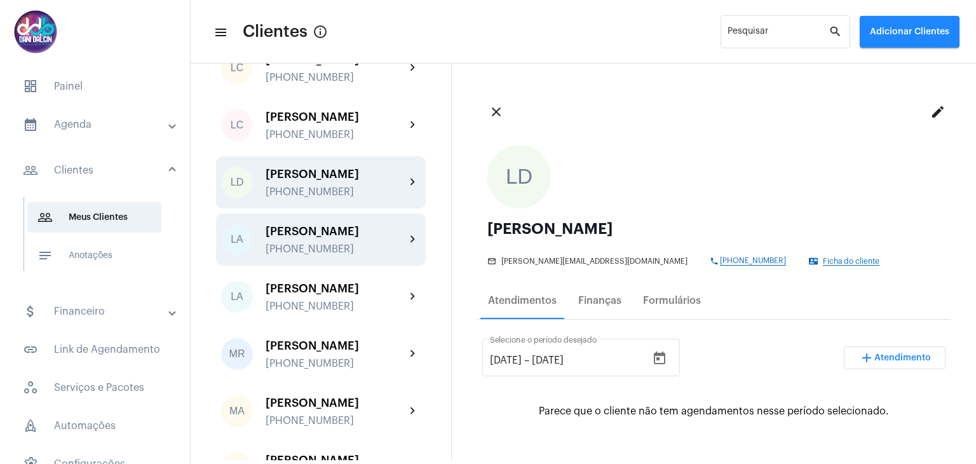
click at [333, 255] on div "[PERSON_NAME] [PHONE_NUMBER]" at bounding box center [336, 240] width 140 height 30
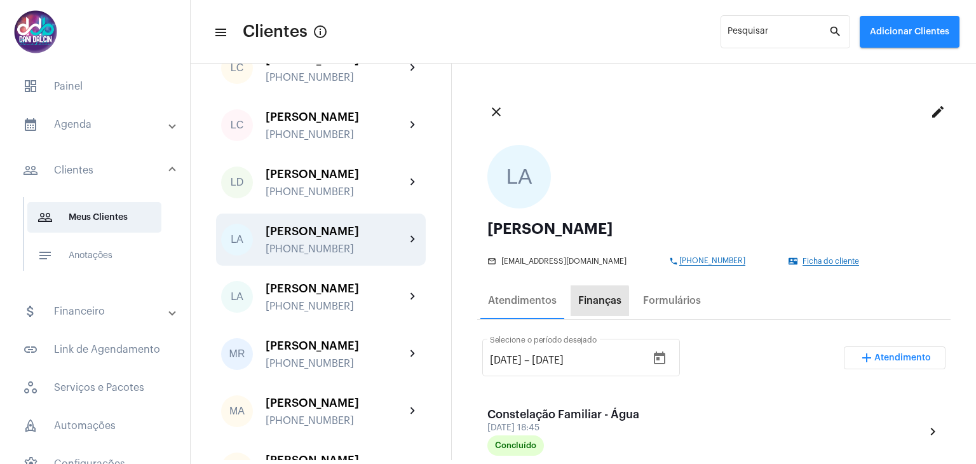
click at [592, 303] on div "Finanças" at bounding box center [599, 300] width 43 height 11
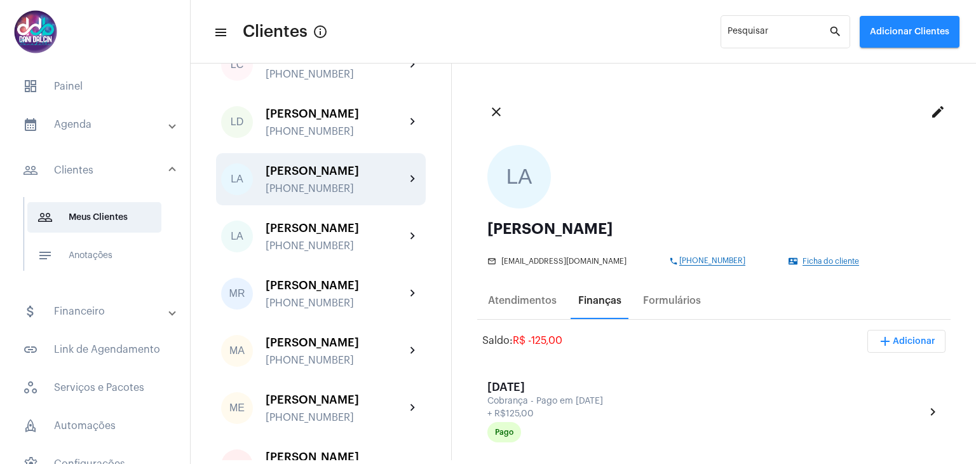
scroll to position [2224, 0]
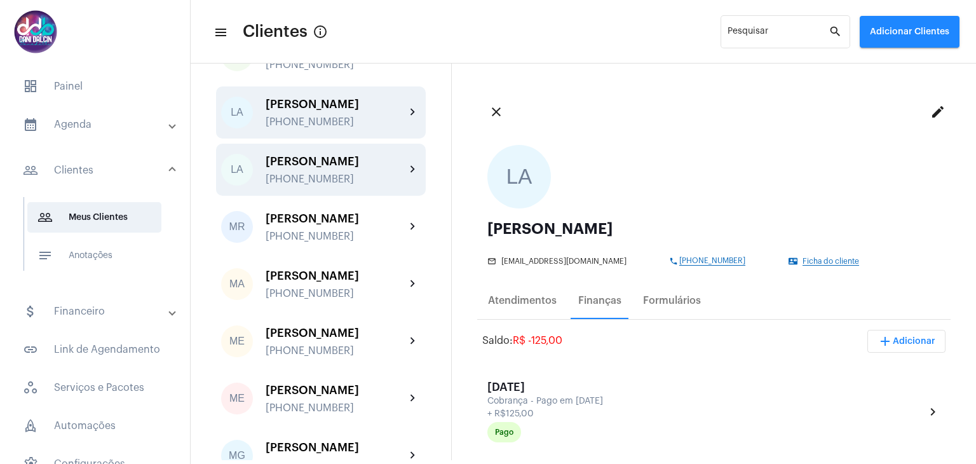
click at [323, 185] on div "[PERSON_NAME] [PHONE_NUMBER]" at bounding box center [336, 170] width 140 height 30
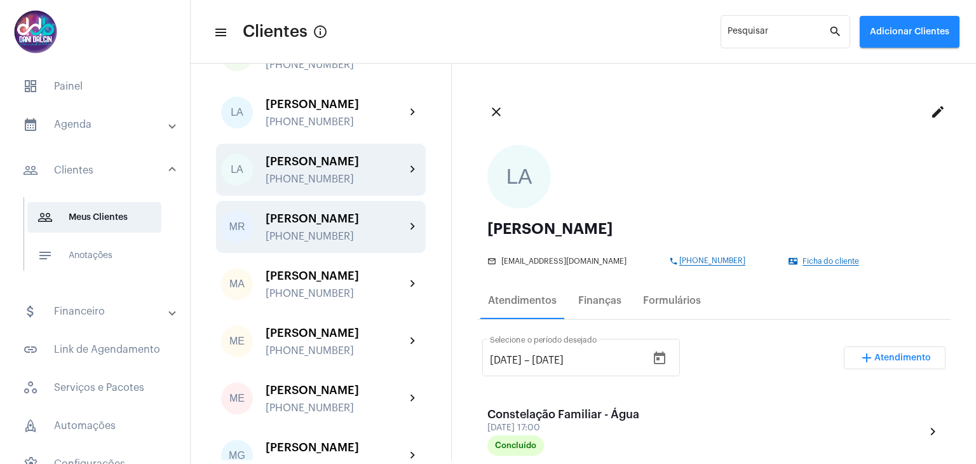
click at [350, 225] on div "[PERSON_NAME]" at bounding box center [336, 218] width 140 height 13
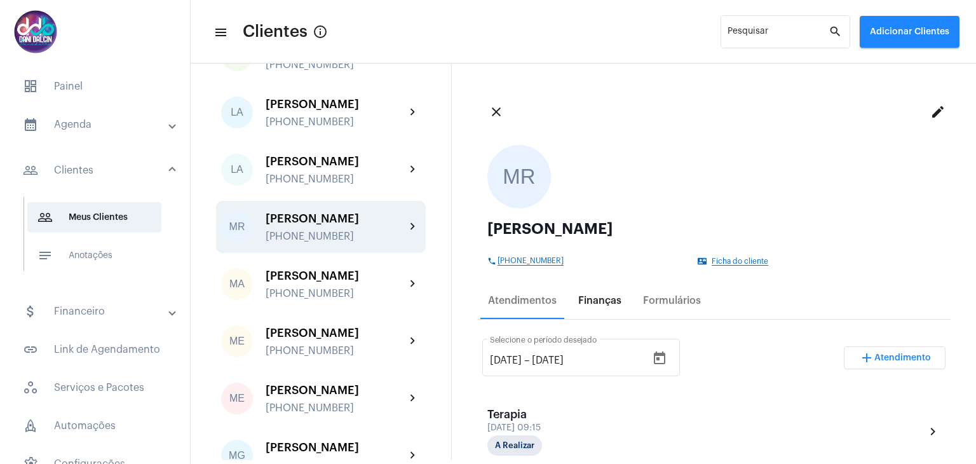
click at [606, 304] on div "Finanças" at bounding box center [599, 300] width 43 height 11
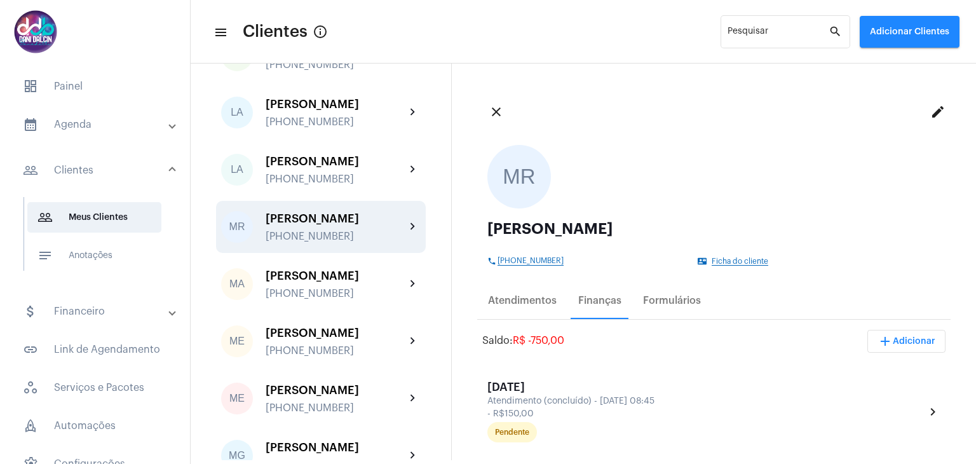
click at [900, 337] on span "add Adicionar" at bounding box center [907, 341] width 58 height 9
click at [857, 375] on span "attach_money Recebimento Avulso" at bounding box center [872, 373] width 106 height 23
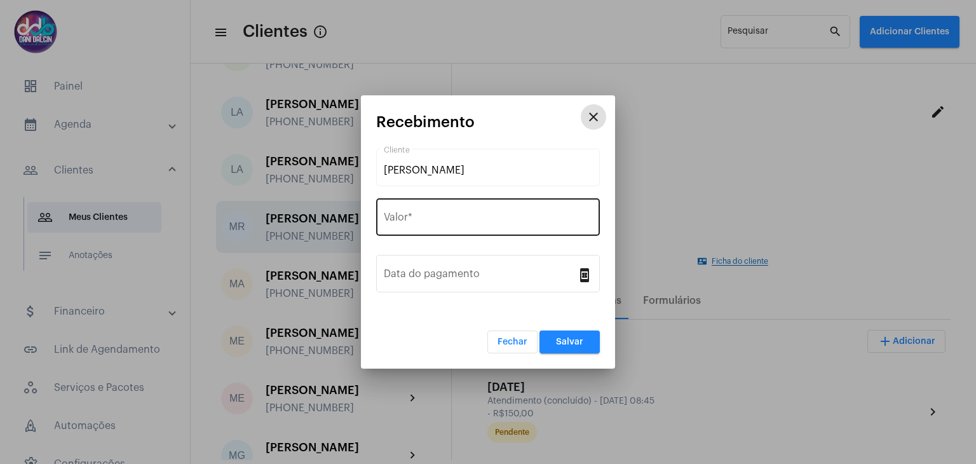
click at [470, 224] on input "Valor *" at bounding box center [488, 219] width 208 height 11
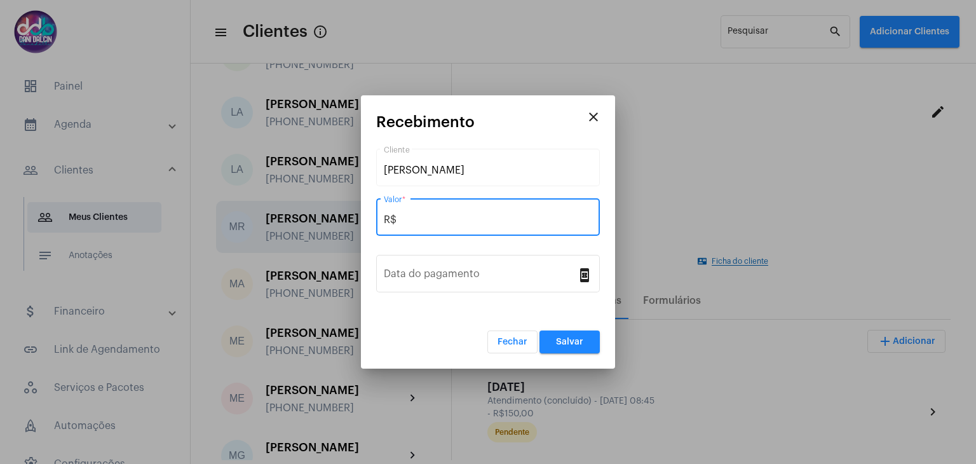
click at [436, 221] on input "R$" at bounding box center [488, 219] width 208 height 11
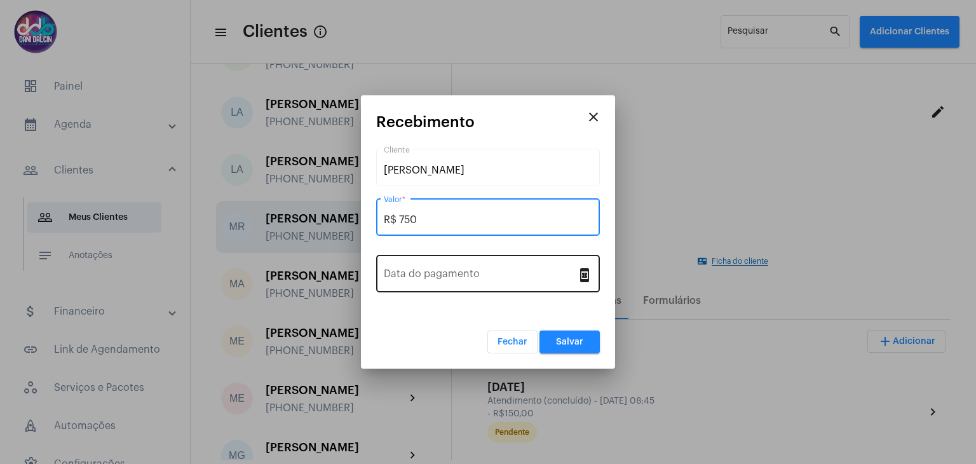
type input "R$ 750"
click at [489, 287] on div "Data do pagamento" at bounding box center [480, 272] width 193 height 40
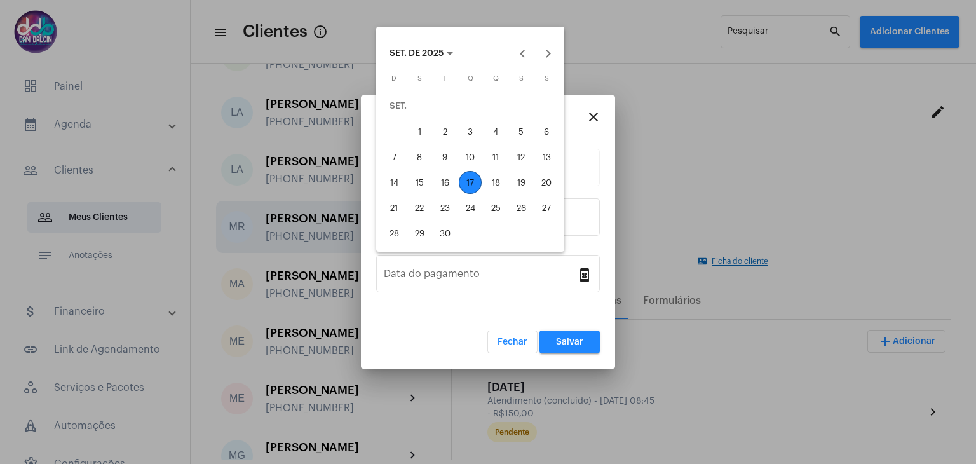
click at [474, 177] on div "17" at bounding box center [470, 182] width 23 height 23
type input "[DATE]"
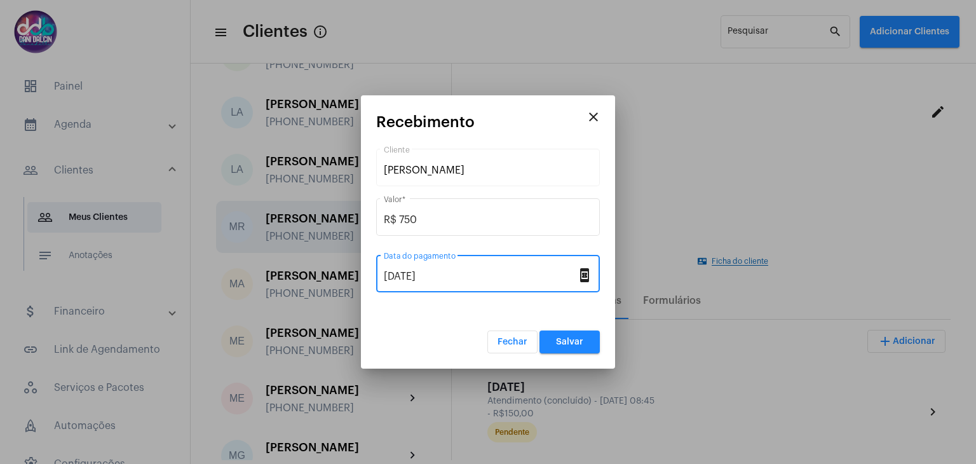
click at [582, 336] on button "Salvar" at bounding box center [570, 341] width 60 height 23
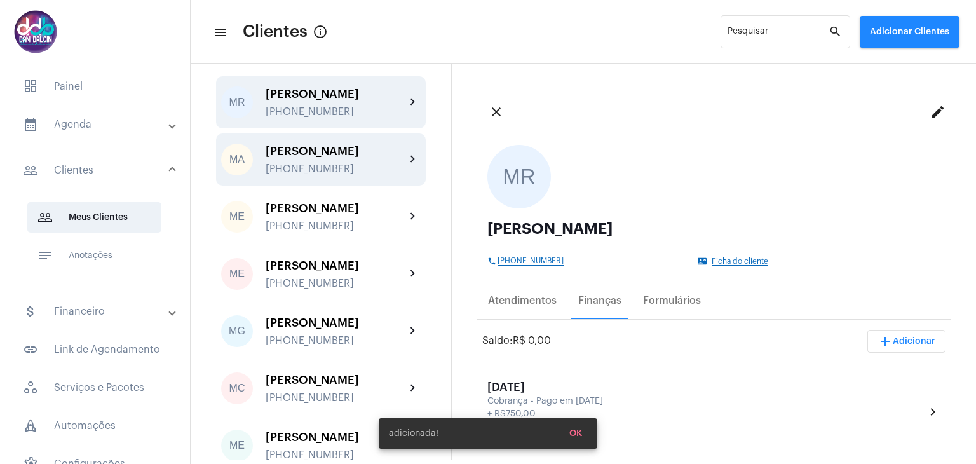
scroll to position [2352, 0]
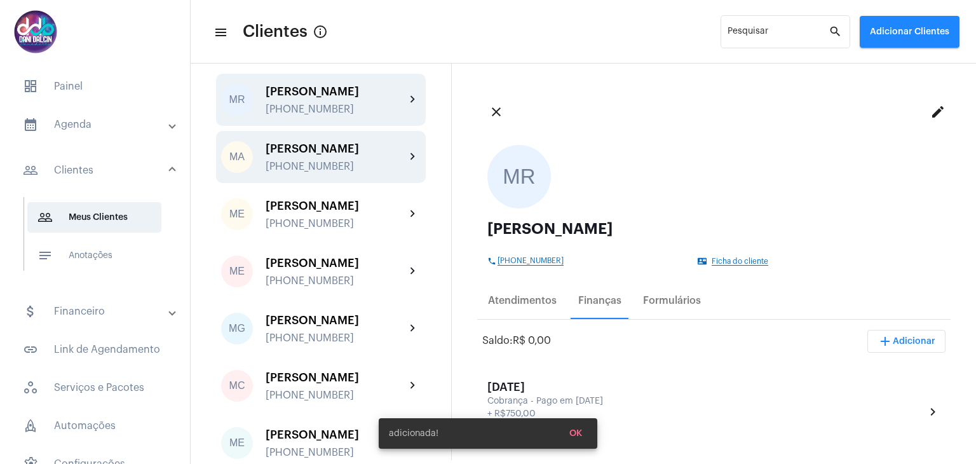
click at [345, 155] on div "[PERSON_NAME]" at bounding box center [336, 148] width 140 height 13
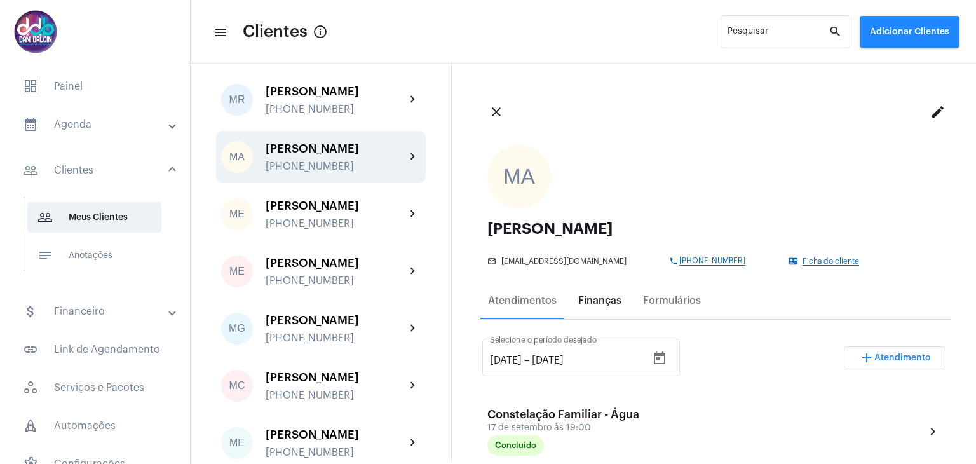
click at [609, 303] on div "Finanças" at bounding box center [599, 300] width 43 height 11
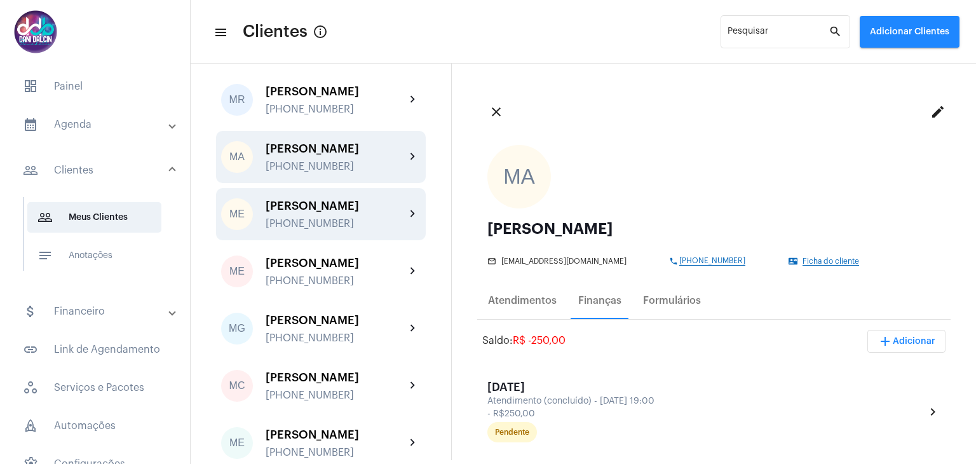
click at [345, 212] on div "[PERSON_NAME]" at bounding box center [336, 206] width 140 height 13
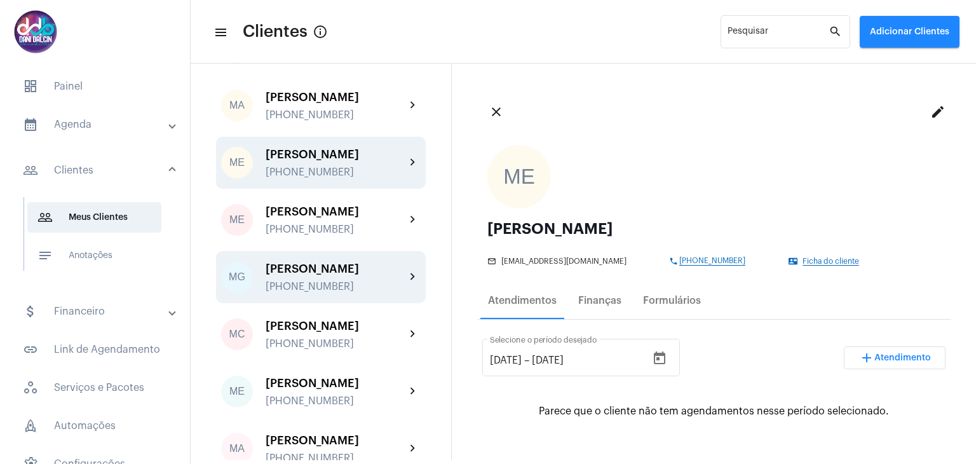
scroll to position [2479, 0]
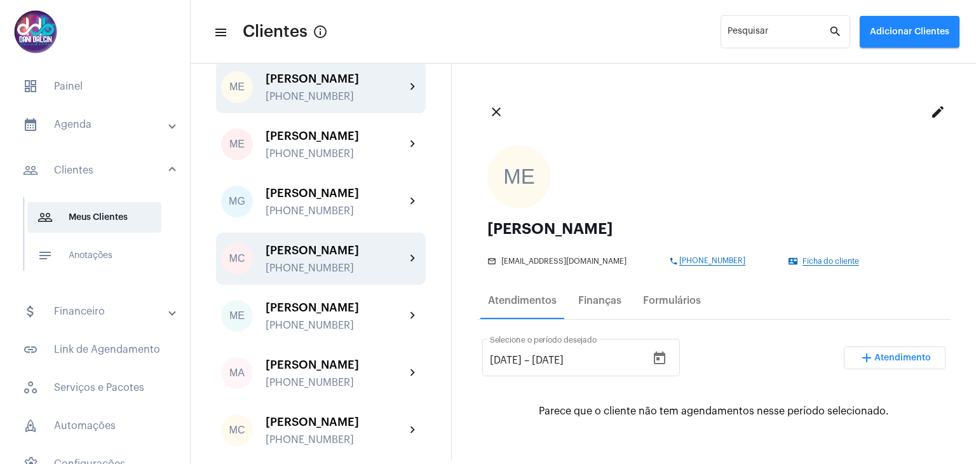
click at [323, 257] on div "[PERSON_NAME]" at bounding box center [336, 250] width 140 height 13
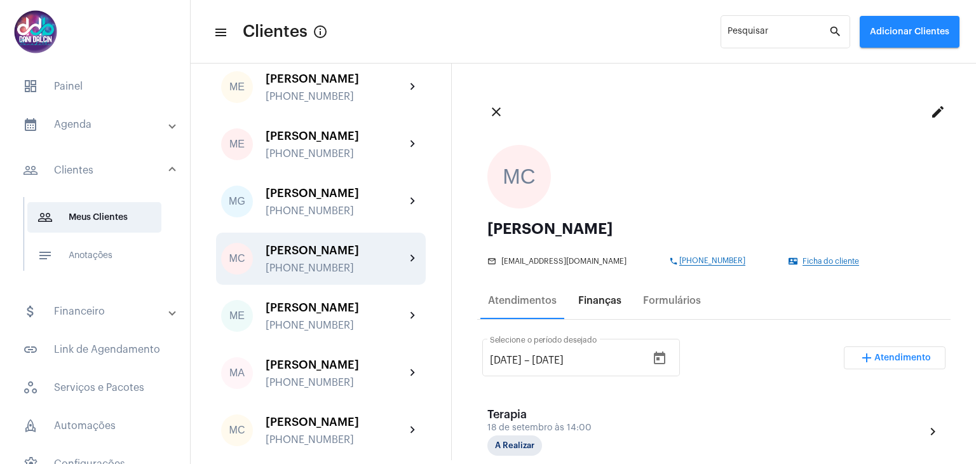
click at [599, 301] on div "Finanças" at bounding box center [599, 300] width 43 height 11
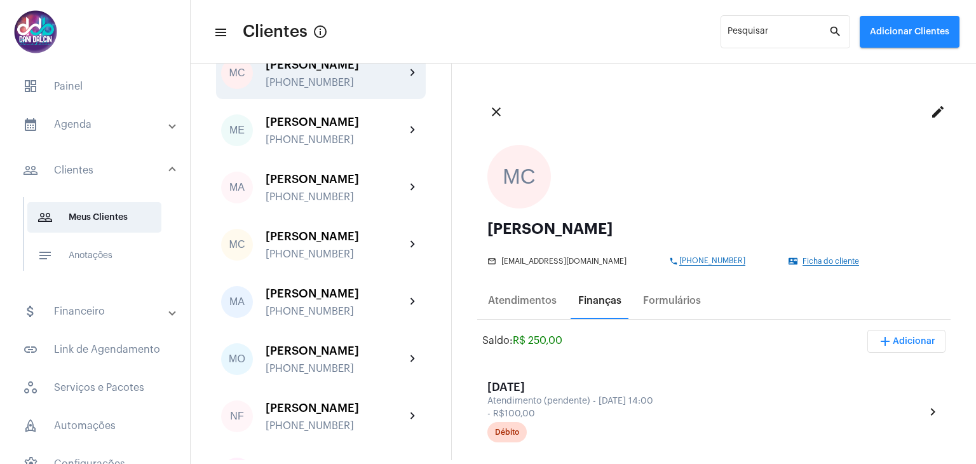
scroll to position [2733, 0]
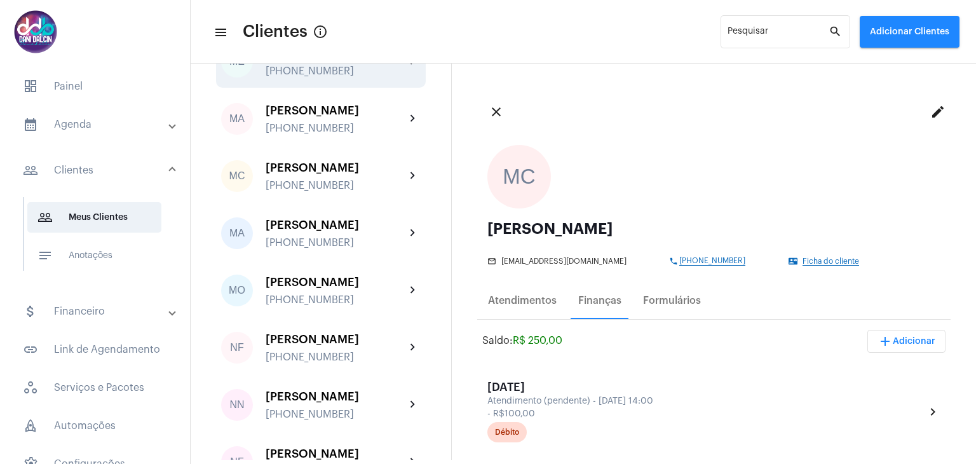
click at [327, 60] on div "[PERSON_NAME]" at bounding box center [336, 53] width 140 height 13
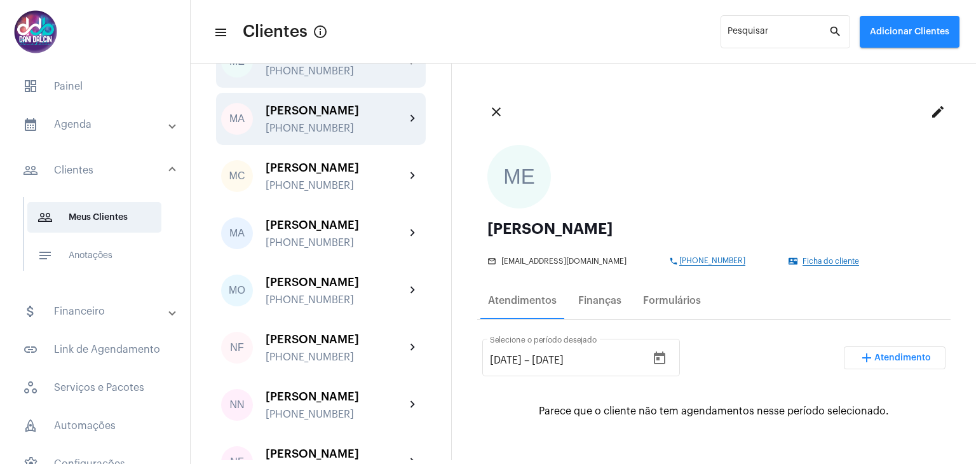
click at [330, 117] on div "[PERSON_NAME]" at bounding box center [336, 110] width 140 height 13
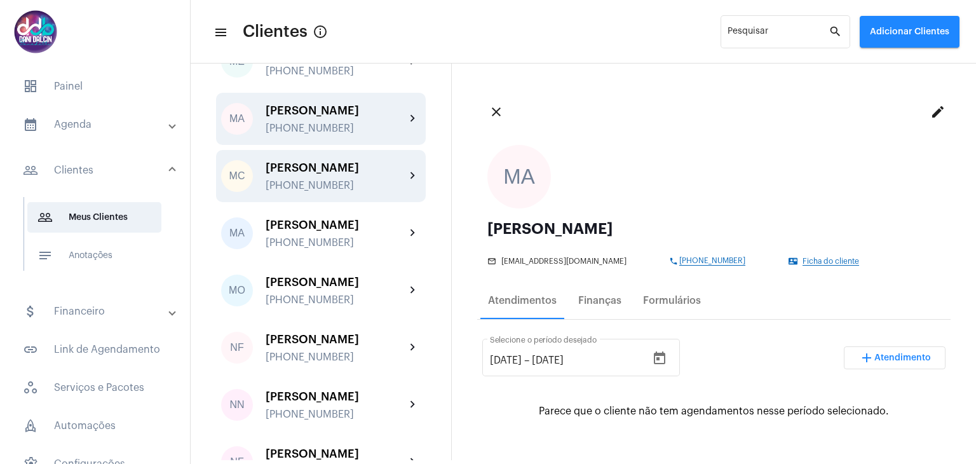
click at [334, 174] on div "[PERSON_NAME]" at bounding box center [336, 167] width 140 height 13
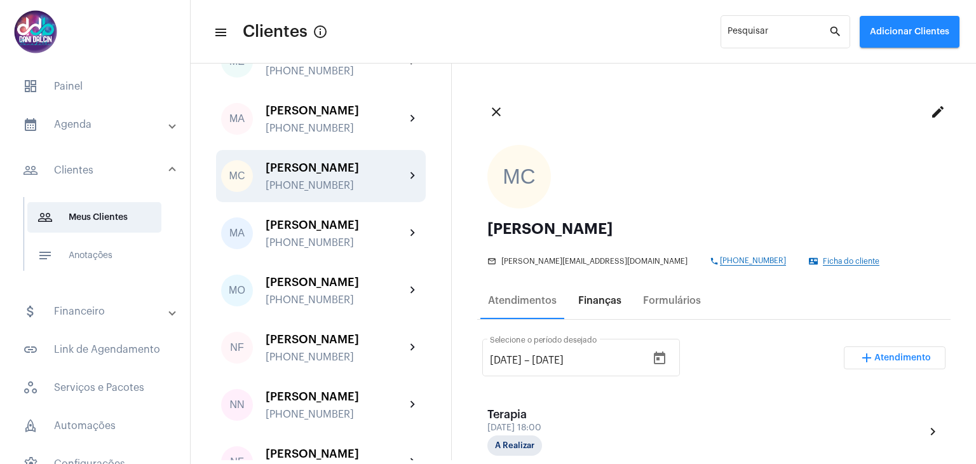
click at [608, 301] on div "Finanças" at bounding box center [599, 300] width 43 height 11
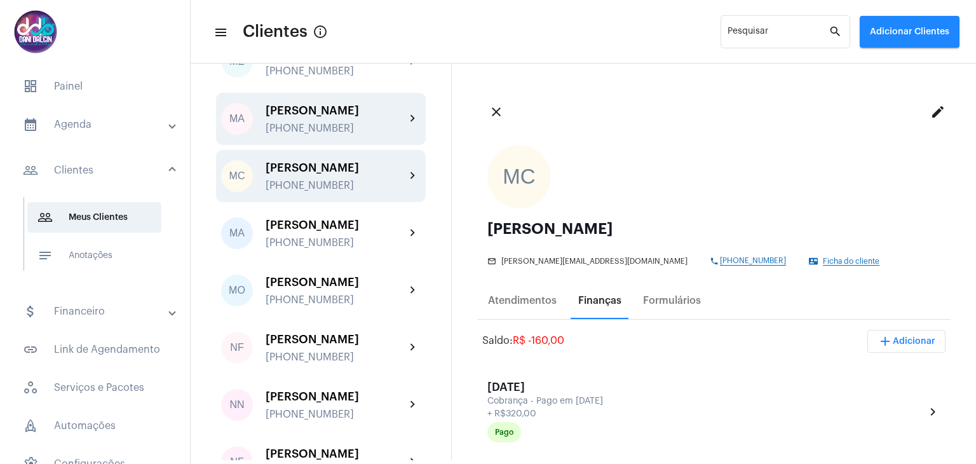
scroll to position [2860, 0]
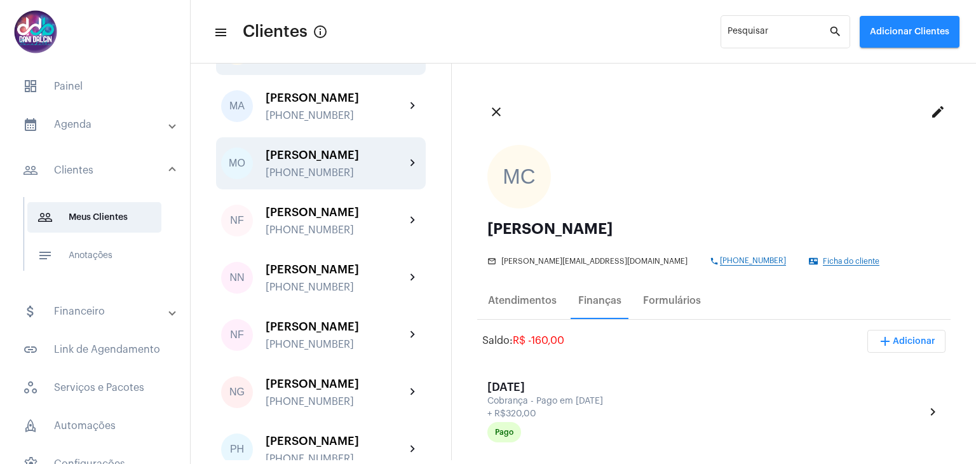
click at [327, 161] on div "[PERSON_NAME]" at bounding box center [336, 155] width 140 height 13
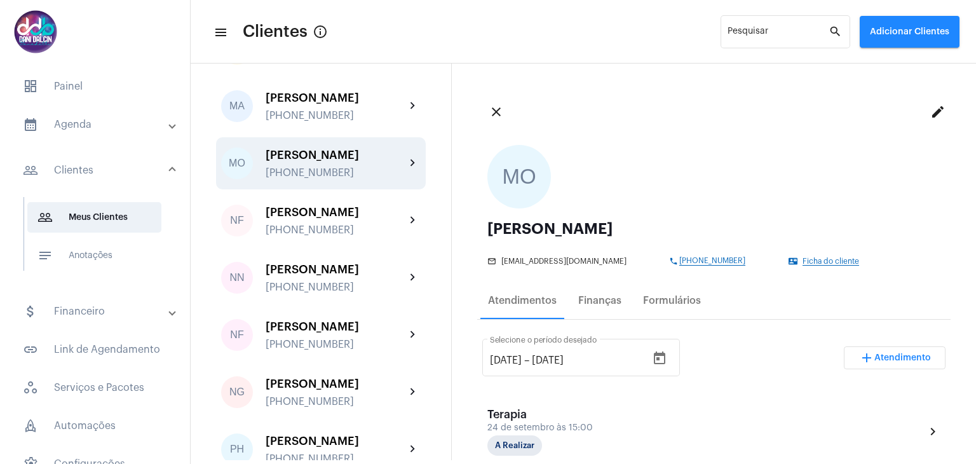
scroll to position [2987, 0]
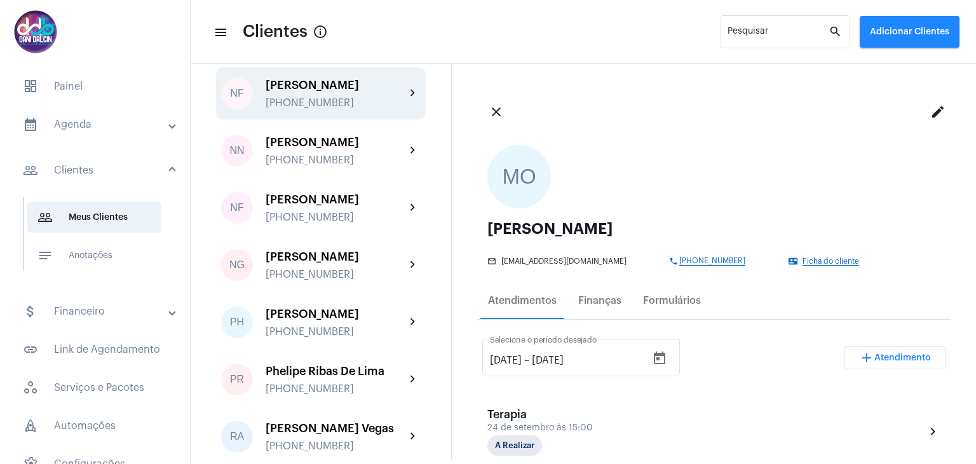
click at [338, 92] on div "[PERSON_NAME]" at bounding box center [336, 85] width 140 height 13
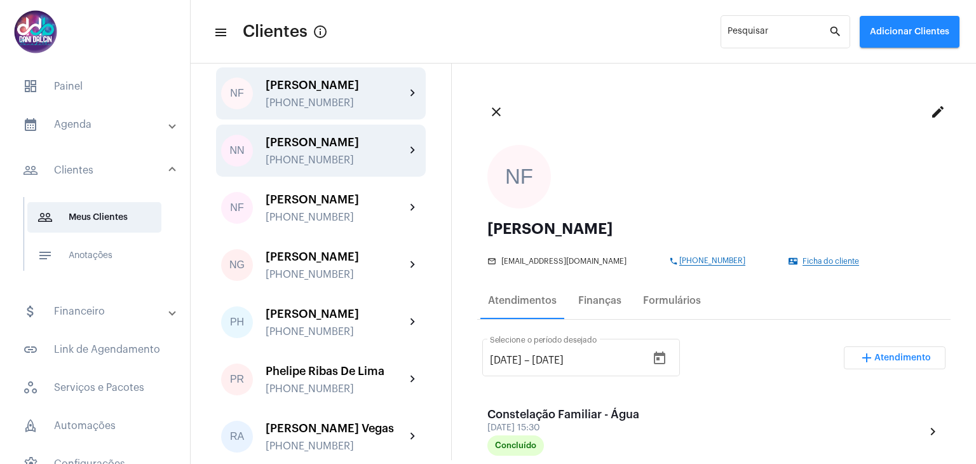
click at [344, 166] on div "[PERSON_NAME] [PHONE_NUMBER]" at bounding box center [336, 151] width 140 height 30
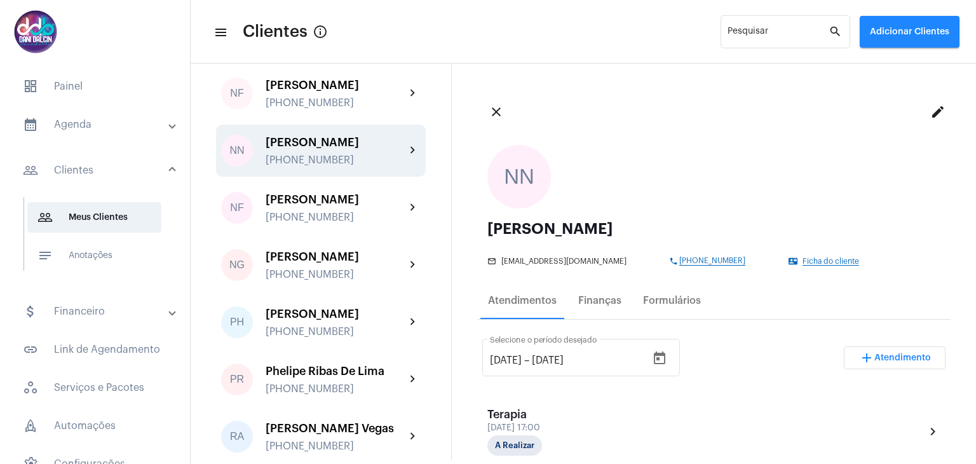
scroll to position [3114, 0]
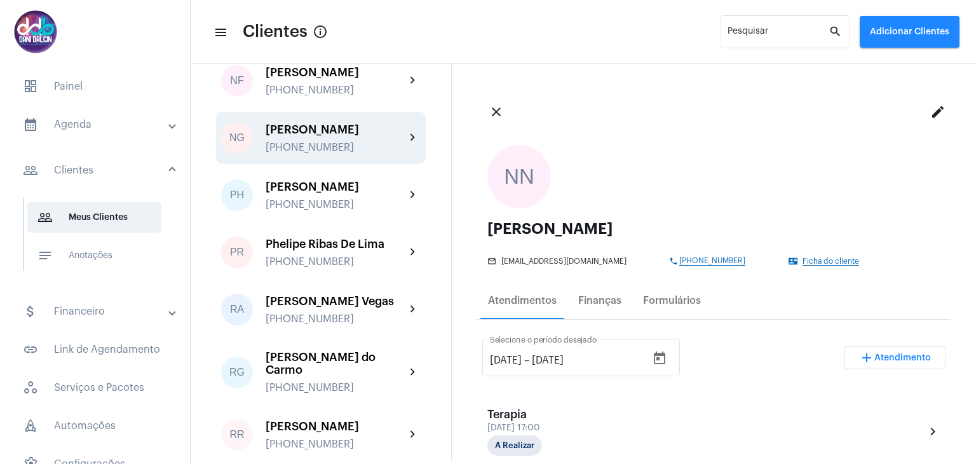
click at [341, 136] on div "[PERSON_NAME]" at bounding box center [336, 129] width 140 height 13
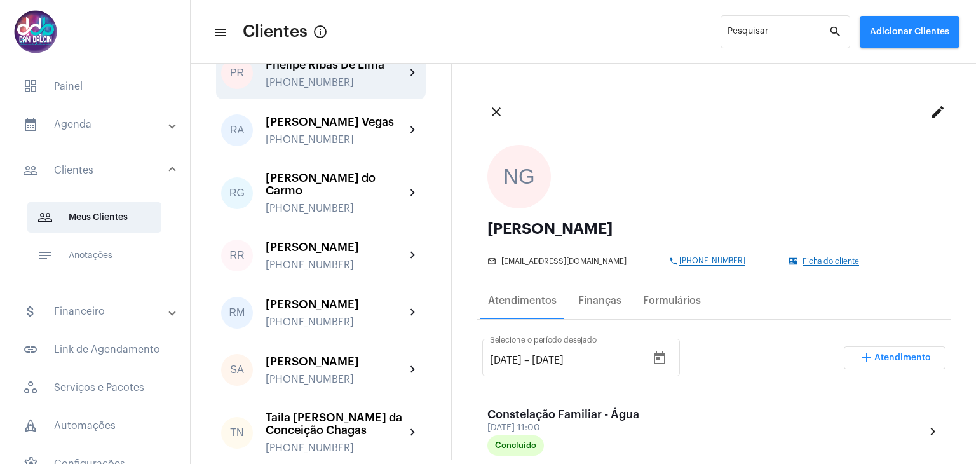
scroll to position [3305, 0]
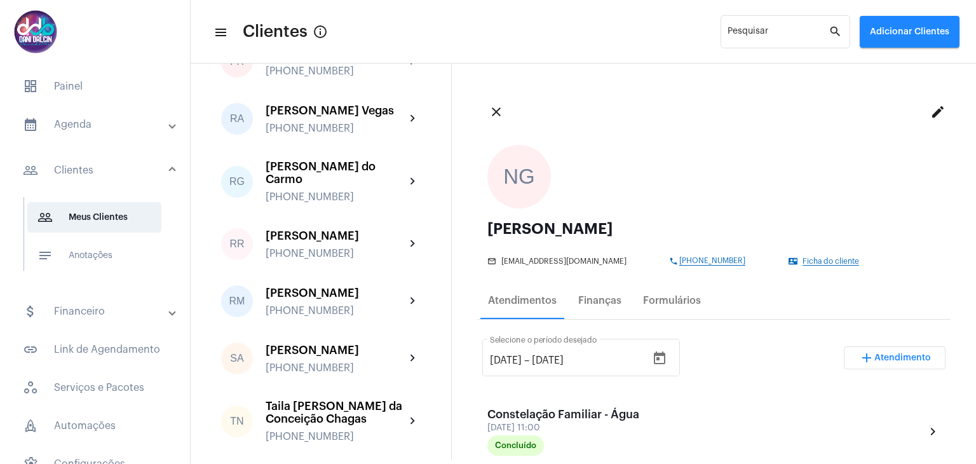
click at [569, 305] on div "Atendimentos Finanças Formulários" at bounding box center [713, 300] width 473 height 37
click at [601, 293] on div "Finanças" at bounding box center [600, 300] width 58 height 31
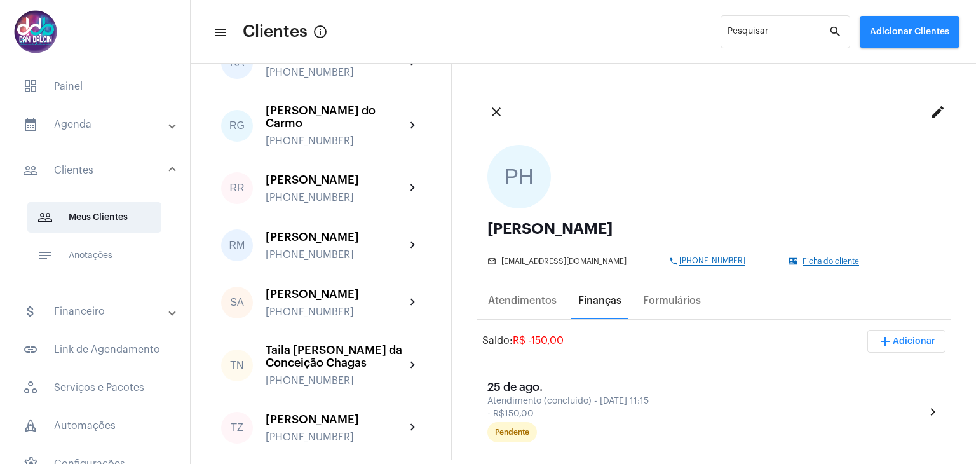
scroll to position [3432, 0]
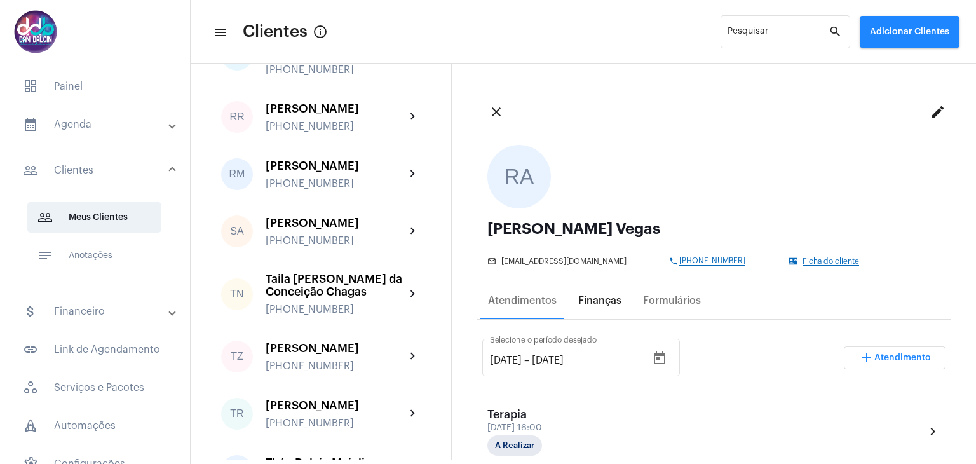
click at [613, 302] on div "Finanças" at bounding box center [599, 300] width 43 height 11
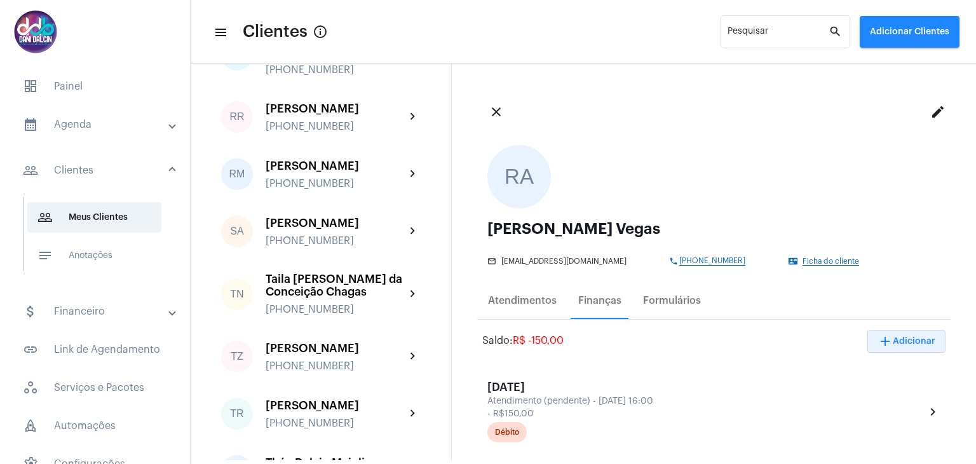
click at [907, 341] on span "add Adicionar" at bounding box center [907, 341] width 58 height 9
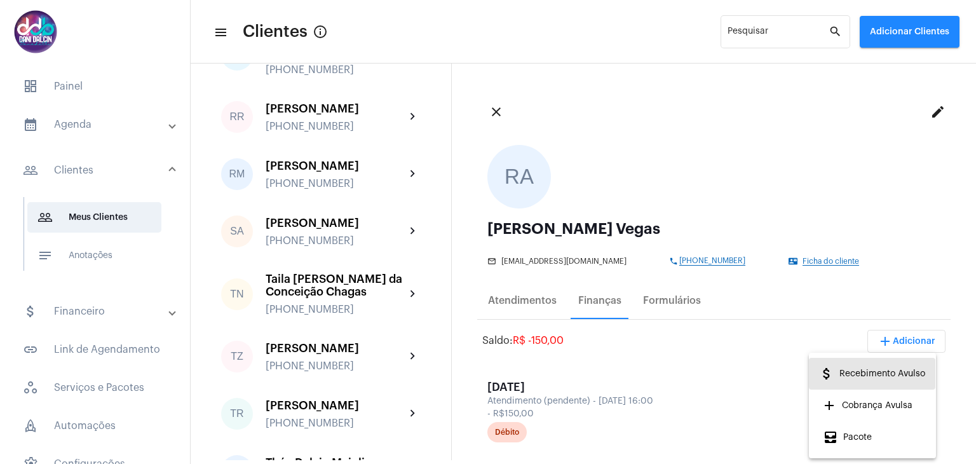
click at [870, 369] on span "attach_money Recebimento Avulso" at bounding box center [872, 373] width 106 height 23
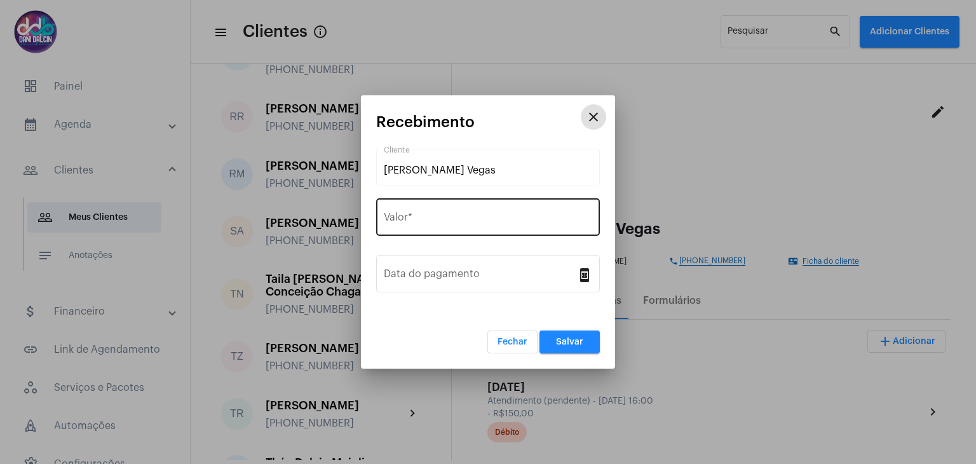
click at [479, 219] on input "Valor *" at bounding box center [488, 219] width 208 height 11
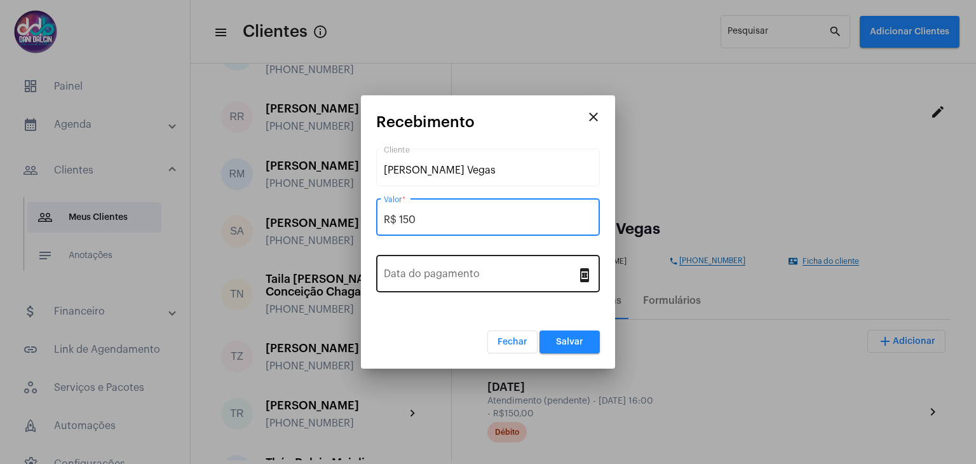
type input "R$ 150"
click at [484, 263] on div "Data do pagamento" at bounding box center [480, 272] width 193 height 40
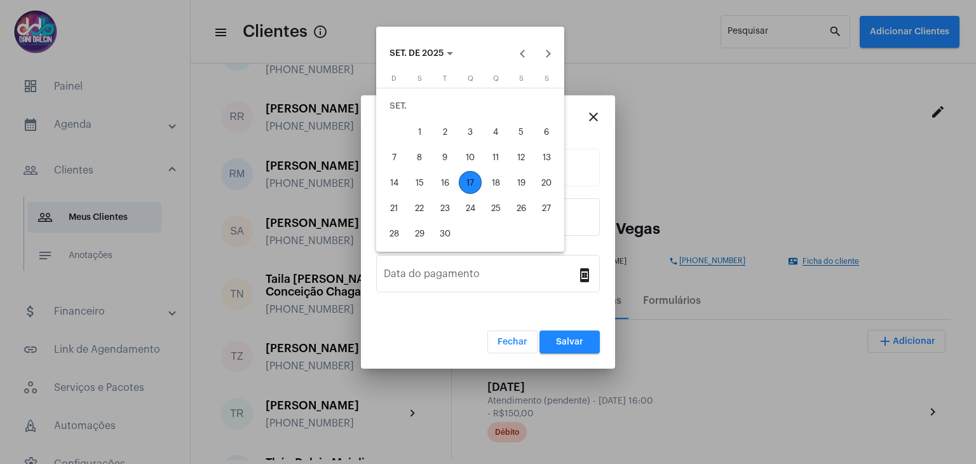
click at [446, 162] on div "9" at bounding box center [444, 157] width 23 height 23
type input "[DATE]"
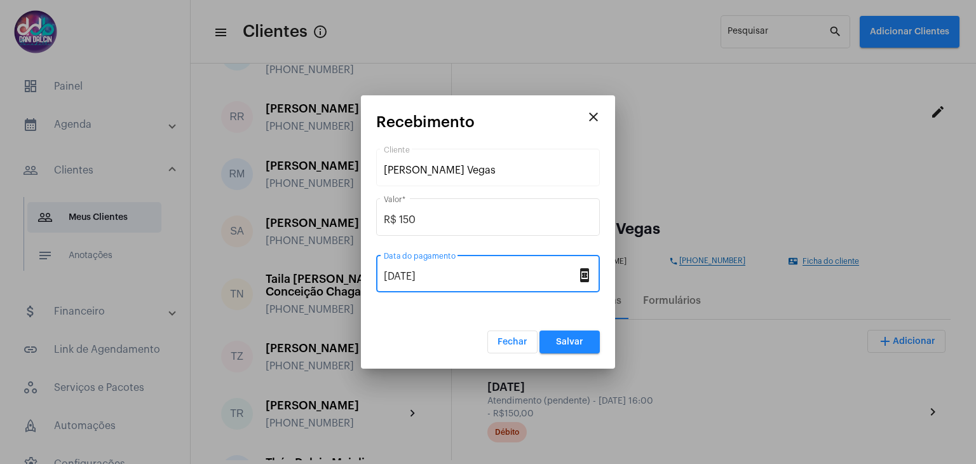
click at [561, 342] on span "Salvar" at bounding box center [569, 341] width 27 height 9
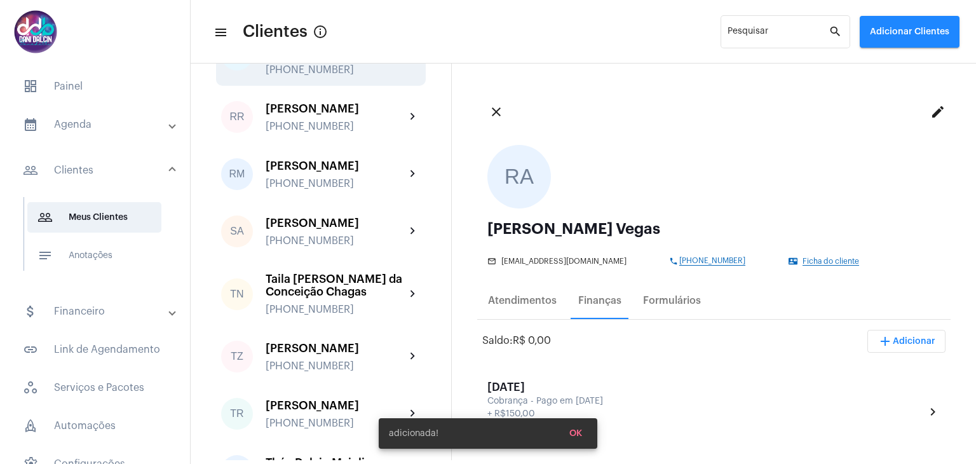
click at [360, 58] on div "[PERSON_NAME] do Carmo" at bounding box center [336, 45] width 140 height 25
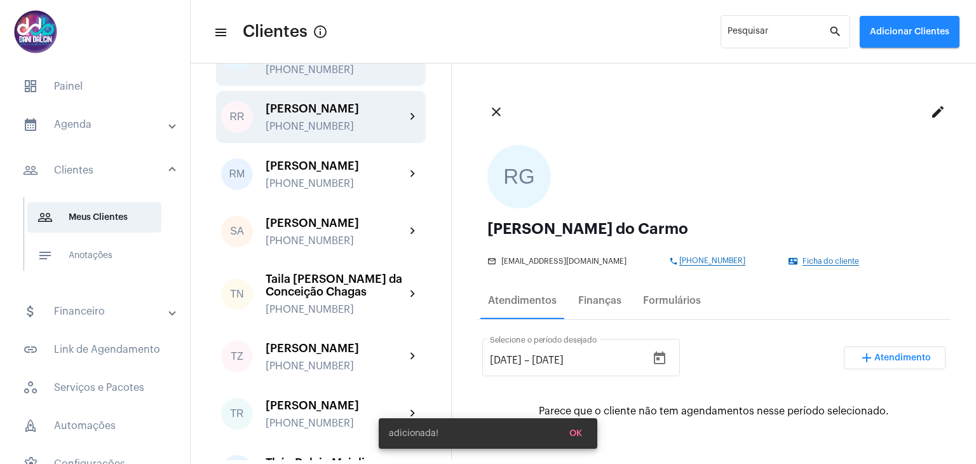
click at [344, 115] on div "[PERSON_NAME]" at bounding box center [336, 108] width 140 height 13
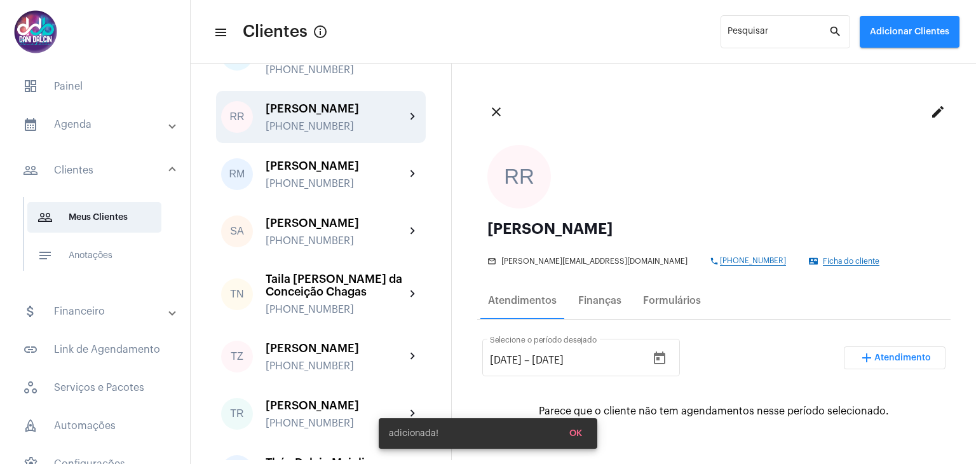
scroll to position [3559, 0]
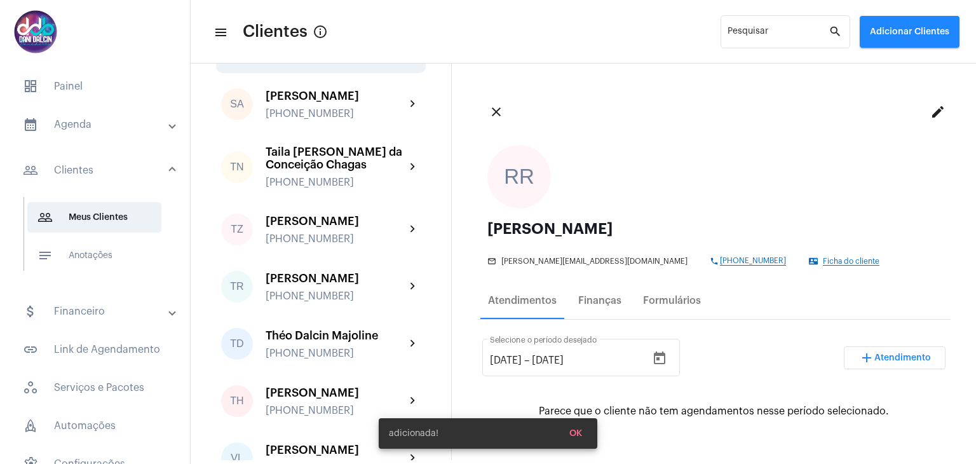
click at [335, 45] on div "[PERSON_NAME]" at bounding box center [336, 38] width 140 height 13
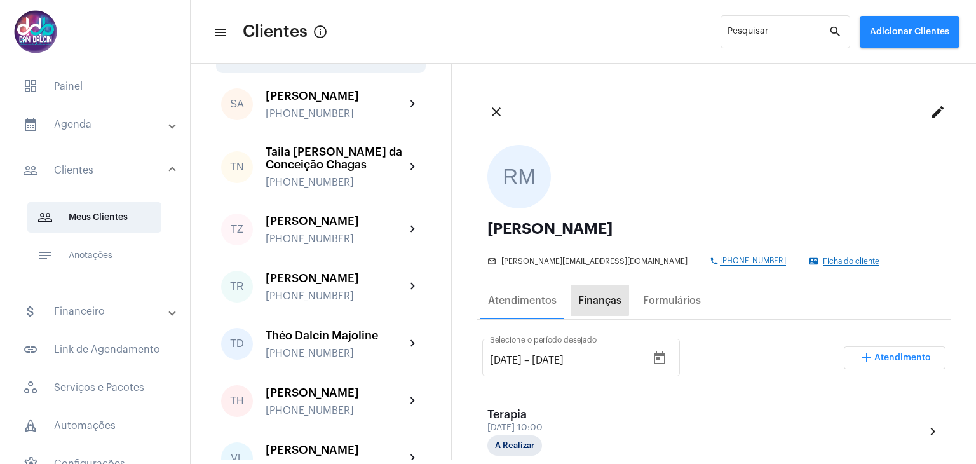
click at [585, 296] on div "Finanças" at bounding box center [599, 300] width 43 height 11
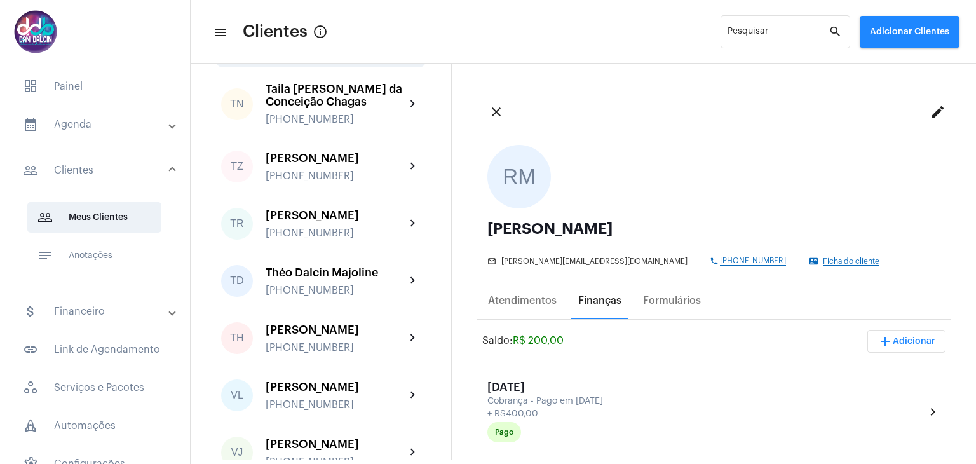
scroll to position [3623, 0]
click at [330, 39] on div "[PERSON_NAME]" at bounding box center [336, 32] width 140 height 13
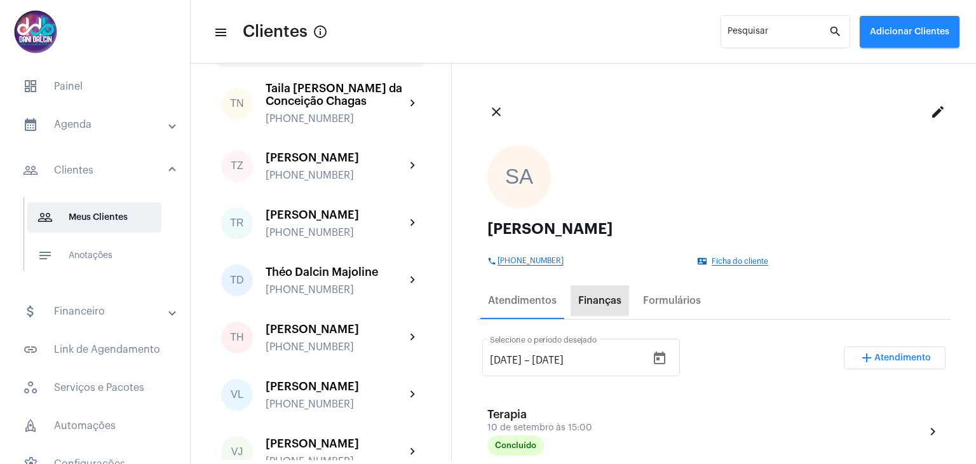
click at [585, 305] on div "Finanças" at bounding box center [599, 300] width 43 height 11
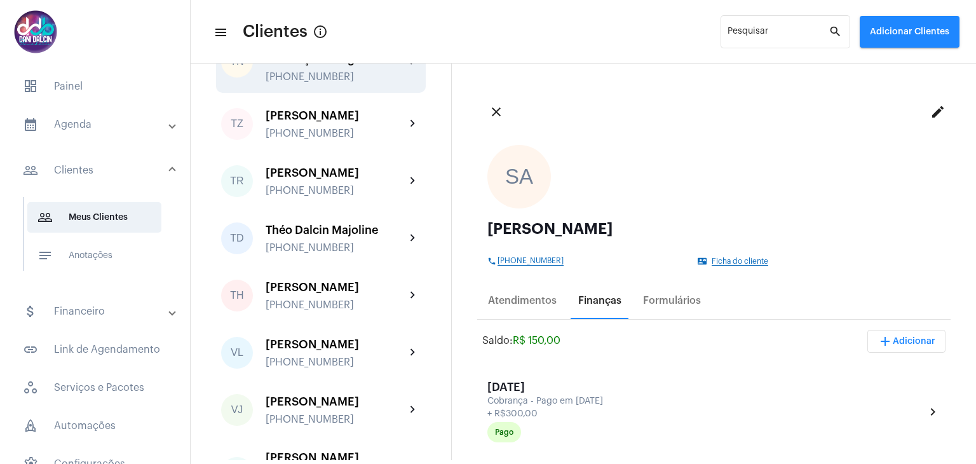
scroll to position [3750, 0]
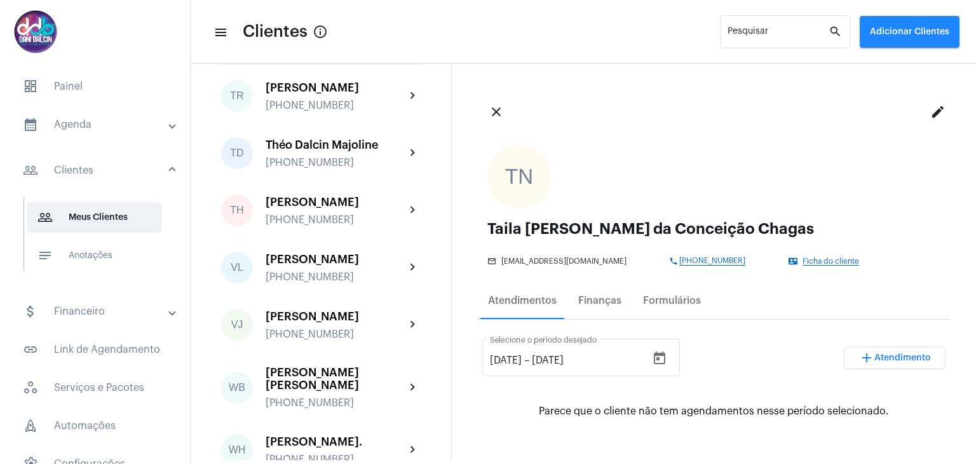
click at [336, 54] on div "[PHONE_NUMBER]" at bounding box center [336, 48] width 140 height 11
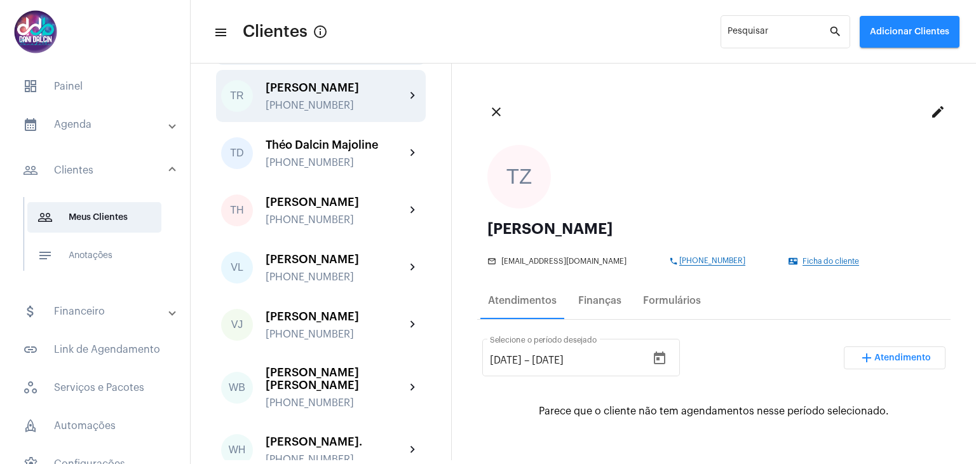
click at [329, 111] on div "[PERSON_NAME] [PHONE_NUMBER]" at bounding box center [336, 96] width 140 height 30
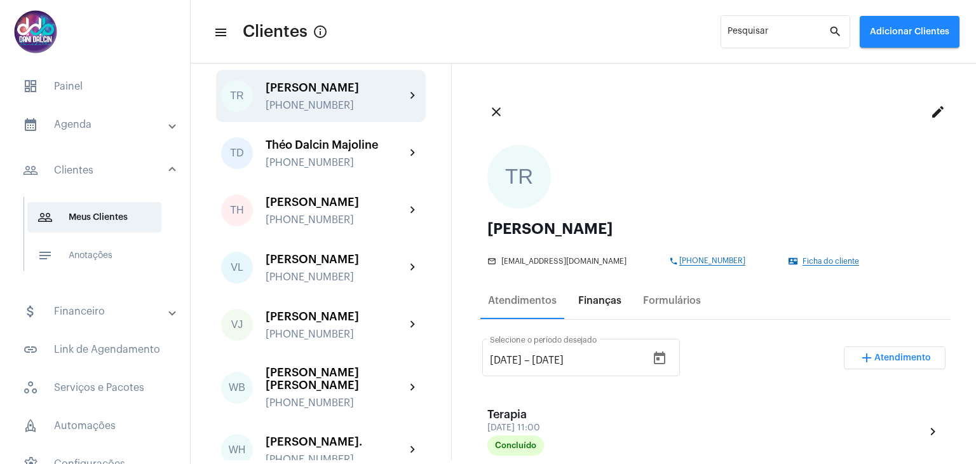
click at [602, 304] on div "Finanças" at bounding box center [599, 300] width 43 height 11
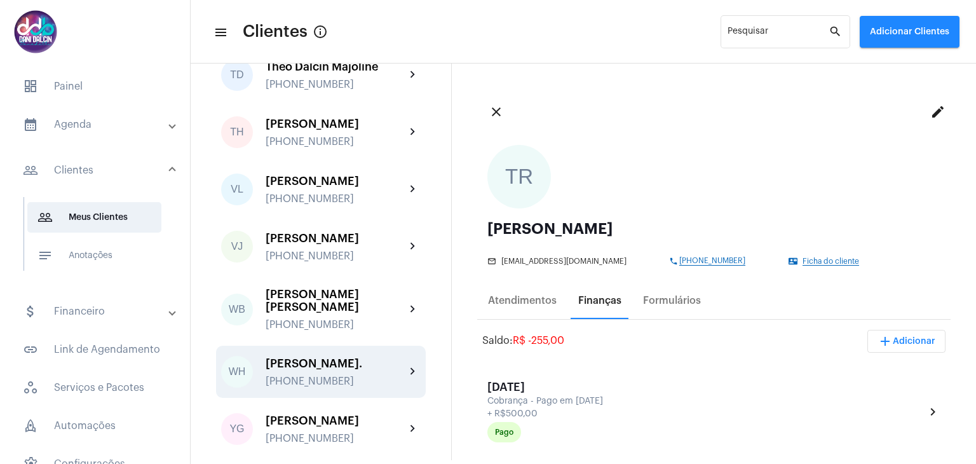
scroll to position [4131, 0]
click at [334, 364] on div "[PERSON_NAME]." at bounding box center [336, 363] width 140 height 13
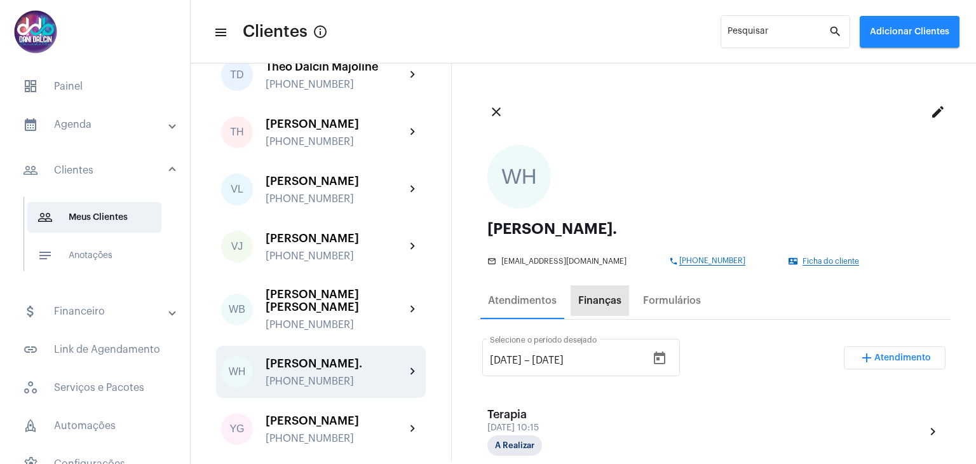
click at [602, 304] on div "Finanças" at bounding box center [599, 300] width 43 height 11
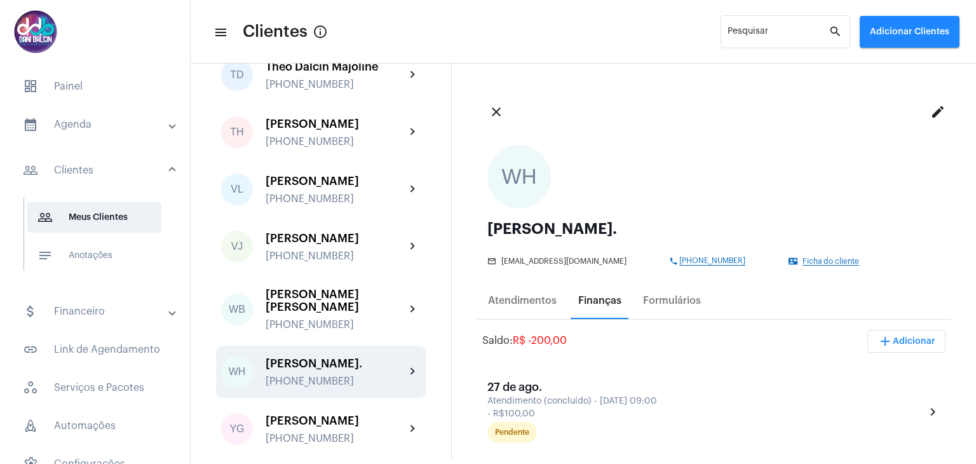
scroll to position [4143, 0]
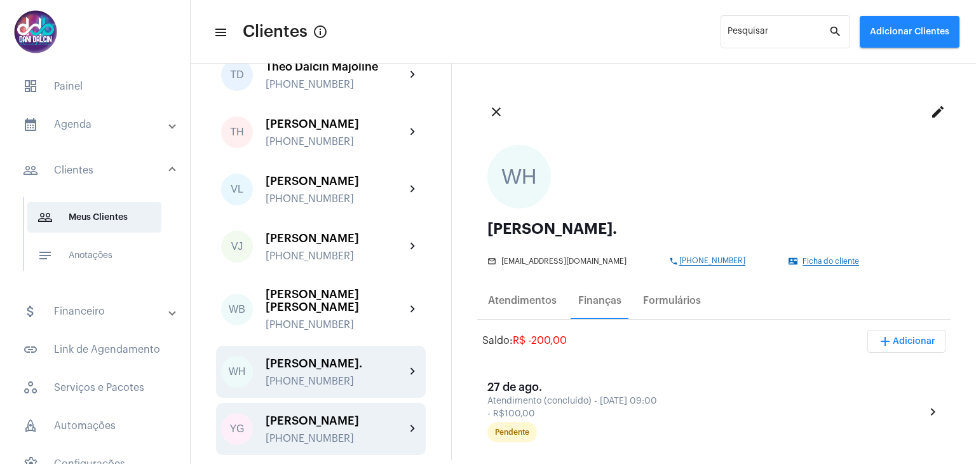
click at [348, 403] on div "YG [PERSON_NAME] [PHONE_NUMBER] chevron_right" at bounding box center [321, 429] width 210 height 52
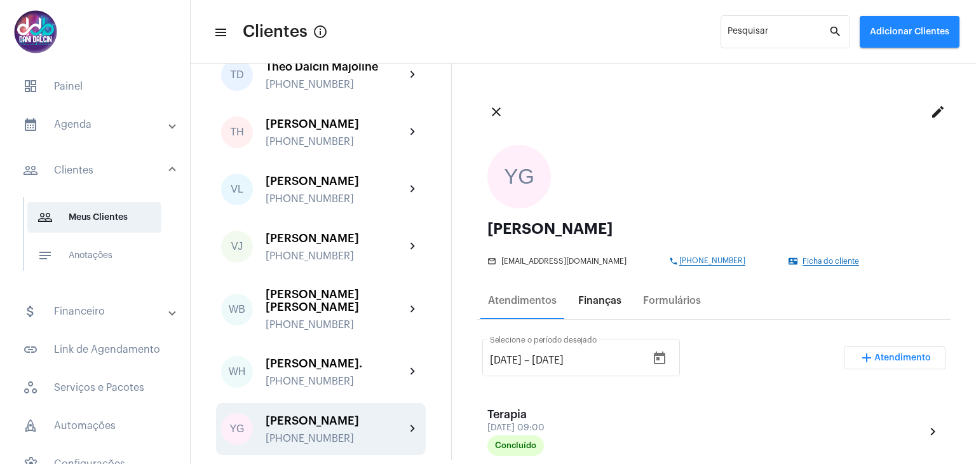
click at [614, 298] on div "Finanças" at bounding box center [599, 300] width 43 height 11
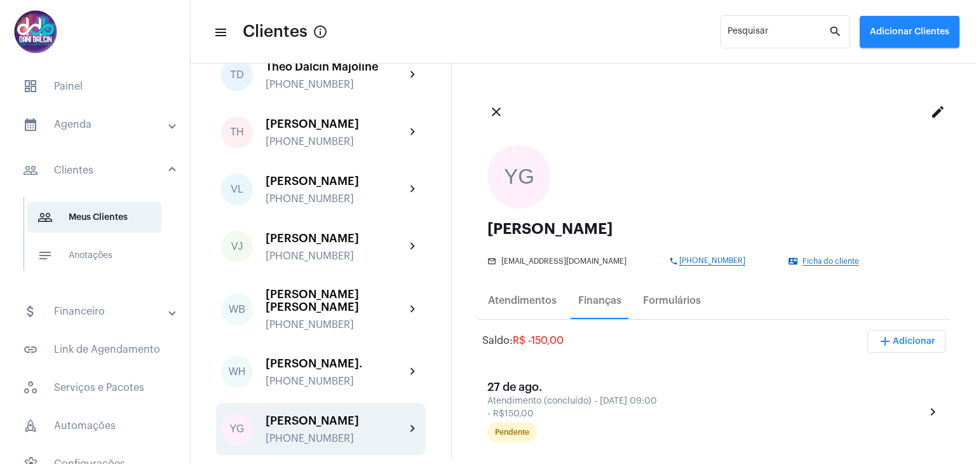
click at [79, 126] on mat-panel-title "calendar_month_outlined Agenda" at bounding box center [96, 124] width 147 height 15
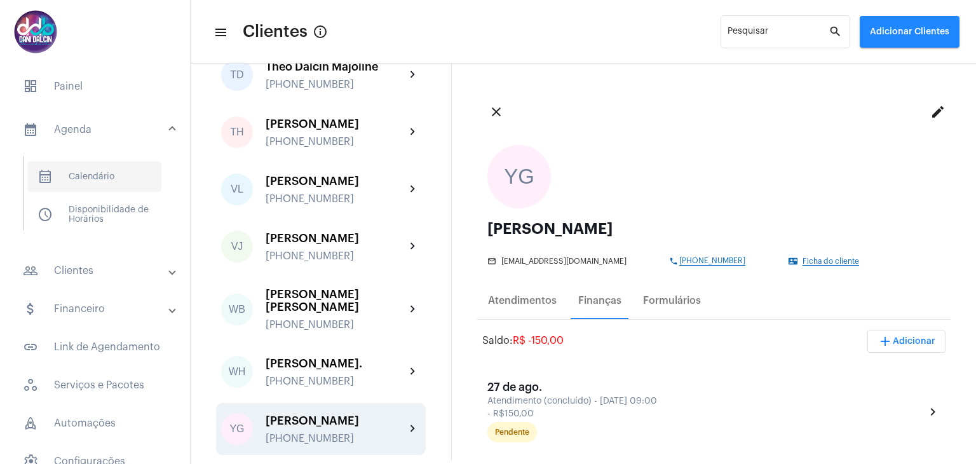
click at [89, 174] on span "calendar_month_outlined Calendário" at bounding box center [94, 176] width 134 height 31
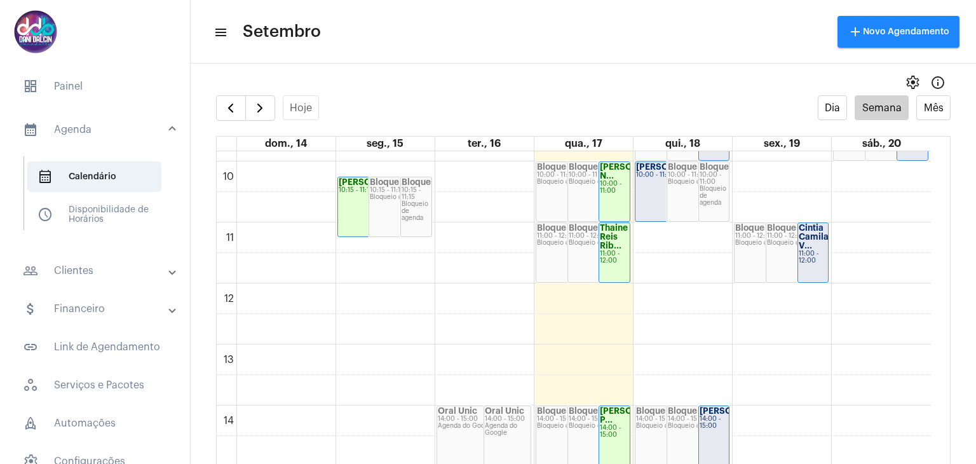
scroll to position [622, 0]
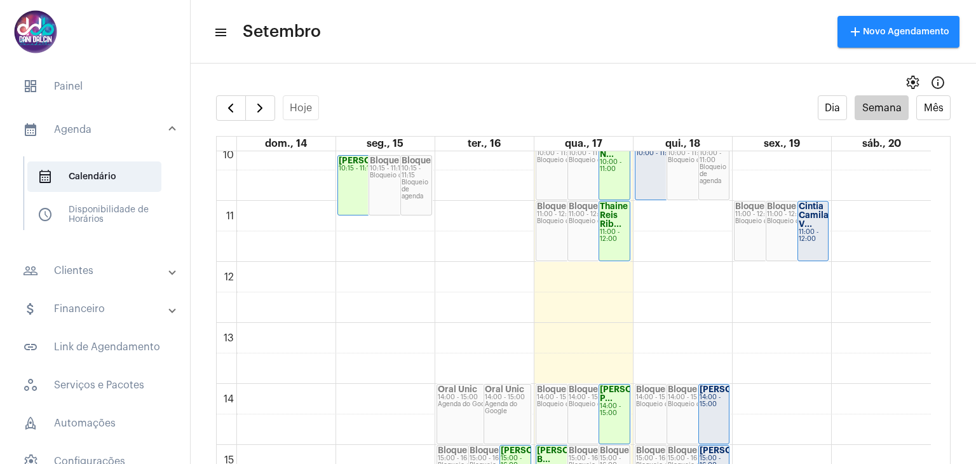
click at [821, 212] on strong "Cintia Camila V..." at bounding box center [814, 215] width 30 height 26
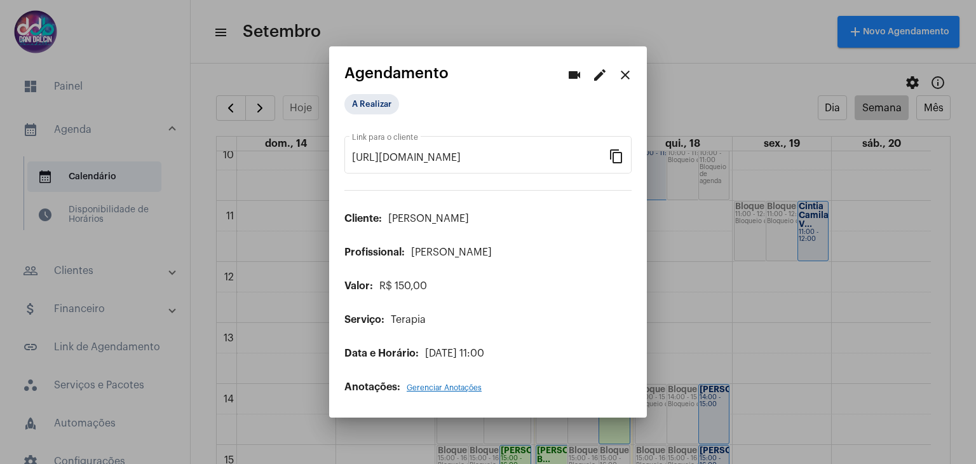
click at [602, 74] on mat-icon "edit" at bounding box center [599, 74] width 15 height 15
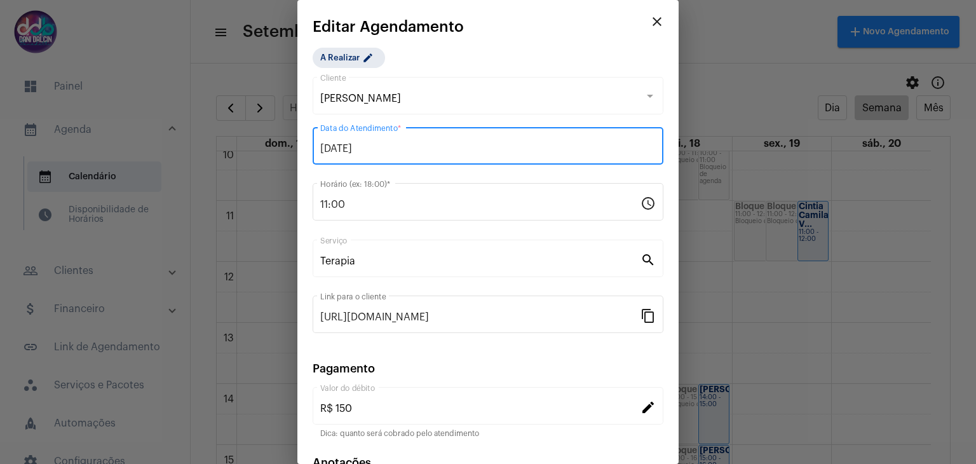
click at [433, 155] on div "[DATE] Data do Atendimento *" at bounding box center [488, 145] width 336 height 40
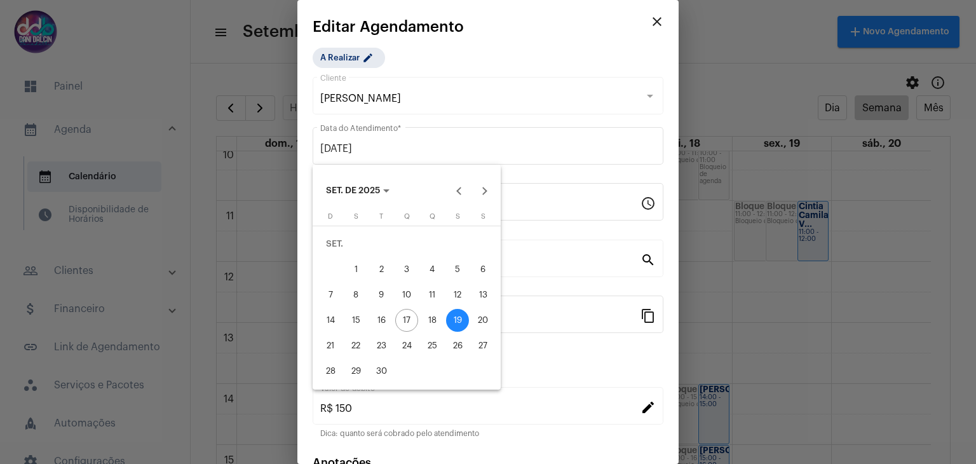
click at [426, 324] on div "18" at bounding box center [432, 320] width 23 height 23
type input "[DATE]"
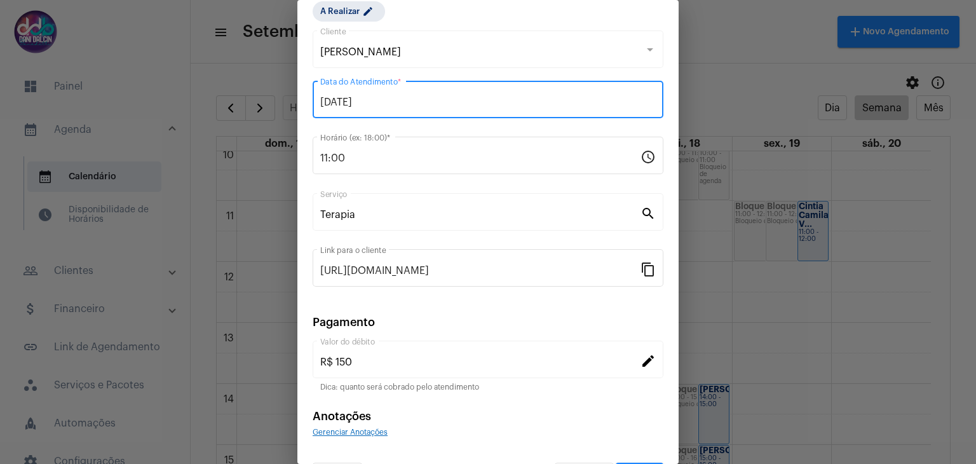
scroll to position [81, 0]
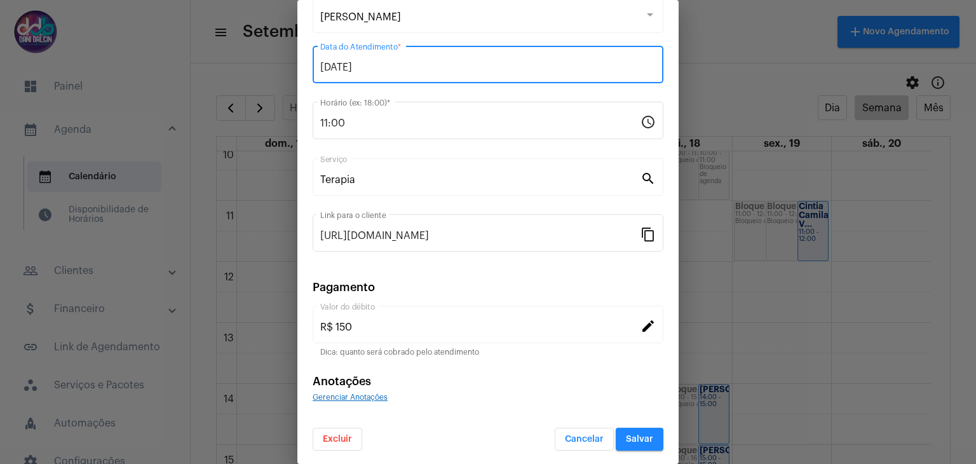
click at [623, 430] on button "Salvar" at bounding box center [640, 439] width 48 height 23
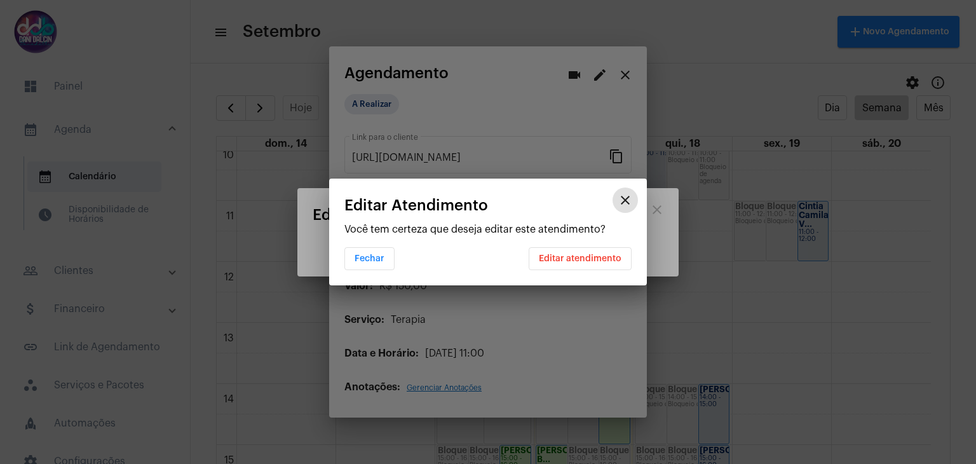
click at [554, 258] on span "Editar atendimento" at bounding box center [580, 258] width 83 height 9
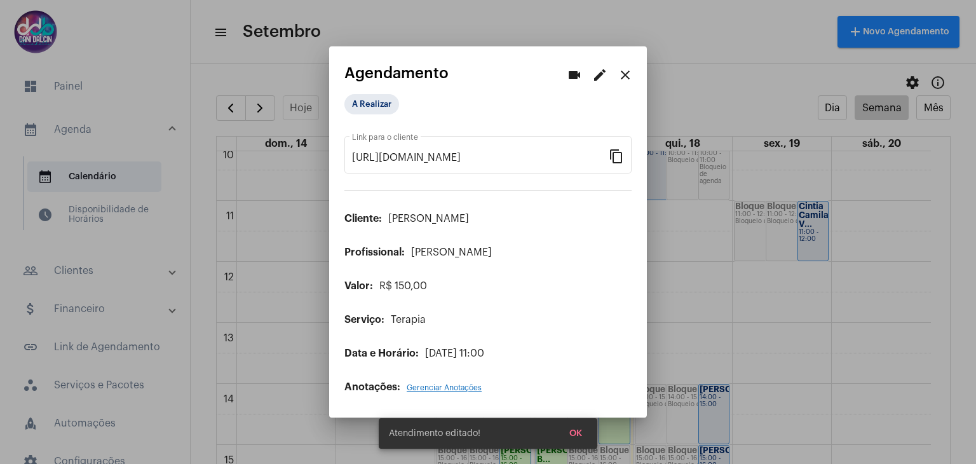
click at [629, 73] on mat-icon "close" at bounding box center [625, 74] width 15 height 15
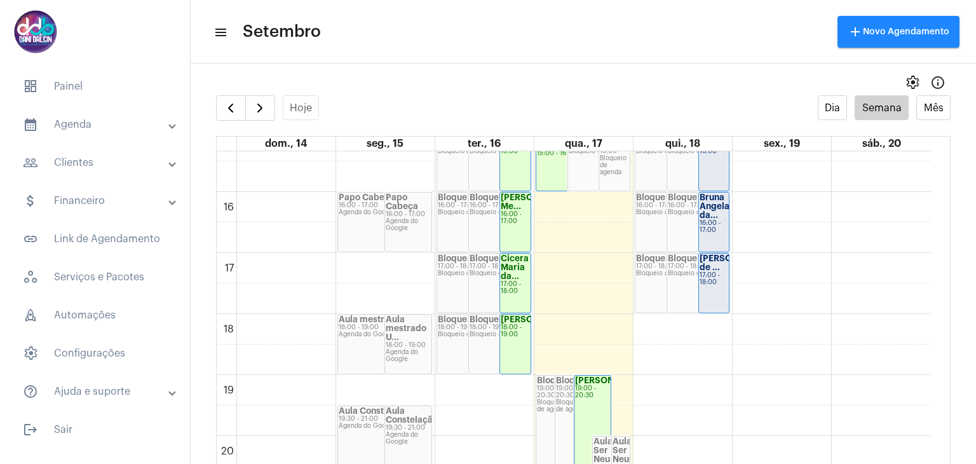
scroll to position [935, 0]
click at [87, 208] on mat-expansion-panel-header "attach_money Financeiro" at bounding box center [99, 201] width 182 height 31
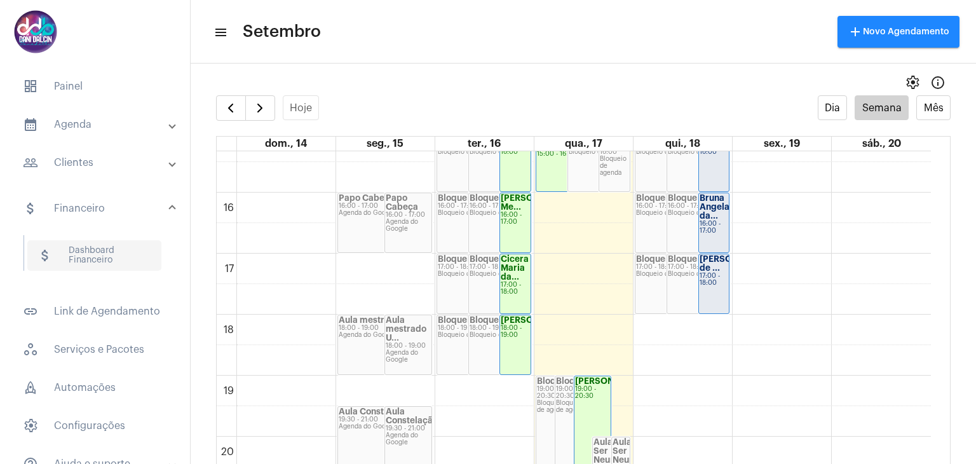
click at [85, 248] on span "attach_money Dashboard Financeiro" at bounding box center [94, 255] width 134 height 31
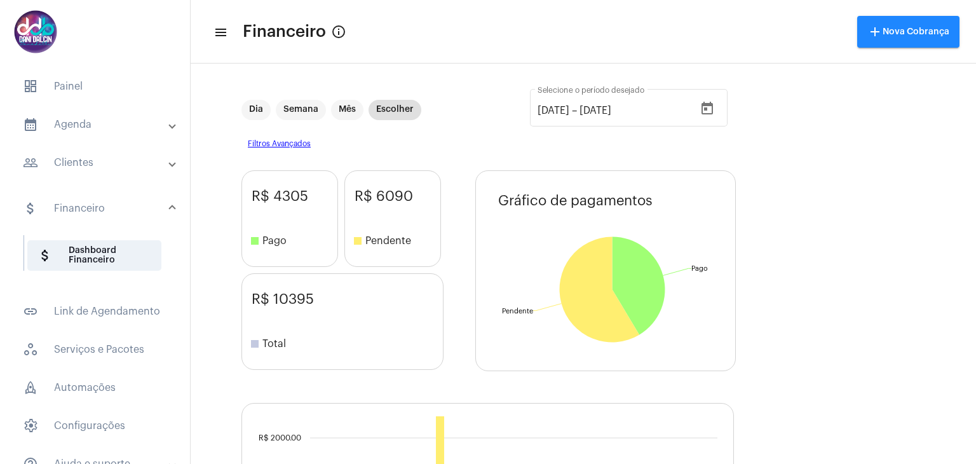
click at [102, 167] on mat-panel-title "people_outline Clientes" at bounding box center [96, 162] width 147 height 15
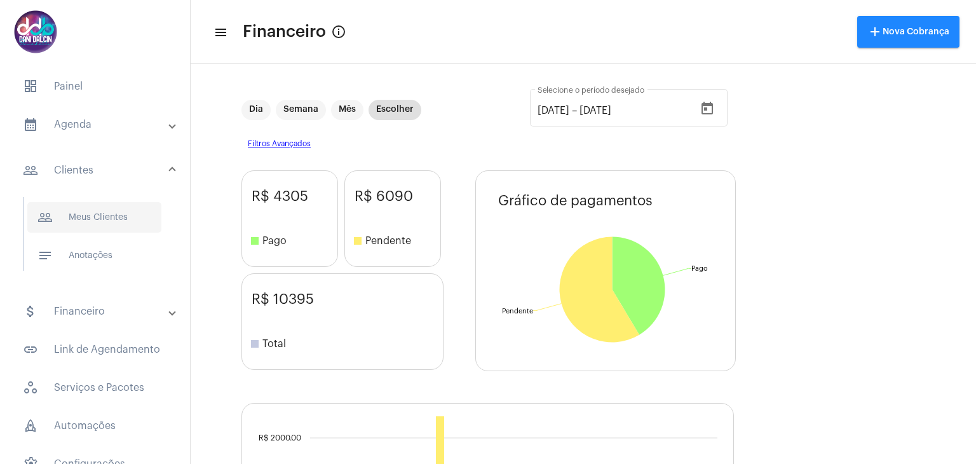
click at [91, 215] on span "people_outline Meus Clientes" at bounding box center [94, 217] width 134 height 31
